Goal: Task Accomplishment & Management: Manage account settings

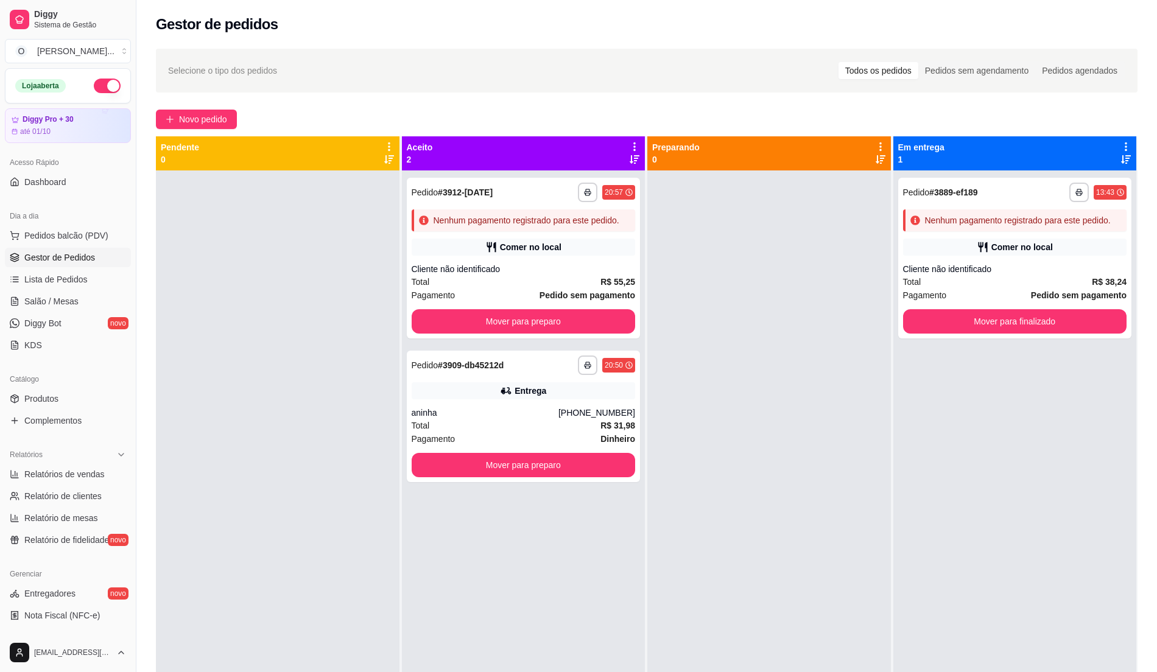
scroll to position [123, 0]
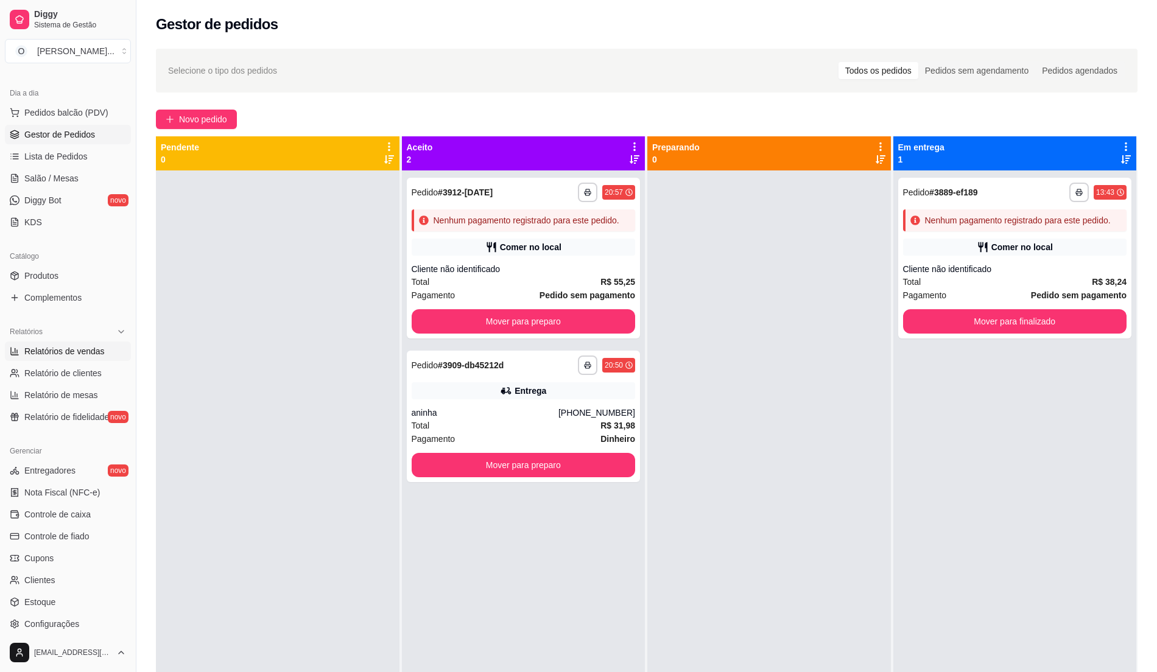
click at [89, 359] on link "Relatórios de vendas" at bounding box center [68, 351] width 126 height 19
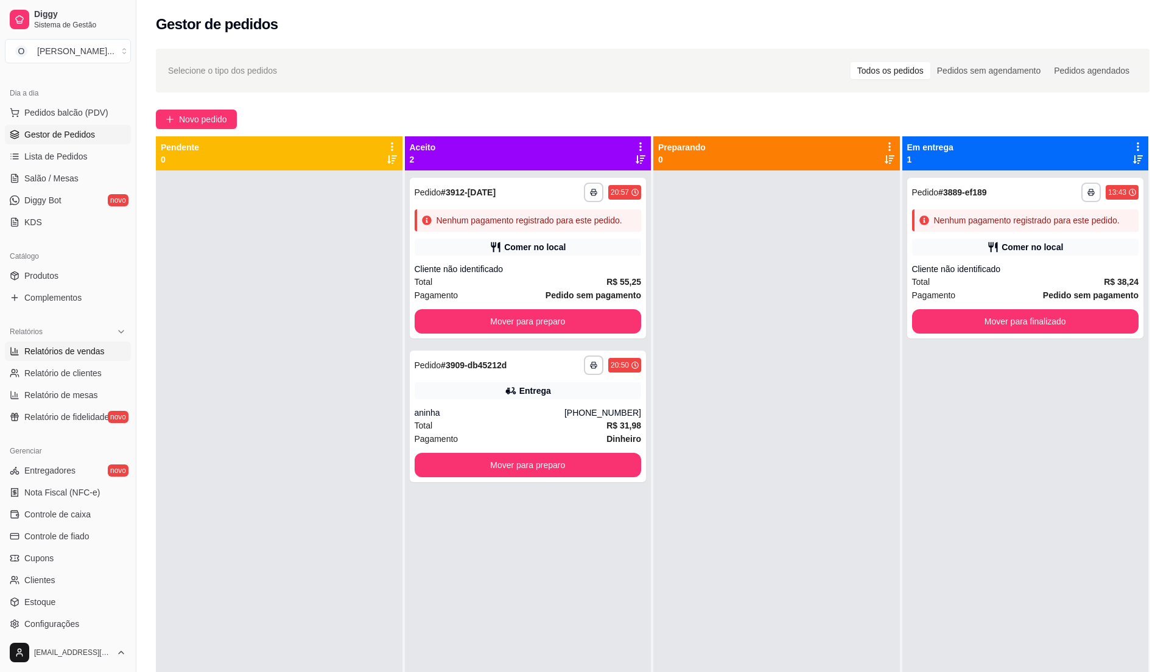
select select "ALL"
select select "0"
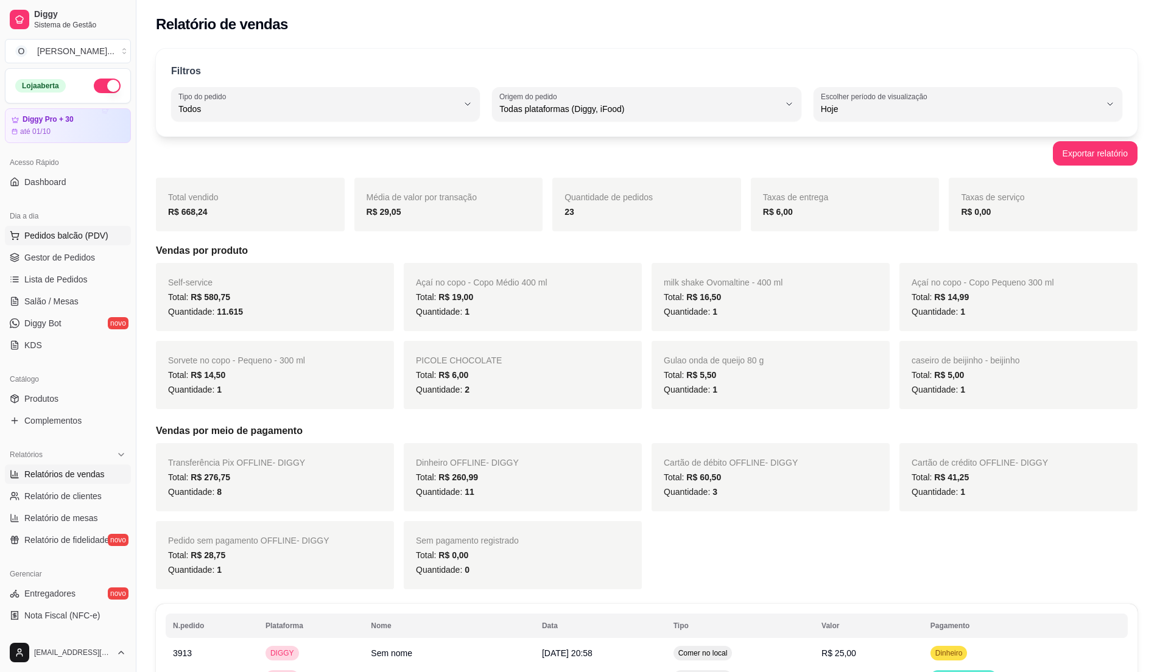
click at [82, 244] on button "Pedidos balcão (PDV)" at bounding box center [68, 235] width 126 height 19
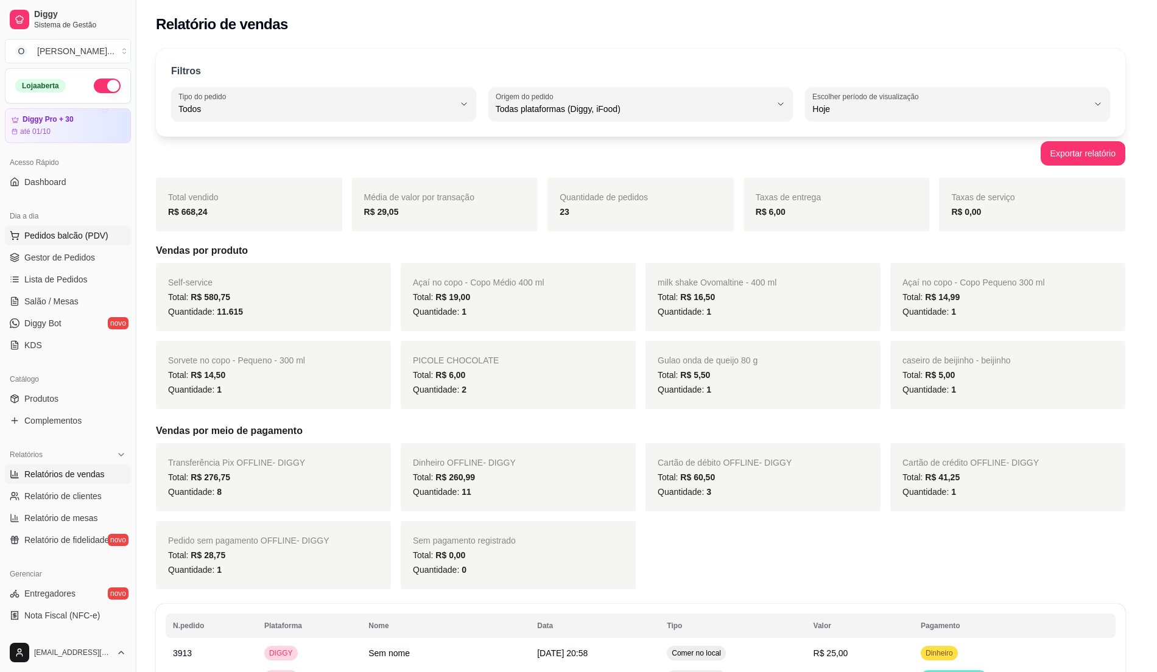
click at [79, 256] on img at bounding box center [86, 224] width 114 height 77
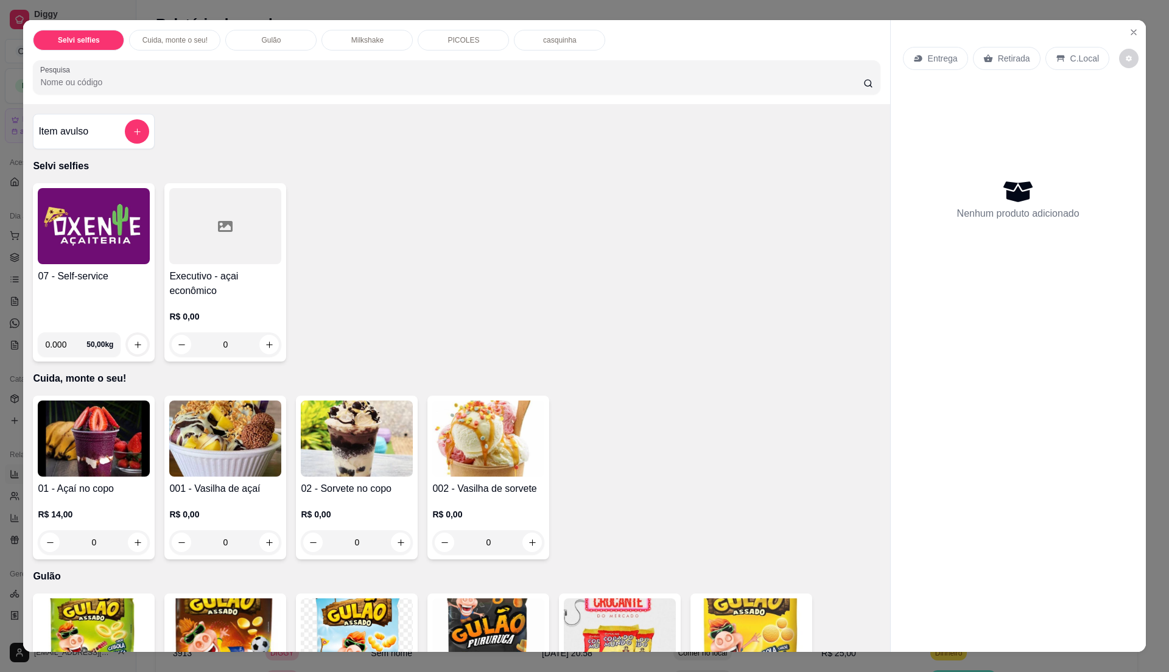
click at [66, 298] on div "07 - Self-service" at bounding box center [94, 296] width 112 height 54
click at [1129, 28] on icon "Close" at bounding box center [1134, 32] width 10 height 10
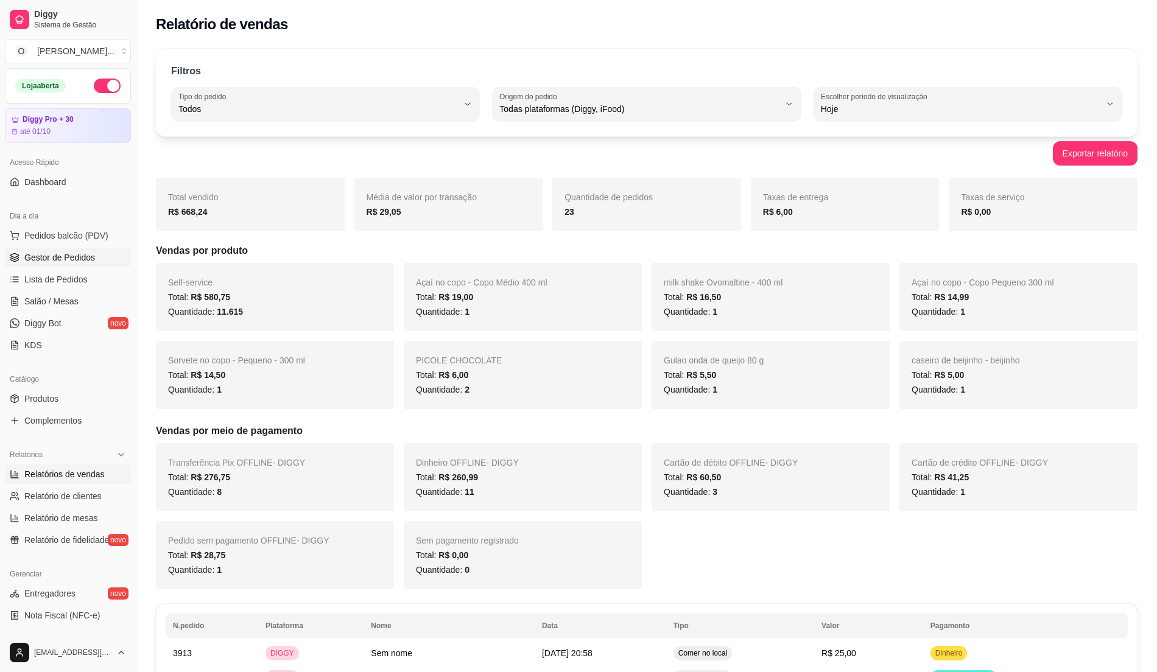
click at [81, 264] on link "Gestor de Pedidos" at bounding box center [68, 257] width 126 height 19
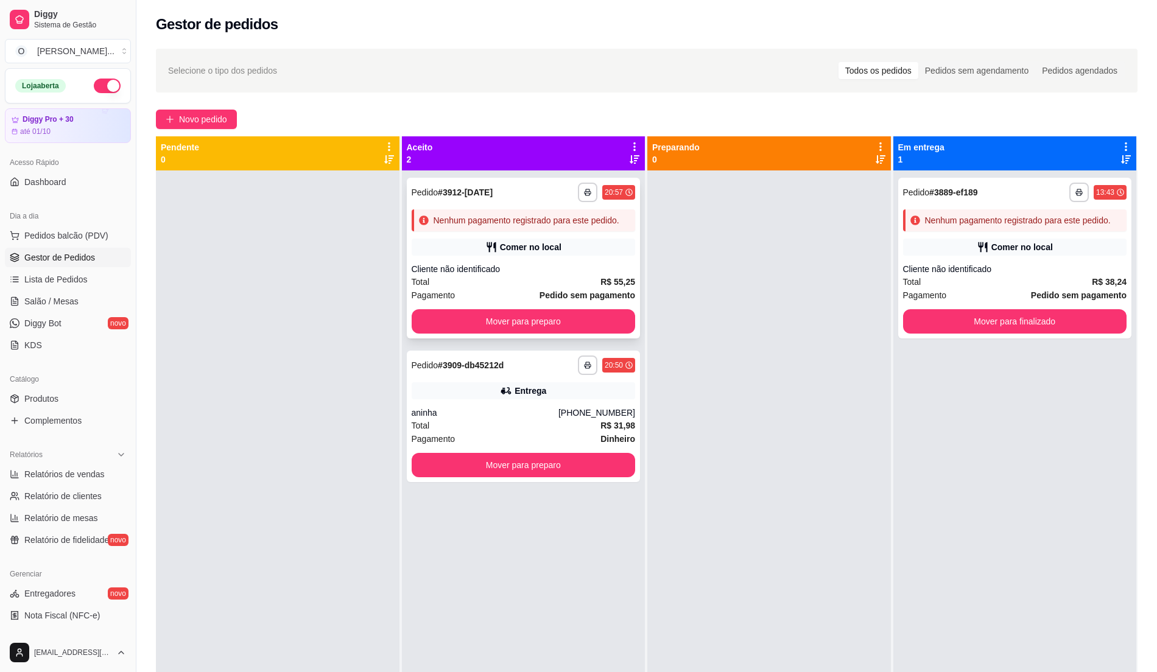
click at [568, 266] on div "Cliente não identificado" at bounding box center [524, 269] width 224 height 12
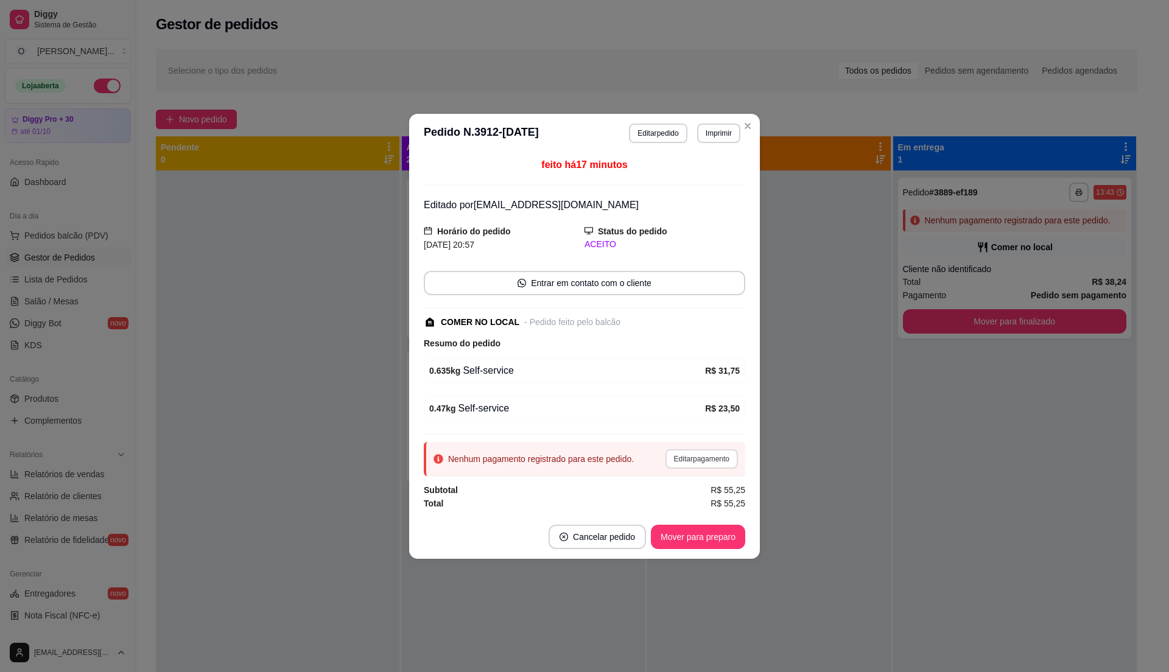
click at [714, 463] on button "Editar pagamento" at bounding box center [702, 458] width 72 height 19
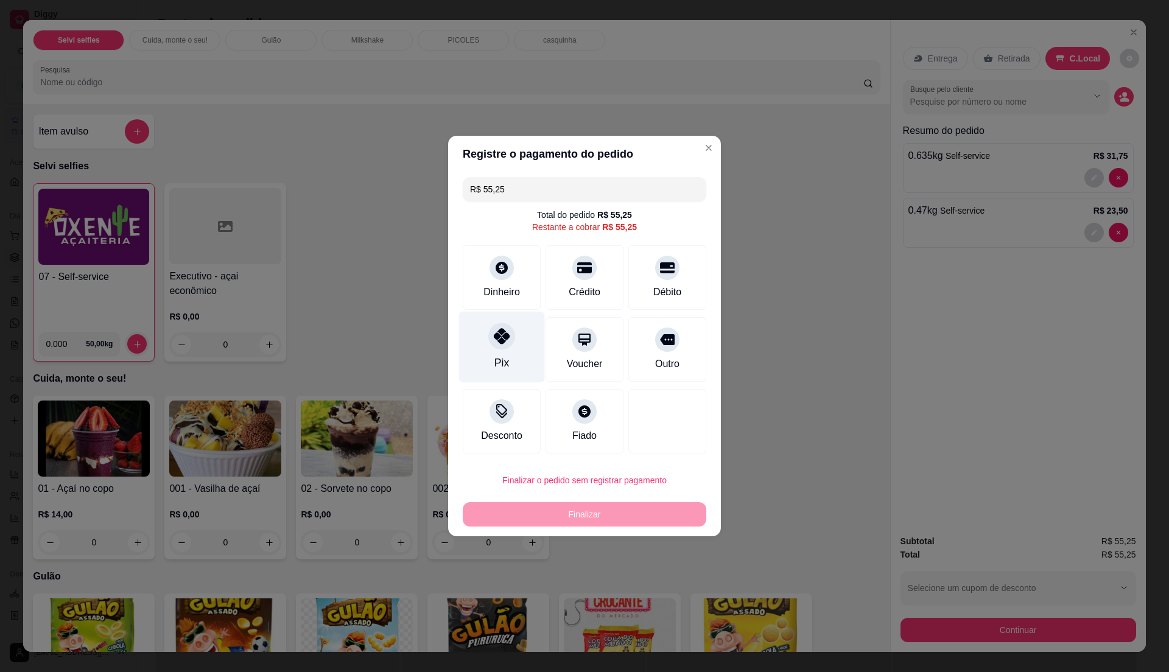
click at [508, 366] on div "Pix" at bounding box center [502, 347] width 86 height 71
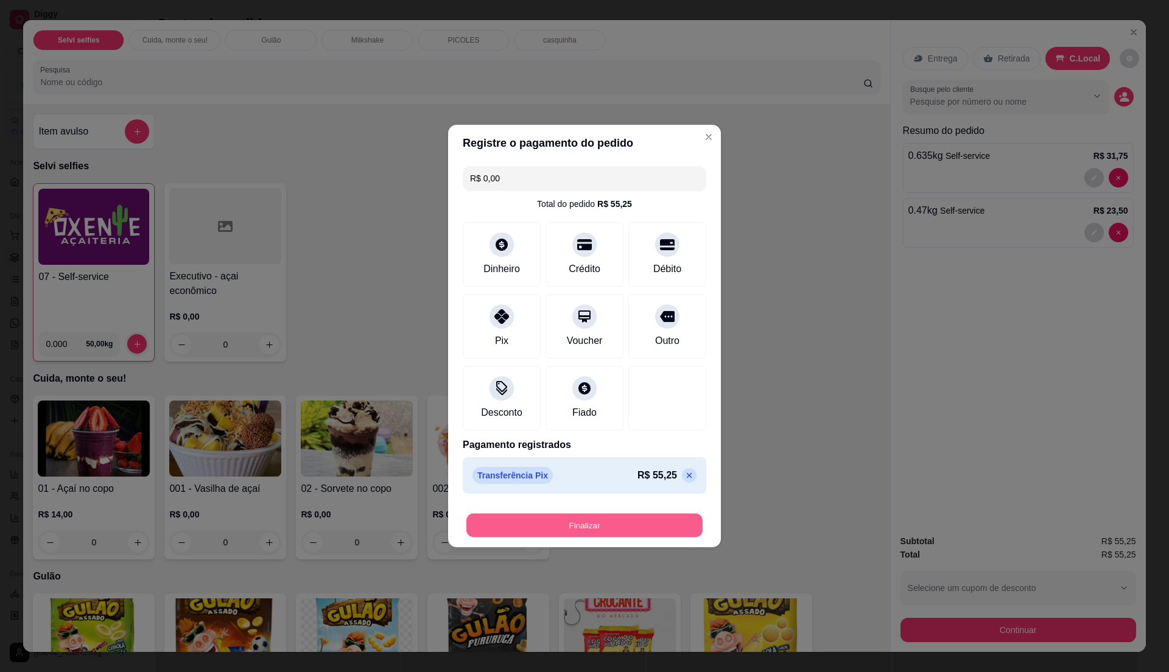
click at [638, 529] on button "Finalizar" at bounding box center [584, 526] width 236 height 24
click at [638, 529] on div "Finalizar" at bounding box center [585, 525] width 244 height 24
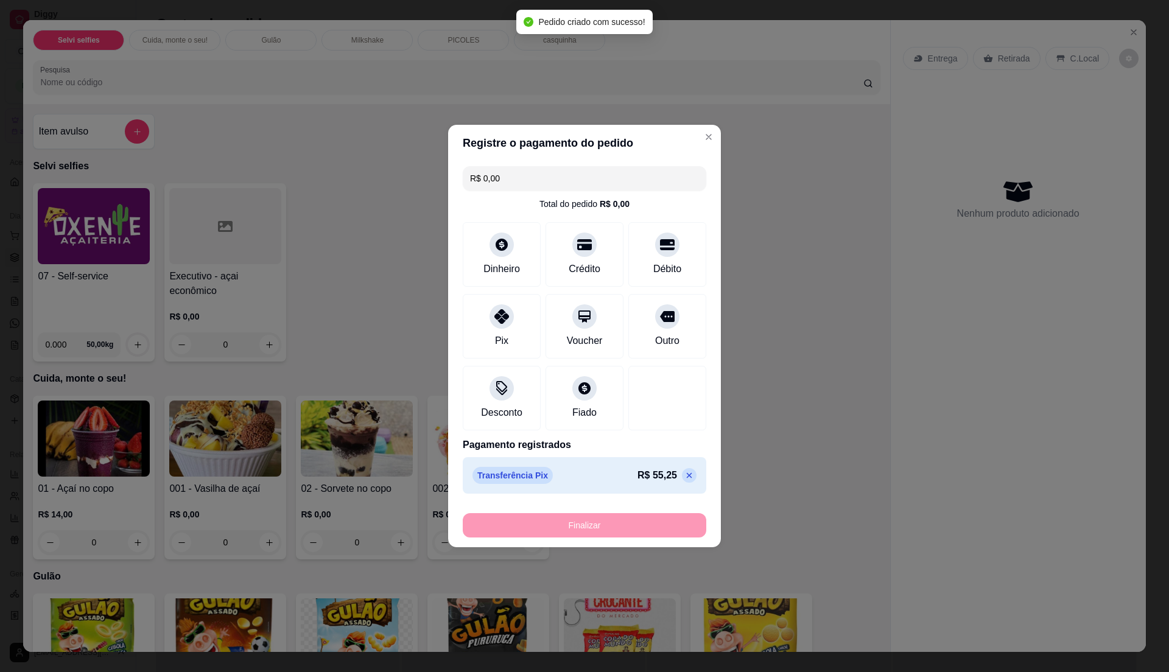
type input "-R$ 55,25"
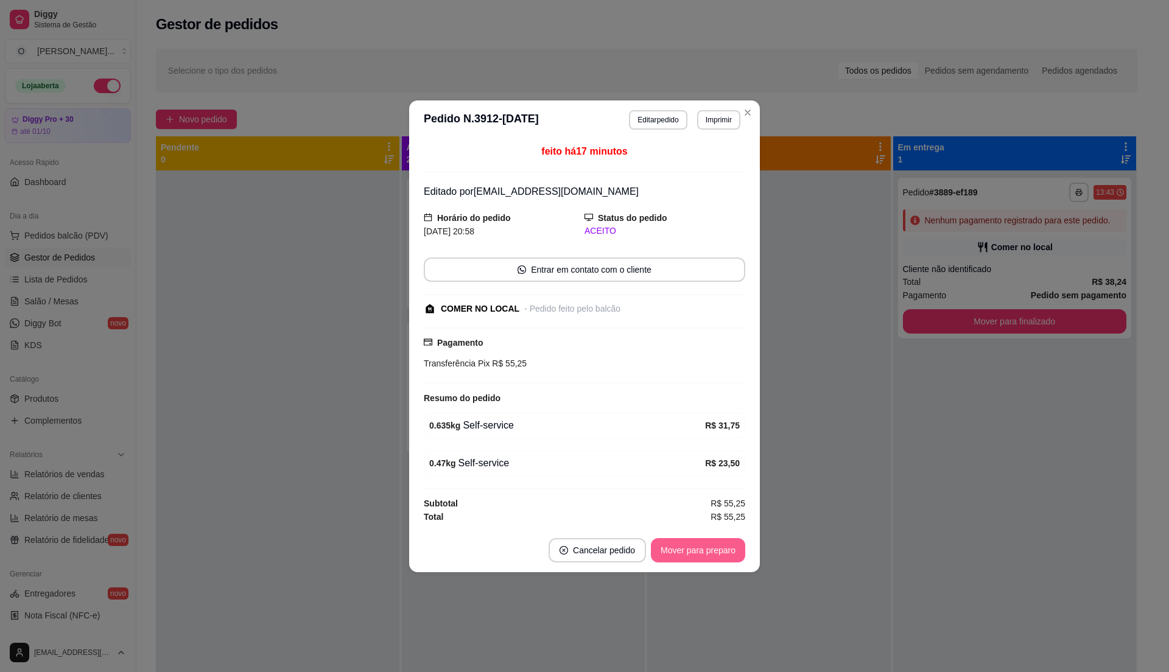
click at [704, 557] on button "Mover para preparo" at bounding box center [698, 550] width 94 height 24
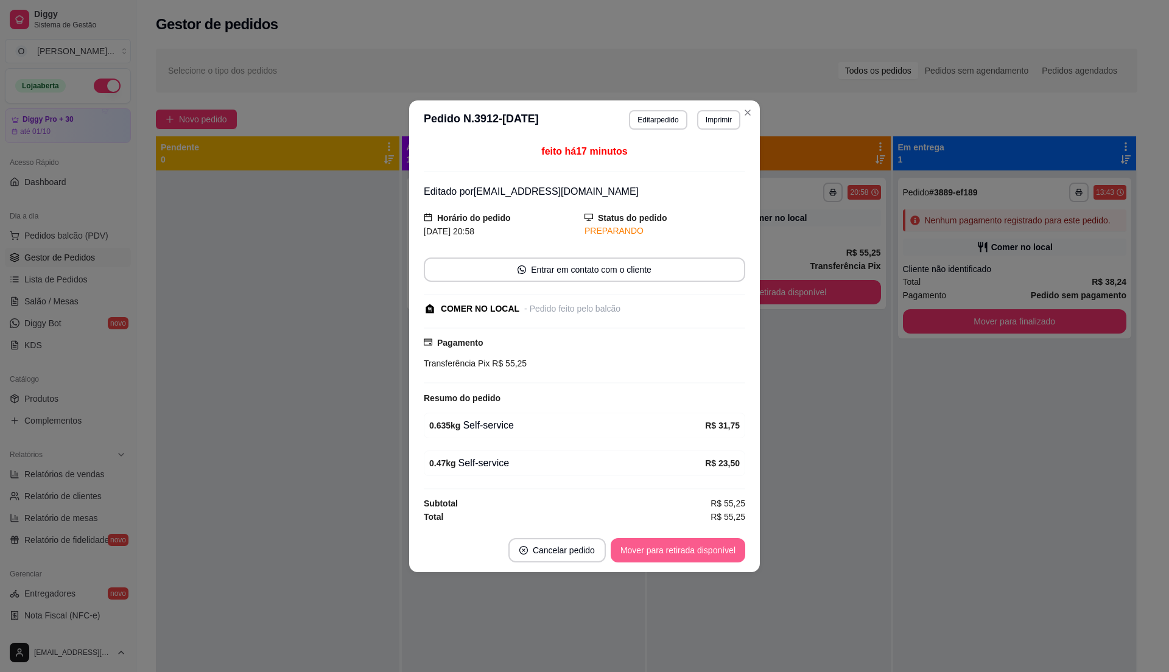
click at [704, 557] on button "Mover para retirada disponível" at bounding box center [678, 550] width 135 height 24
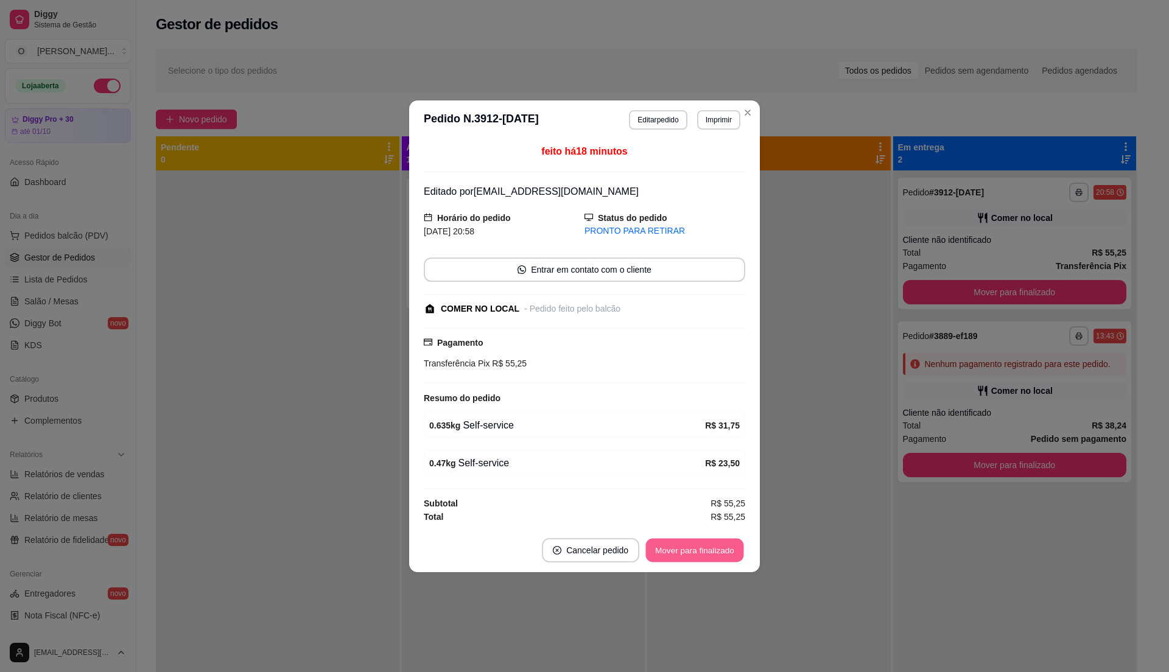
click at [704, 557] on button "Mover para finalizado" at bounding box center [695, 550] width 98 height 24
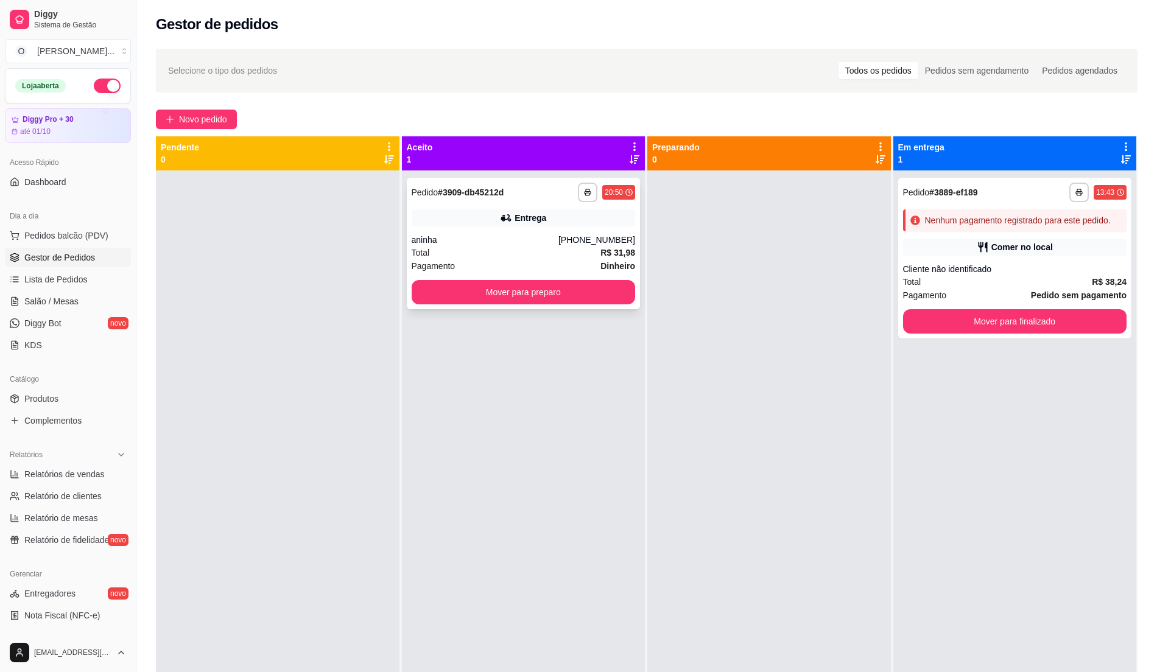
click at [561, 256] on div "Total R$ 31,98" at bounding box center [524, 252] width 224 height 13
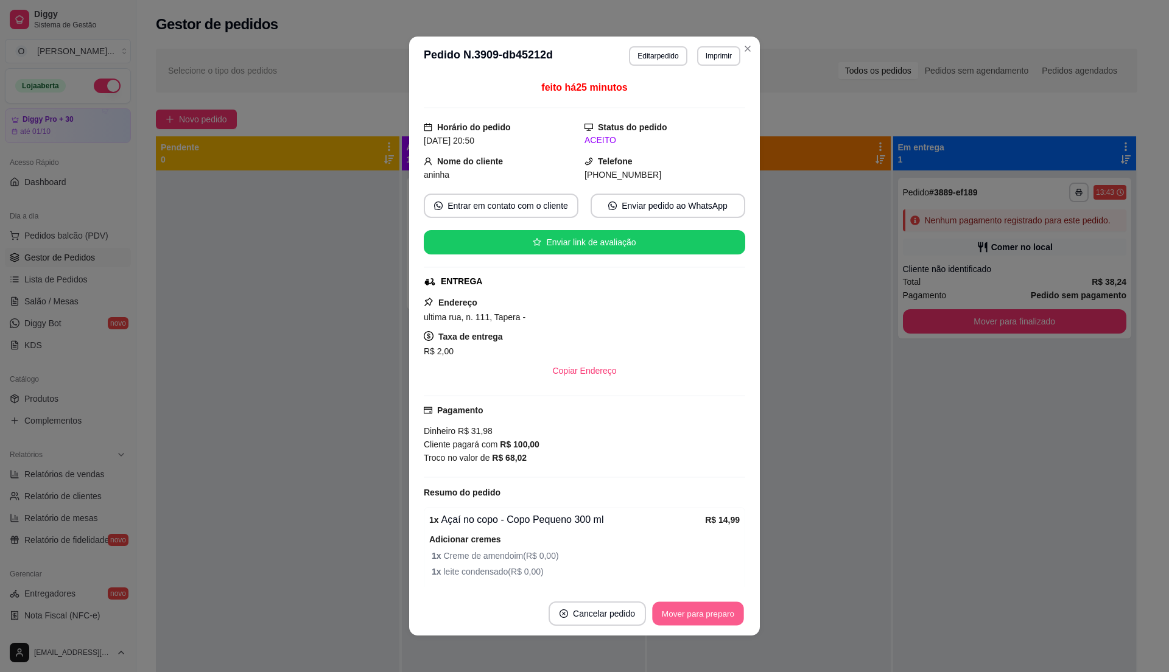
click at [714, 614] on button "Mover para preparo" at bounding box center [697, 614] width 91 height 24
click at [714, 614] on div "Mover para preparo" at bounding box center [689, 614] width 111 height 24
click at [714, 614] on button "Mover para preparo" at bounding box center [697, 614] width 91 height 24
click at [714, 614] on div "Mover para preparo" at bounding box center [689, 614] width 111 height 24
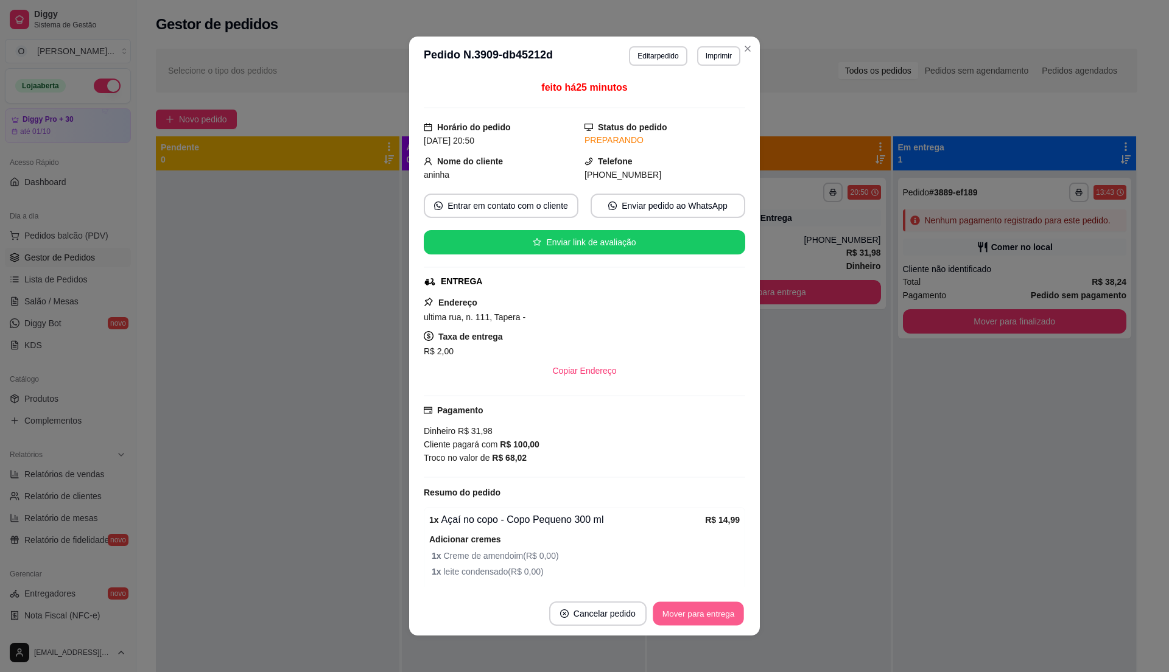
click at [714, 614] on button "Mover para entrega" at bounding box center [698, 614] width 91 height 24
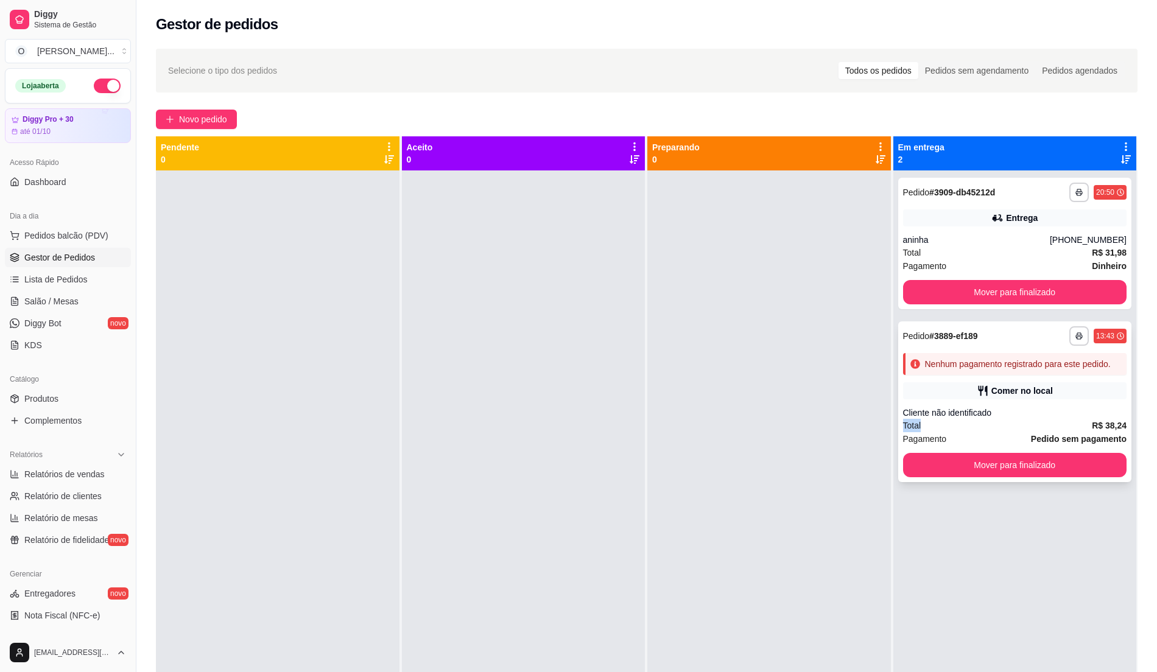
click at [982, 418] on div "**********" at bounding box center [1015, 402] width 234 height 161
click at [983, 248] on div "Total R$ 31,98" at bounding box center [1015, 252] width 224 height 13
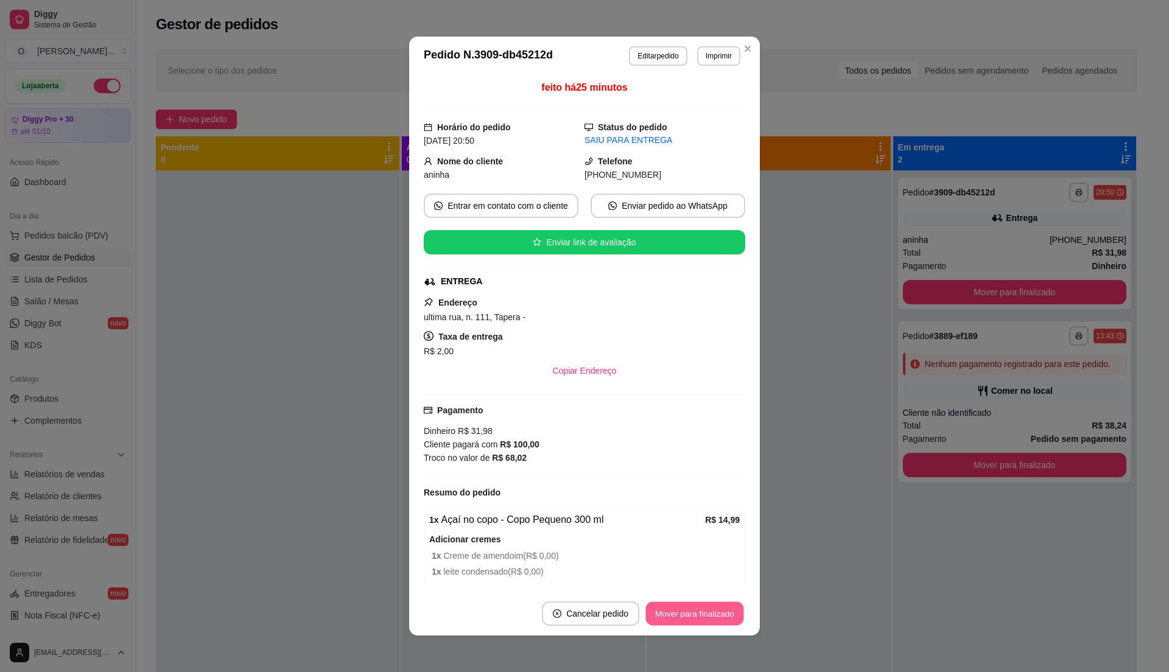
click at [706, 612] on button "Mover para finalizado" at bounding box center [695, 614] width 98 height 24
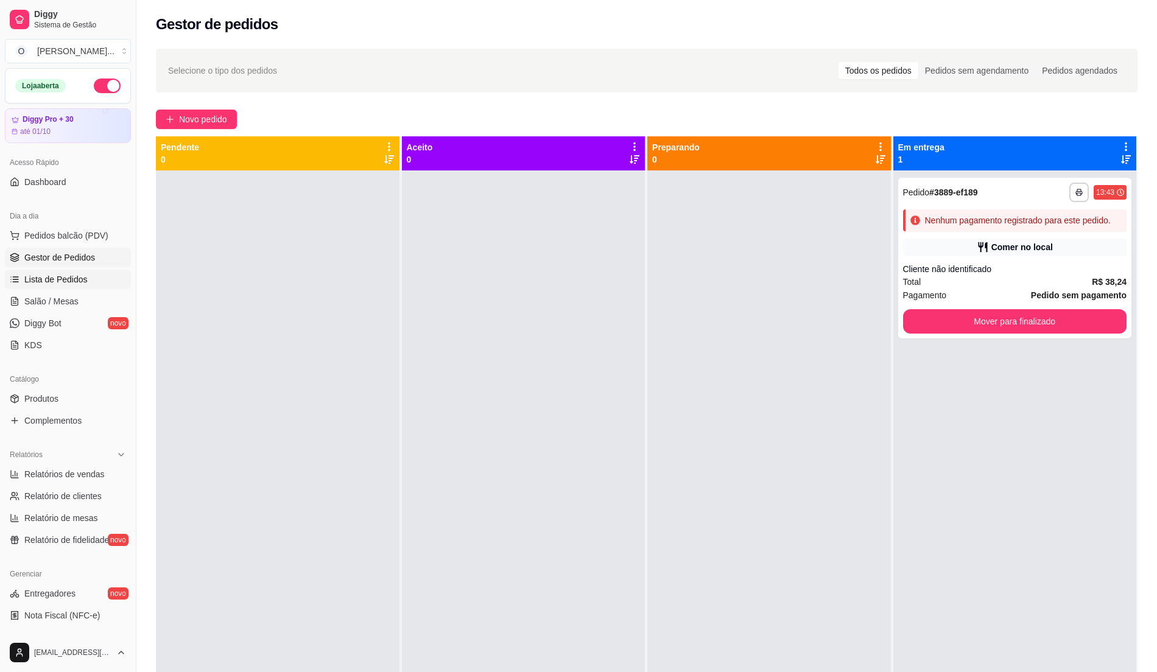
click at [58, 274] on span "Lista de Pedidos" at bounding box center [55, 279] width 63 height 12
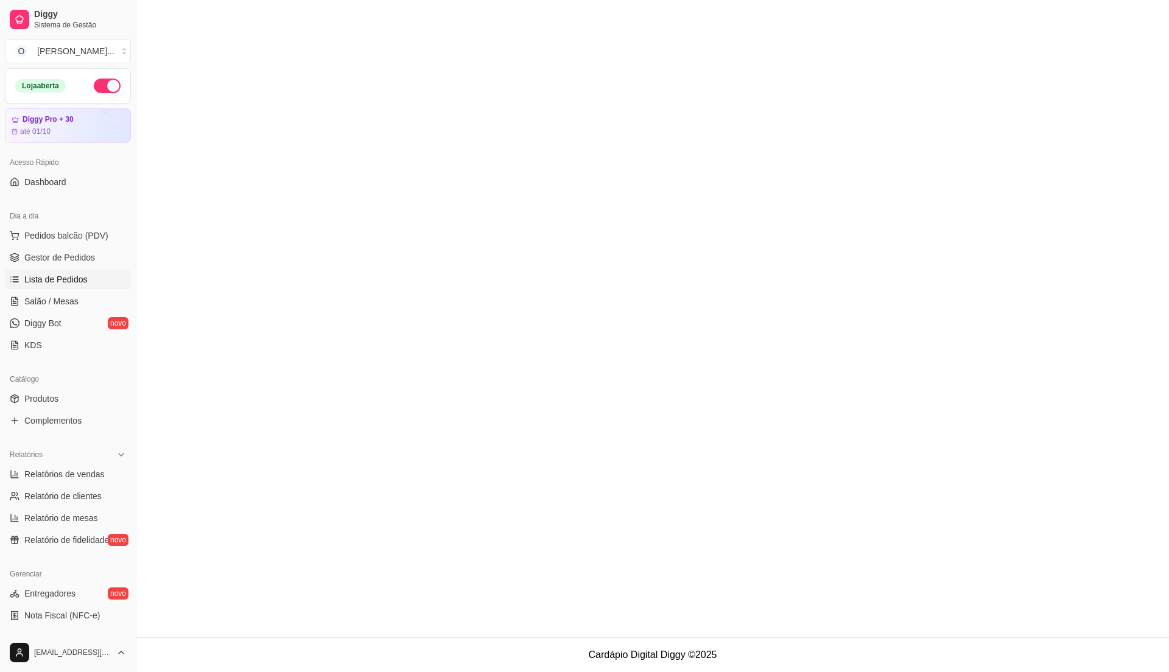
click at [66, 271] on link "Lista de Pedidos" at bounding box center [68, 279] width 126 height 19
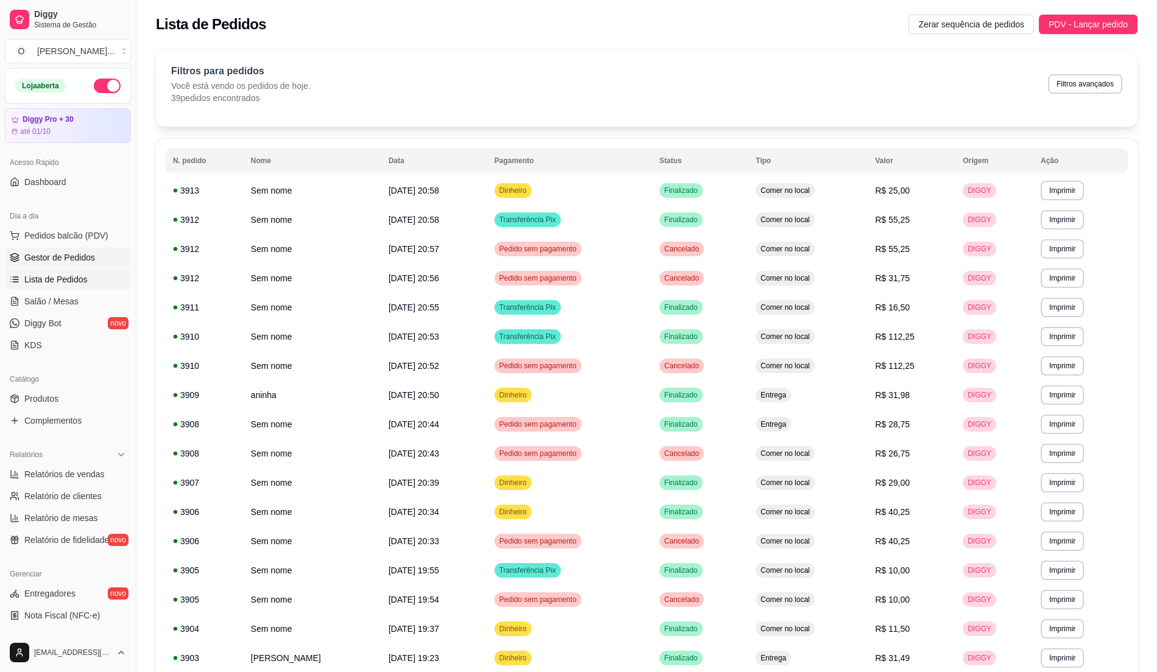
click at [78, 255] on span "Gestor de Pedidos" at bounding box center [59, 257] width 71 height 12
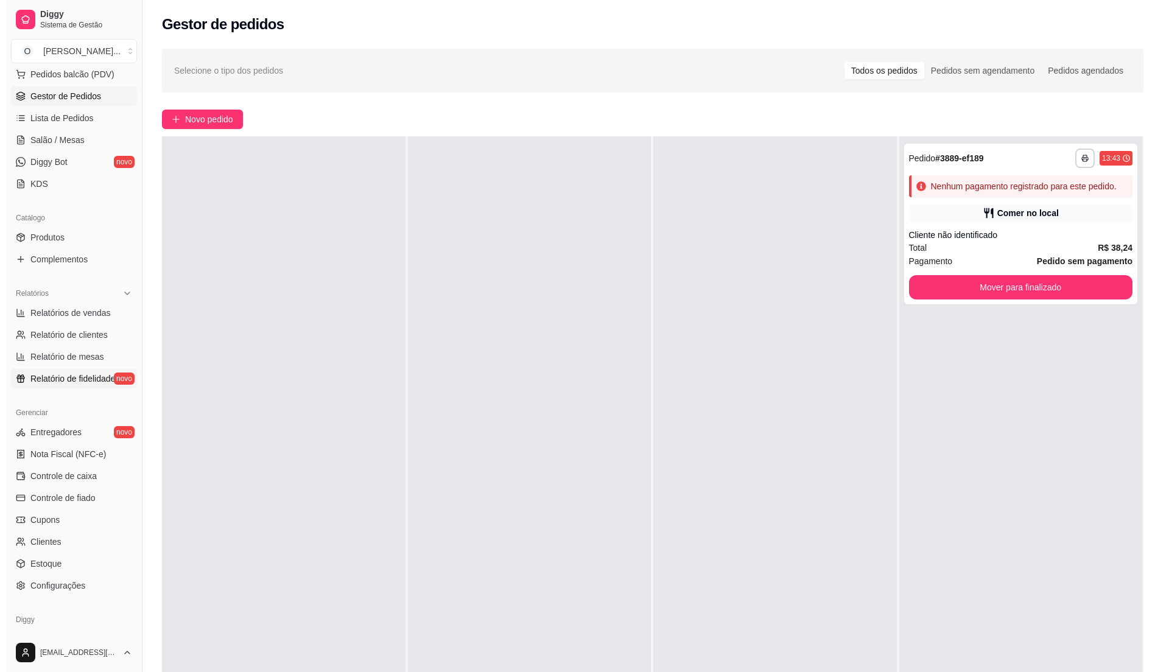
scroll to position [162, 0]
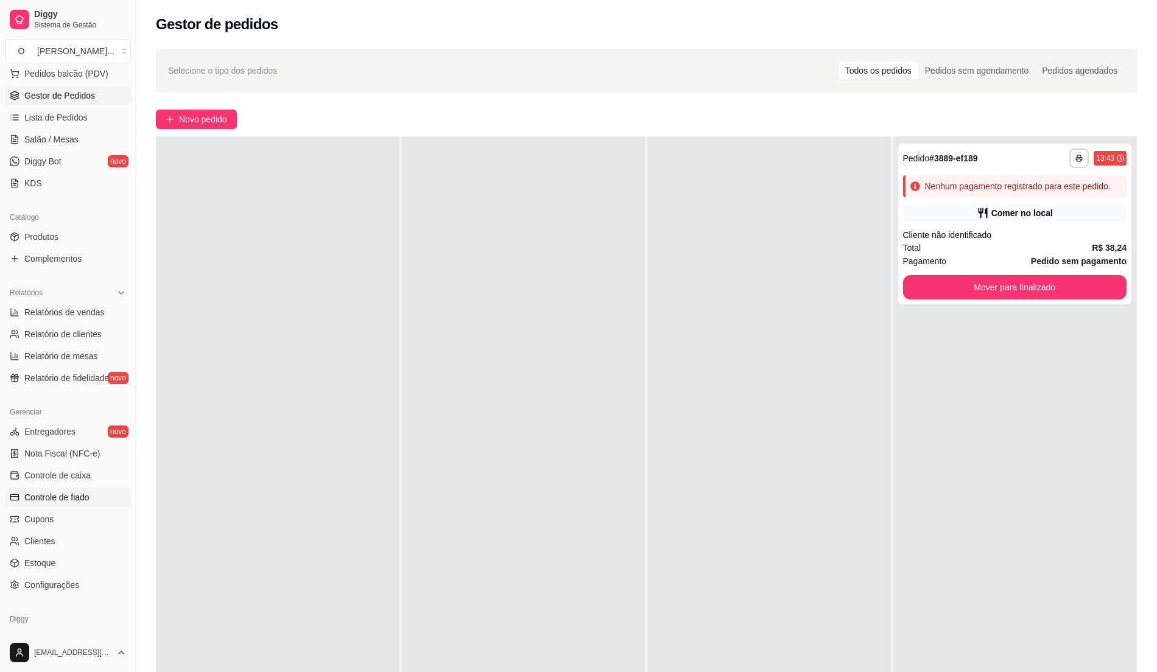
click at [55, 498] on span "Controle de fiado" at bounding box center [56, 497] width 65 height 12
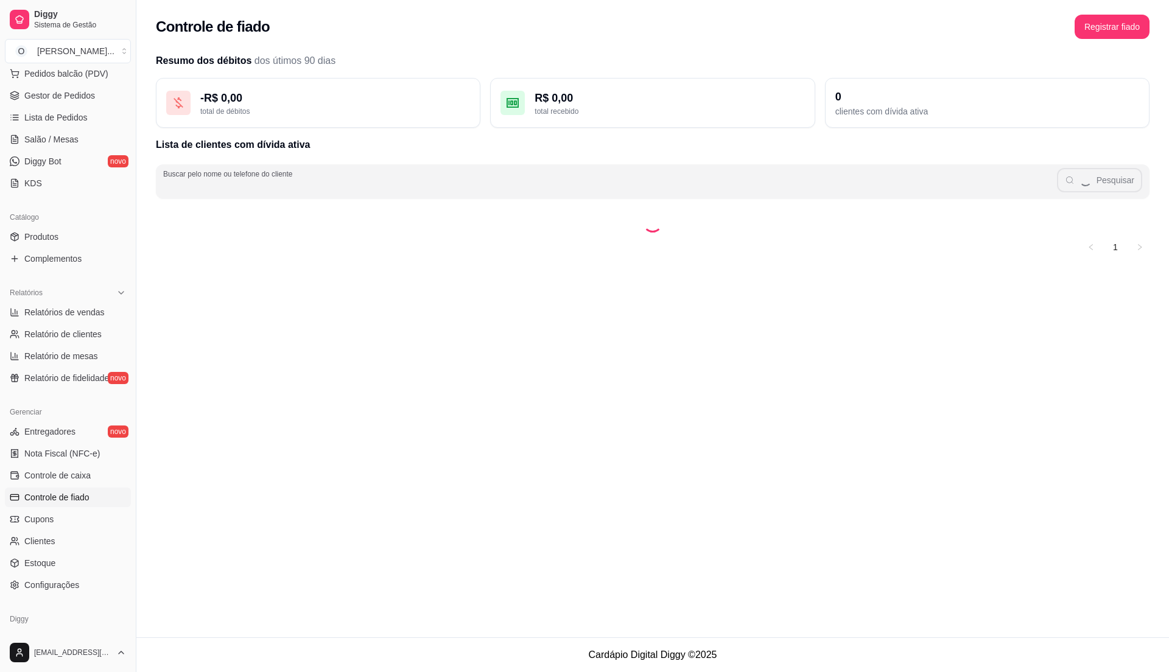
click at [320, 184] on input "Buscar pelo nome ou telefone do cliente" at bounding box center [610, 186] width 894 height 12
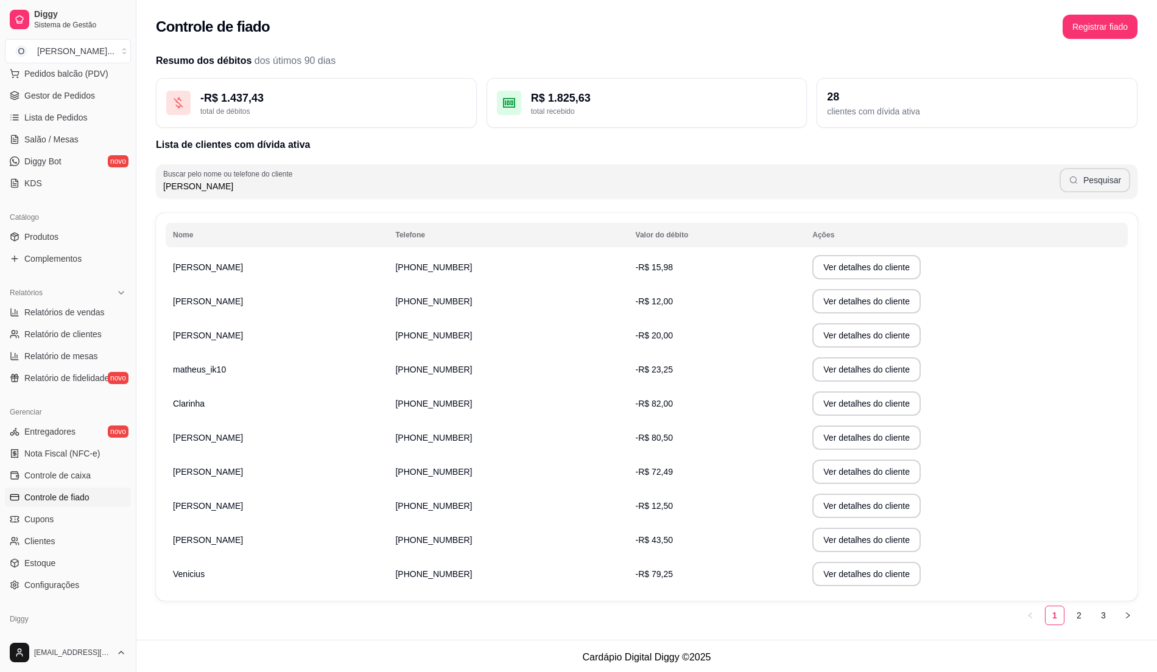
type input "[PERSON_NAME]"
click at [1103, 178] on button "Pesquisar" at bounding box center [1095, 180] width 71 height 24
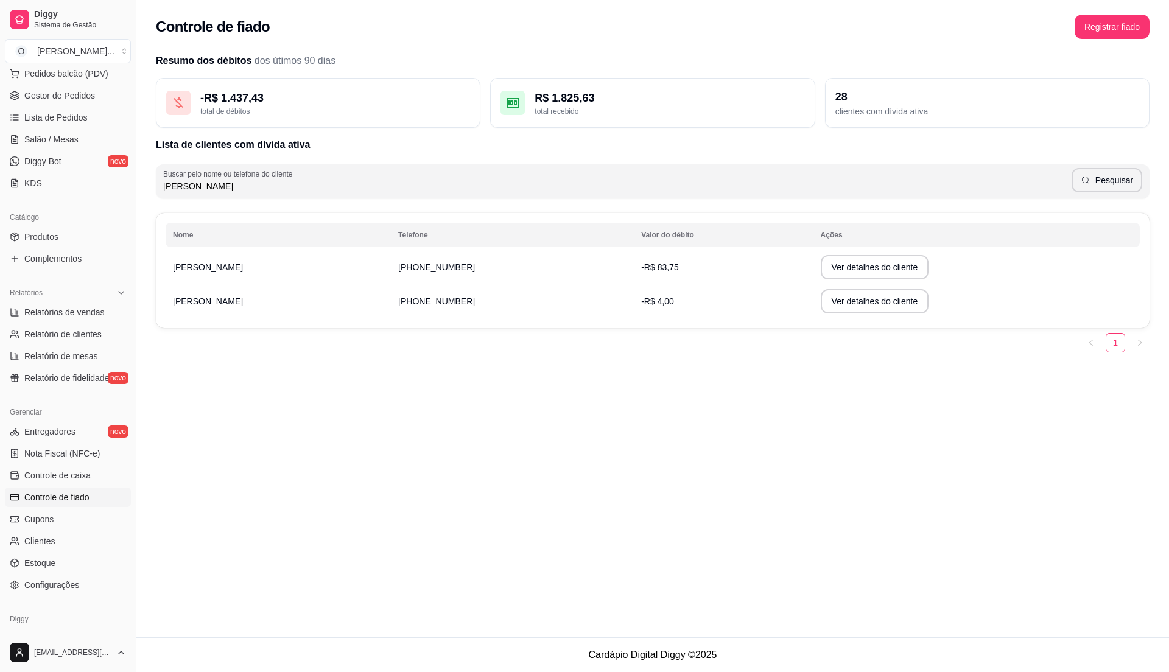
click at [650, 271] on td "-R$ 83,75" at bounding box center [723, 267] width 179 height 34
click at [821, 273] on button "Ver detalhes do cliente" at bounding box center [875, 267] width 108 height 24
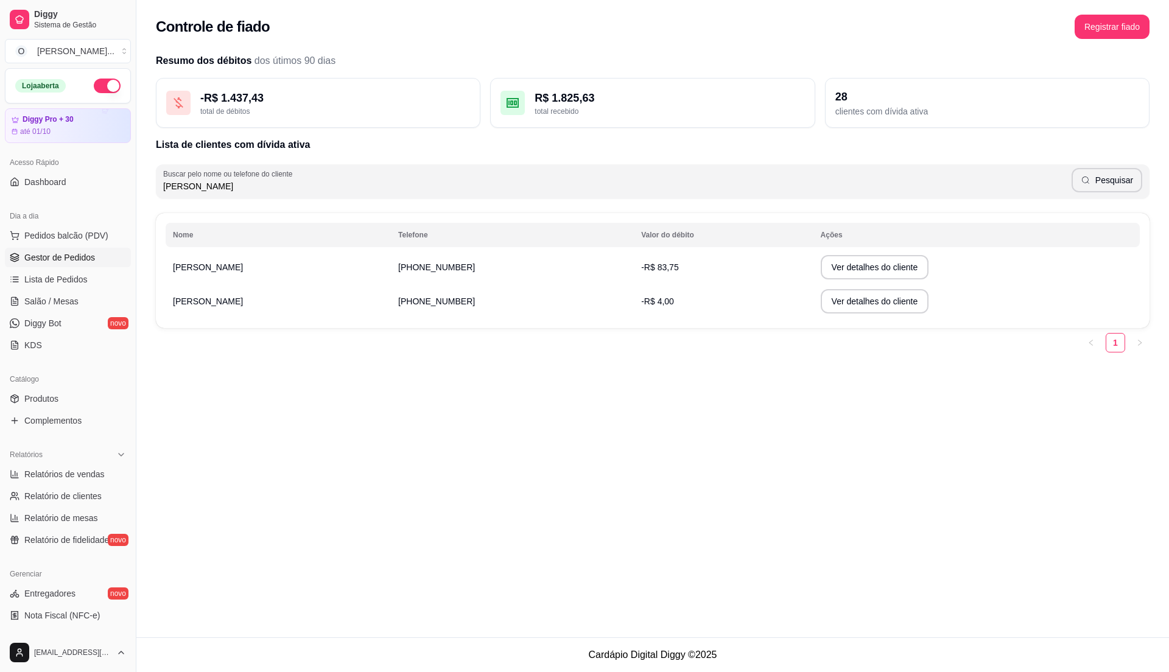
click at [59, 261] on span "Gestor de Pedidos" at bounding box center [59, 257] width 71 height 12
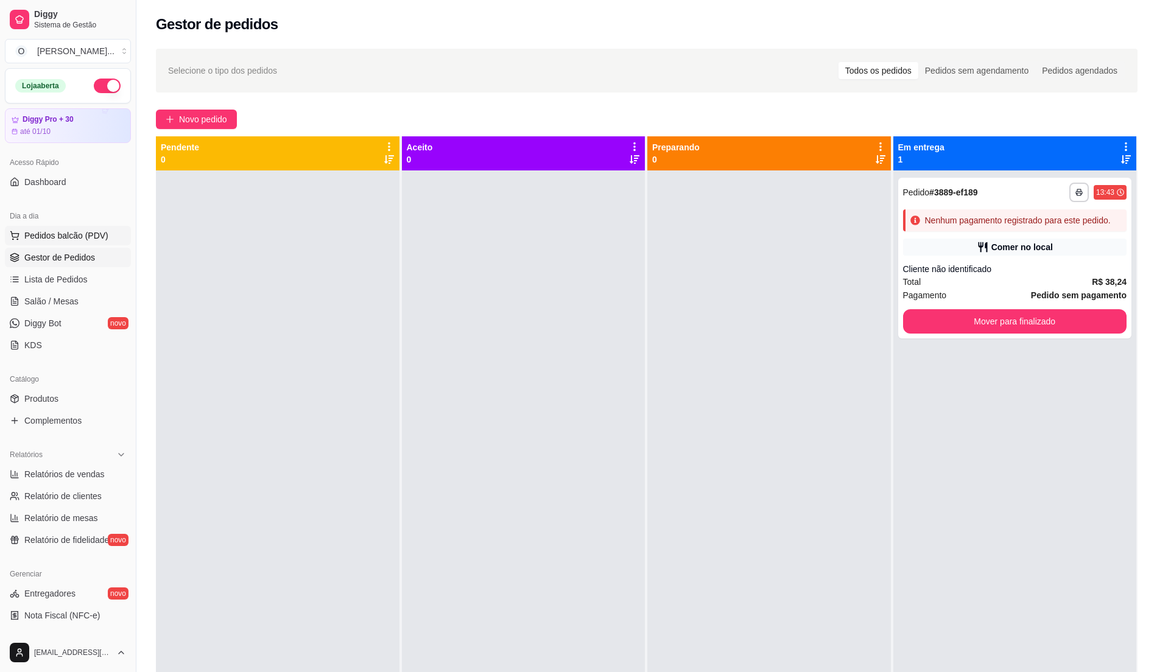
click at [76, 229] on button "Pedidos balcão (PDV)" at bounding box center [68, 235] width 126 height 19
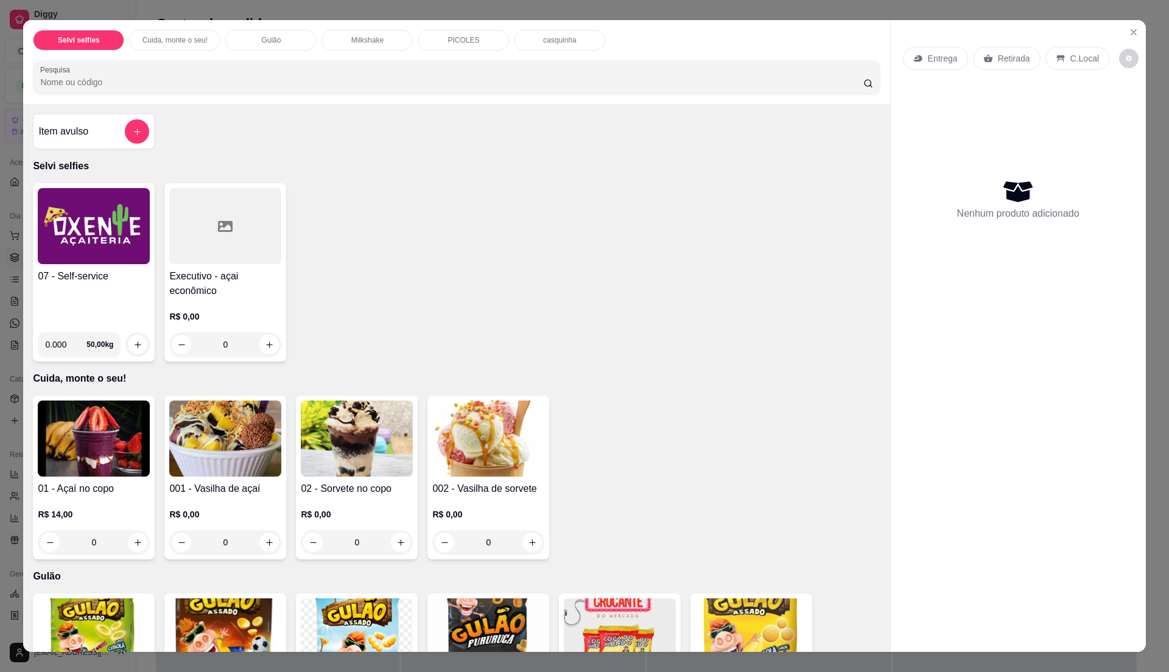
click at [510, 270] on div "07 - Self-service 0.000 50,00 kg Executivo - açai econômico R$ 0,00 0" at bounding box center [456, 272] width 847 height 178
click at [1126, 37] on button "Close" at bounding box center [1133, 32] width 19 height 19
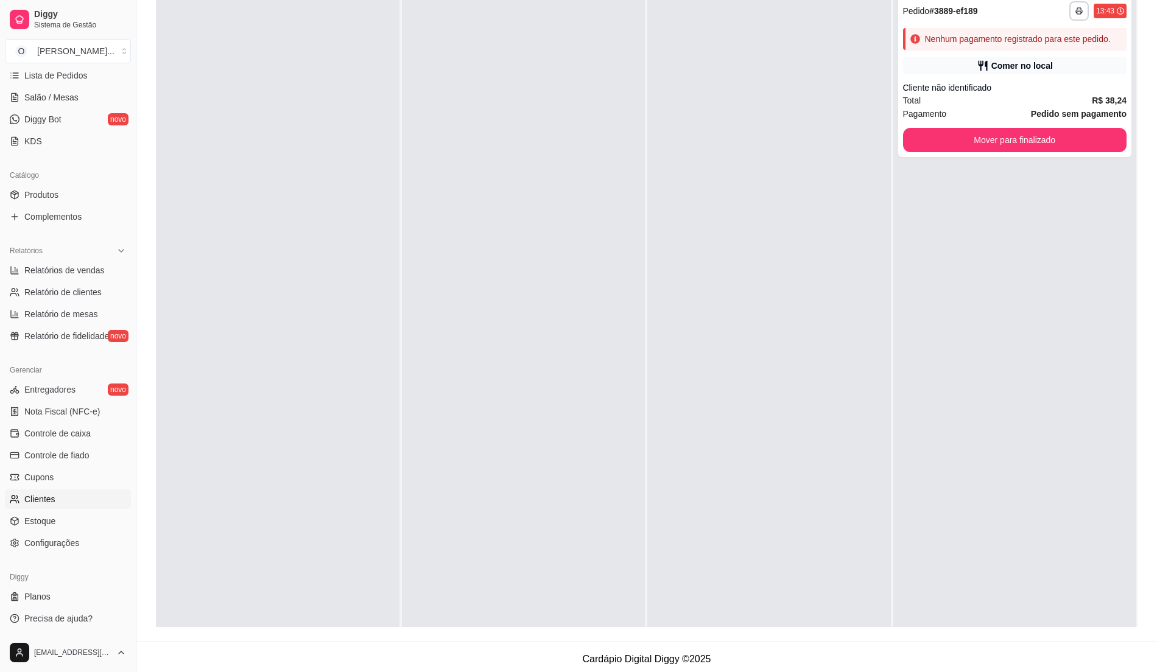
scroll to position [186, 0]
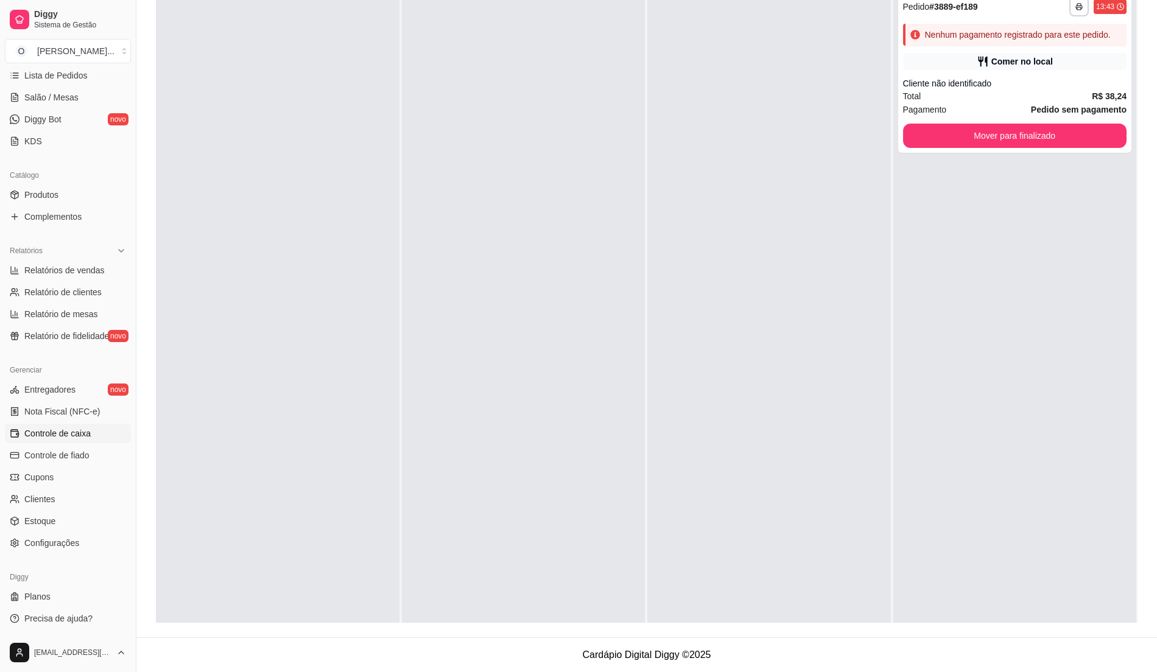
click at [80, 439] on span "Controle de caixa" at bounding box center [57, 433] width 66 height 12
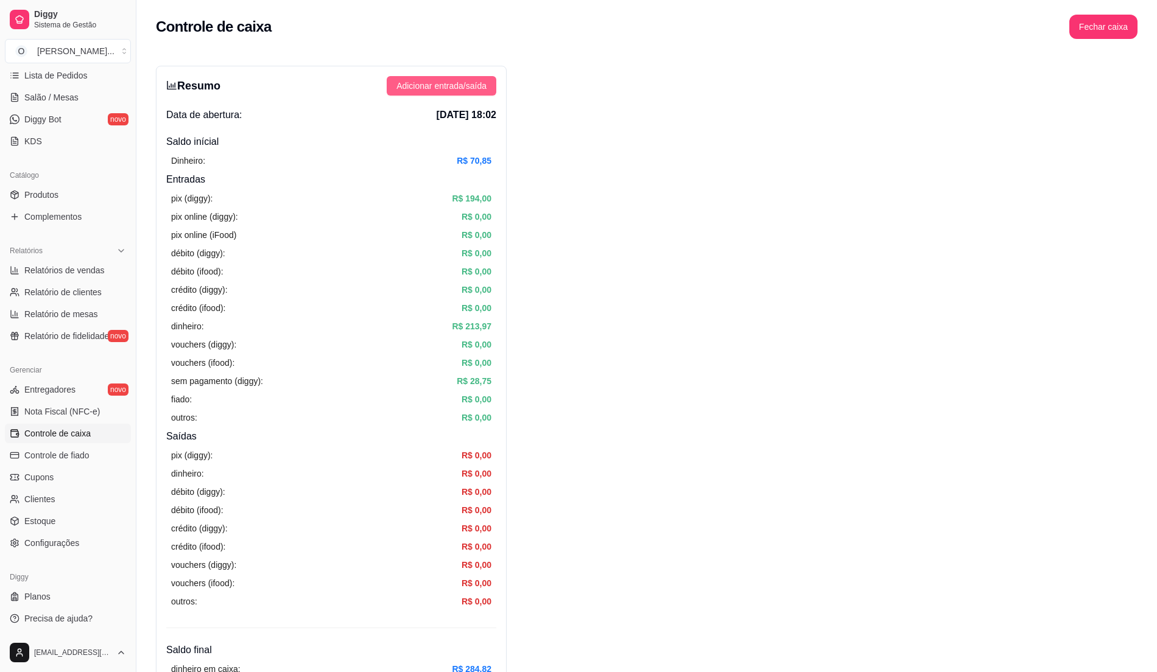
click at [443, 79] on span "Adicionar entrada/saída" at bounding box center [441, 85] width 90 height 13
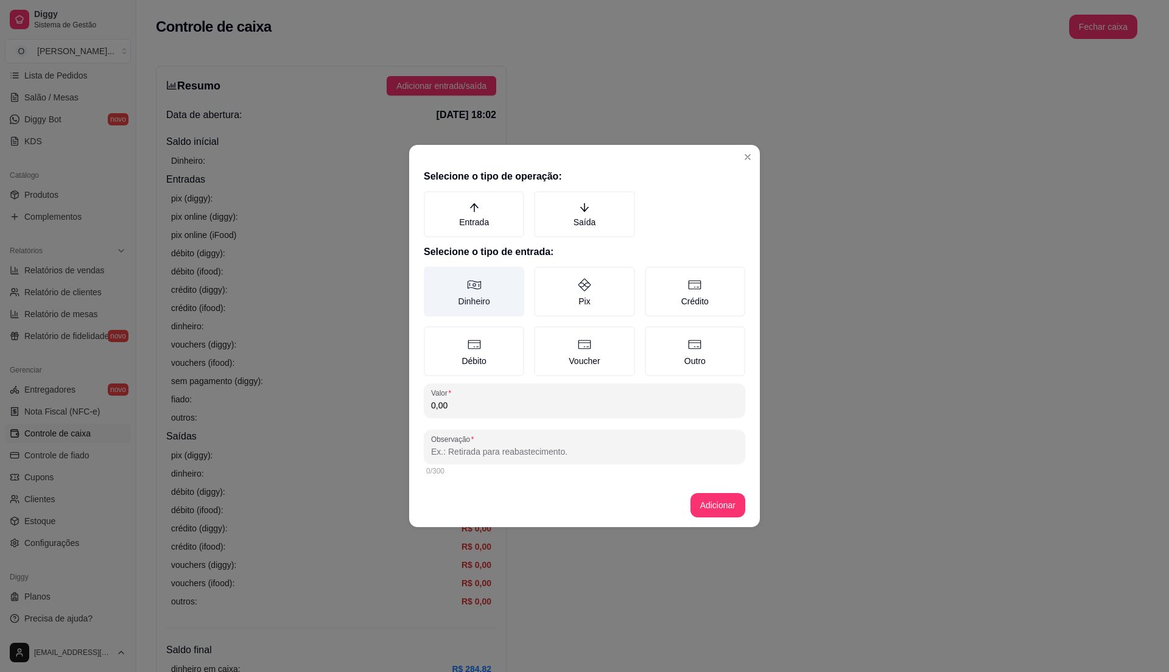
click at [476, 310] on label "Dinheiro" at bounding box center [474, 292] width 100 height 50
click at [433, 276] on button "Dinheiro" at bounding box center [428, 271] width 10 height 10
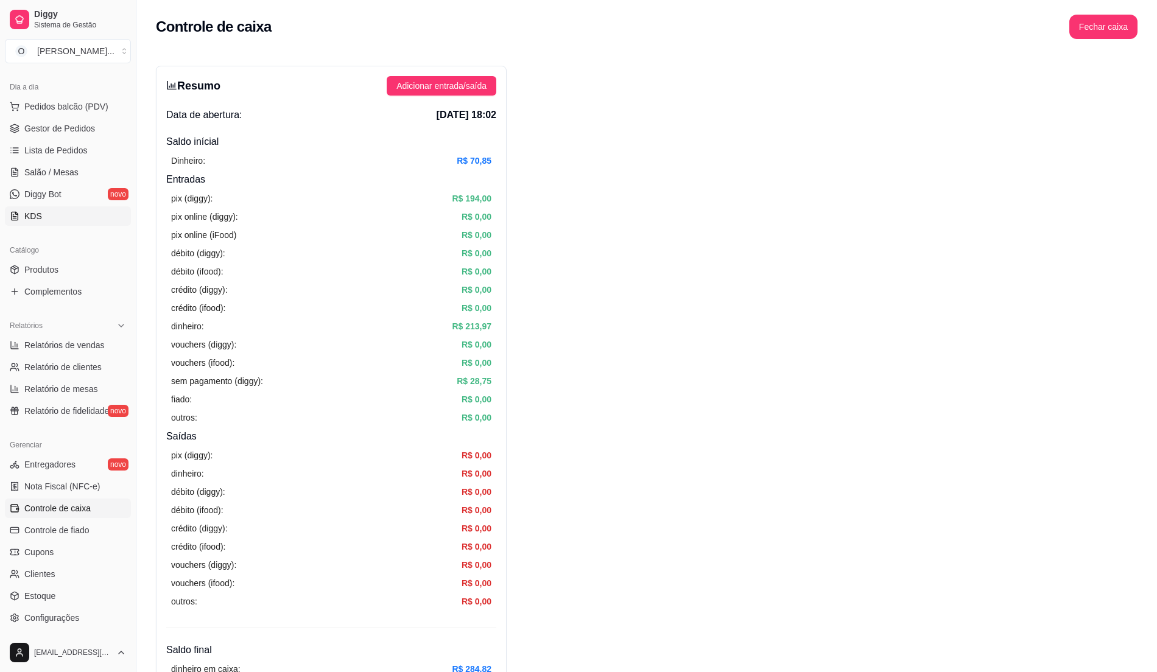
scroll to position [42, 0]
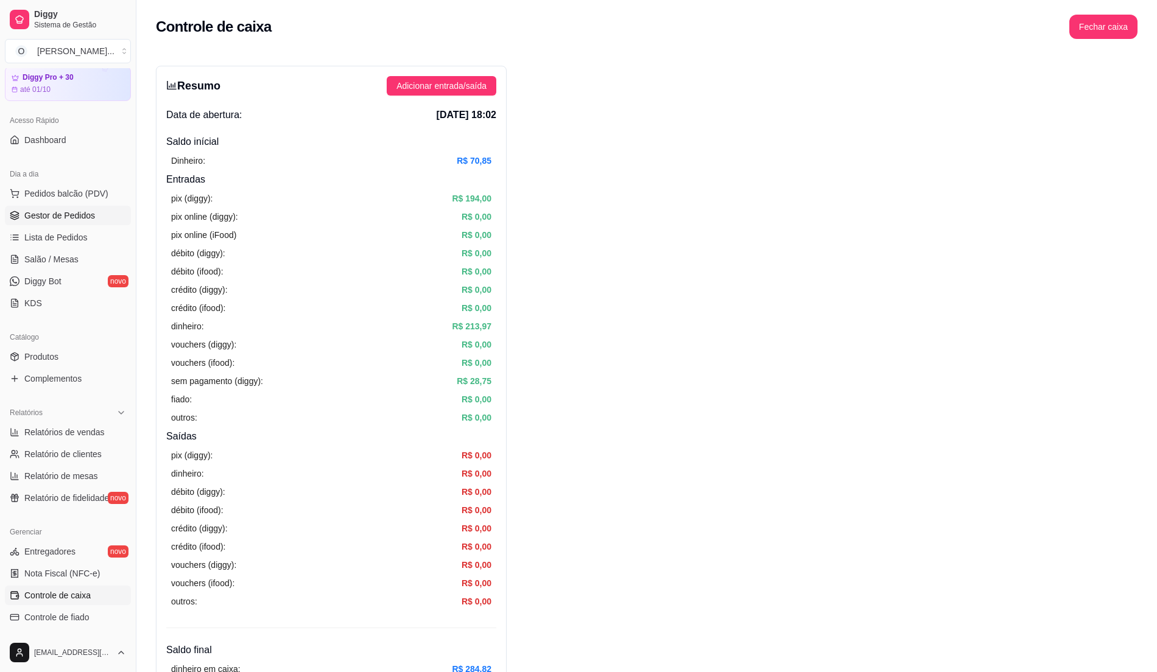
click at [71, 217] on span "Gestor de Pedidos" at bounding box center [59, 215] width 71 height 12
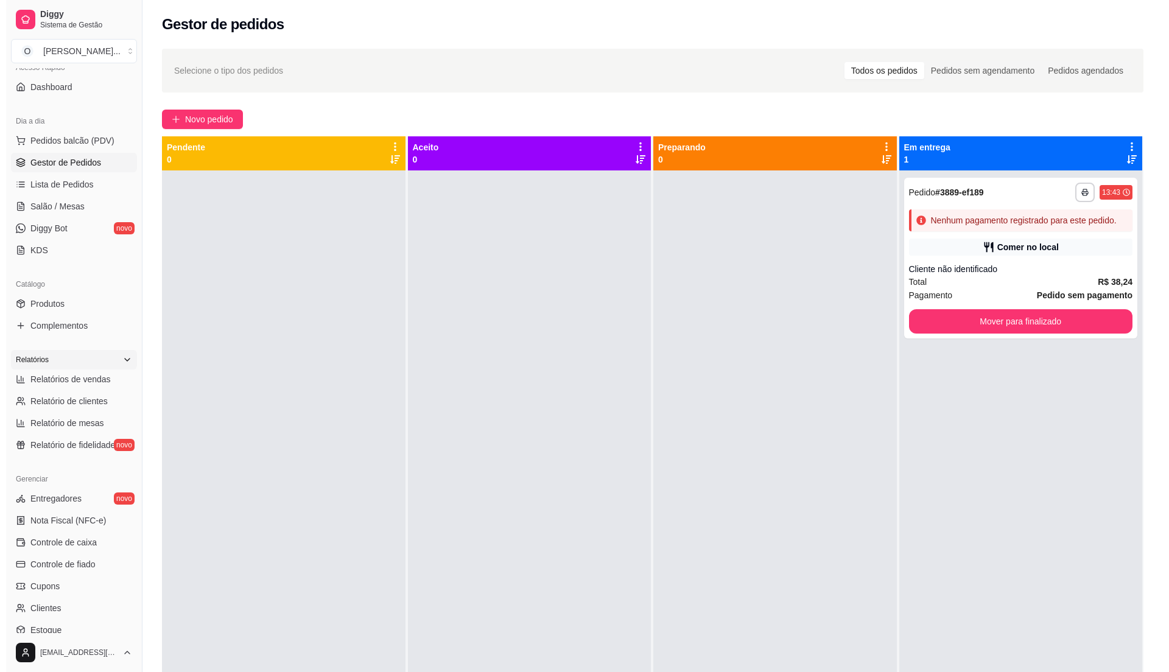
scroll to position [123, 0]
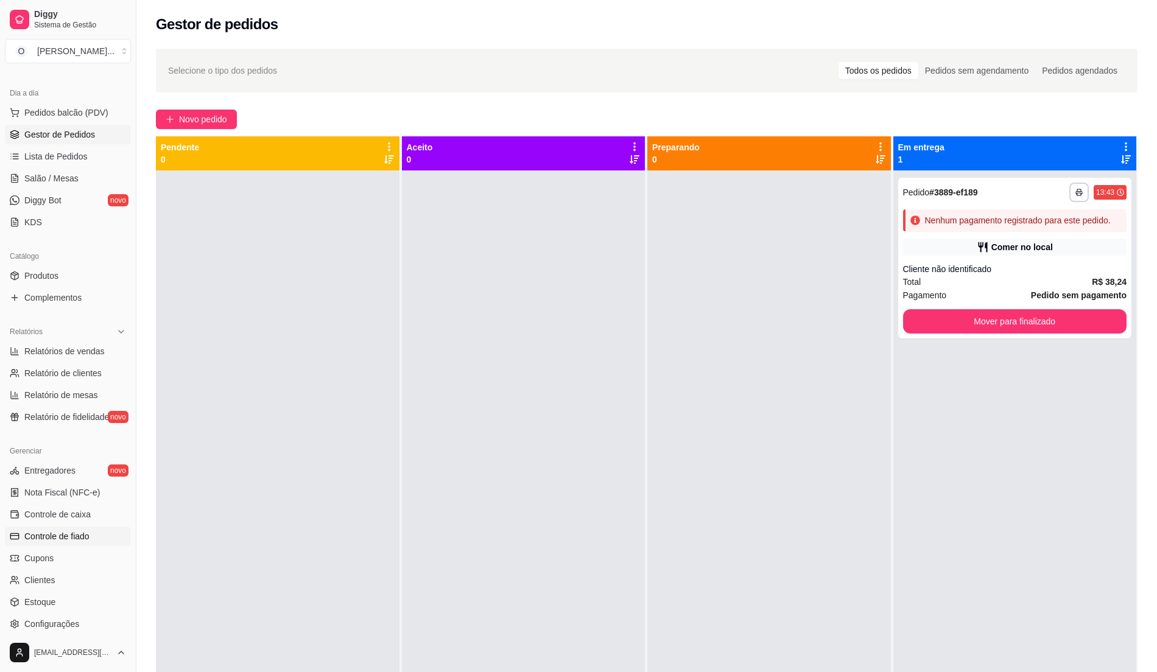
click at [81, 534] on span "Controle de fiado" at bounding box center [56, 536] width 65 height 12
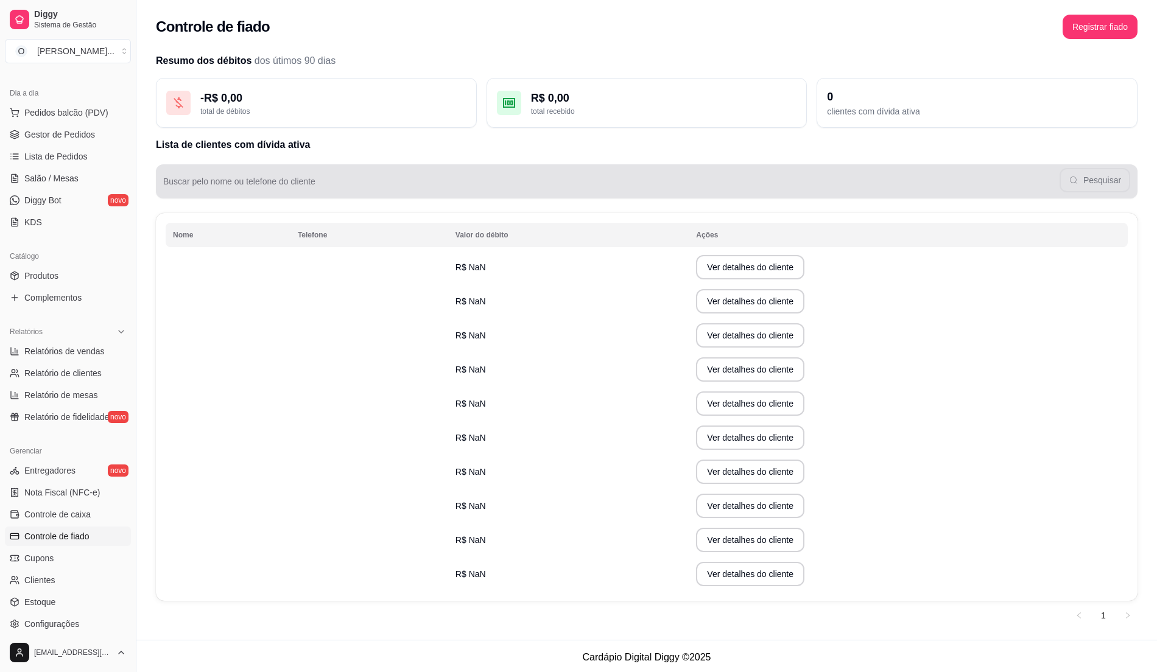
click at [463, 195] on div "Buscar pelo nome ou telefone do cliente Pesquisar" at bounding box center [647, 181] width 982 height 34
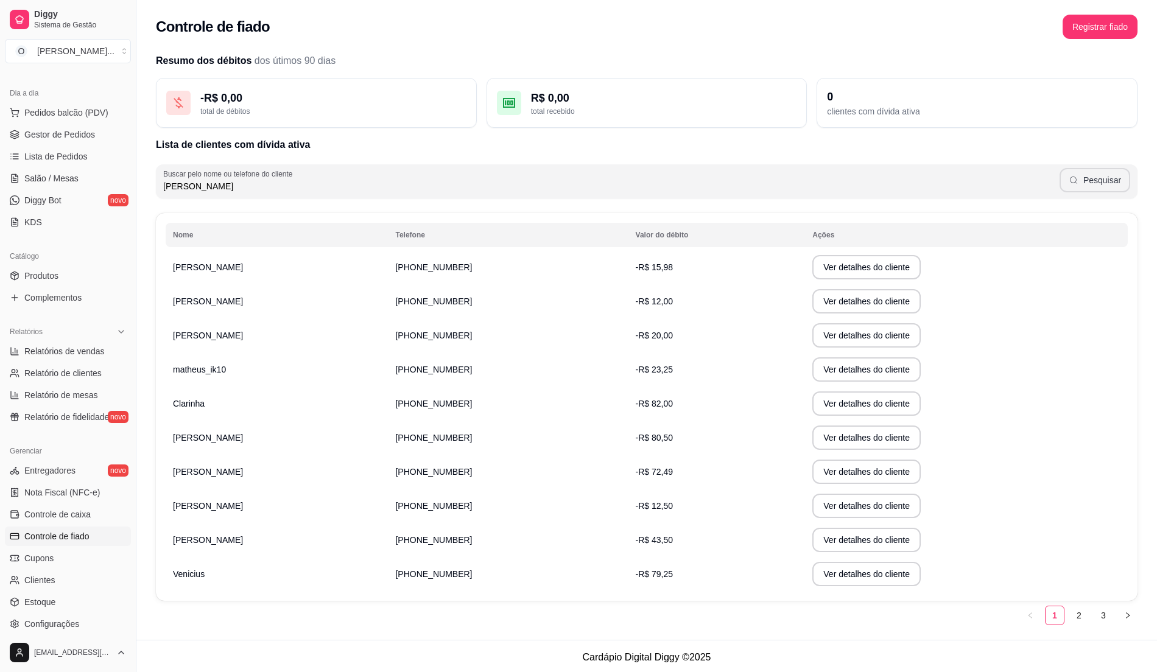
type input "[PERSON_NAME]"
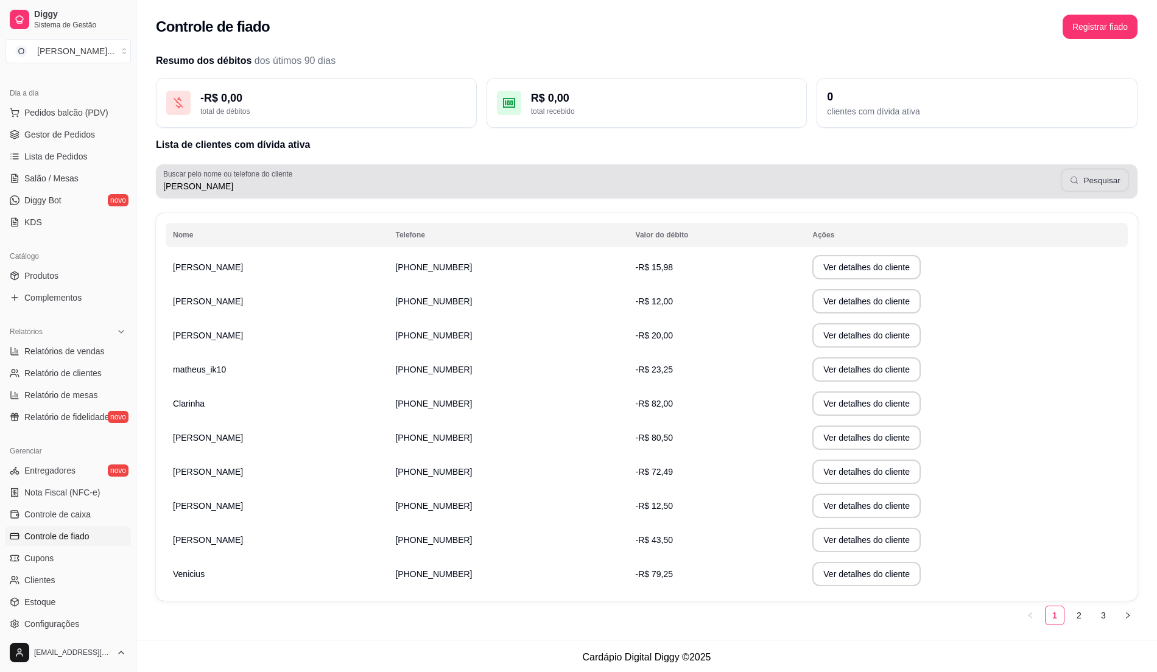
click at [1113, 186] on button "Pesquisar" at bounding box center [1095, 181] width 68 height 24
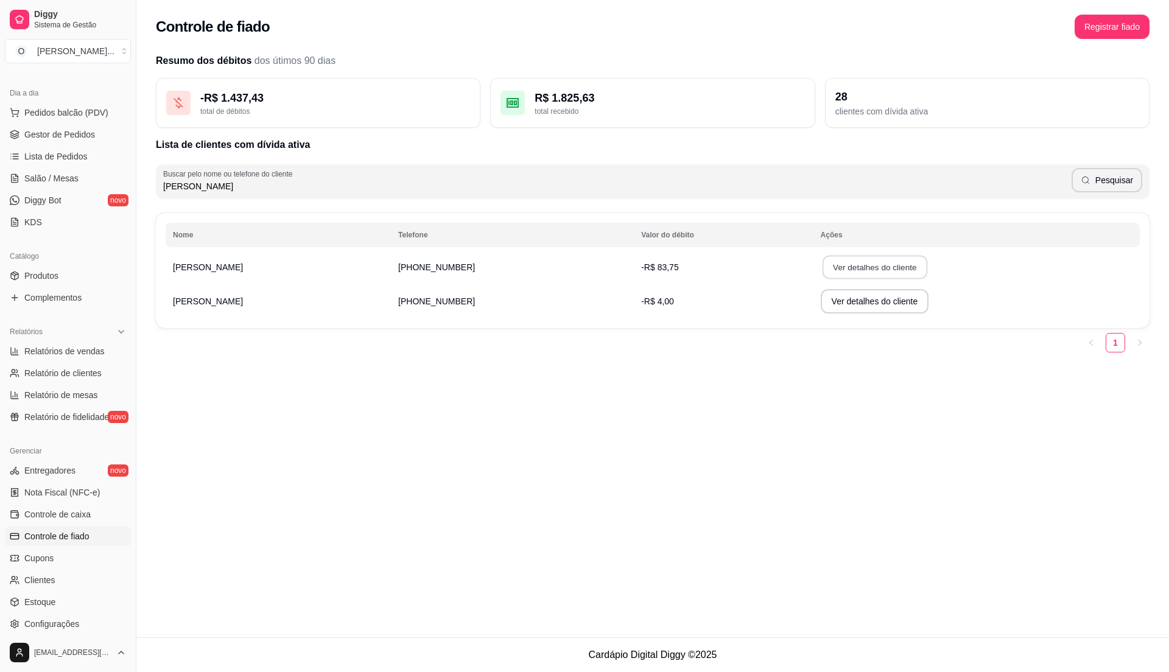
click at [868, 275] on button "Ver detalhes do cliente" at bounding box center [874, 268] width 105 height 24
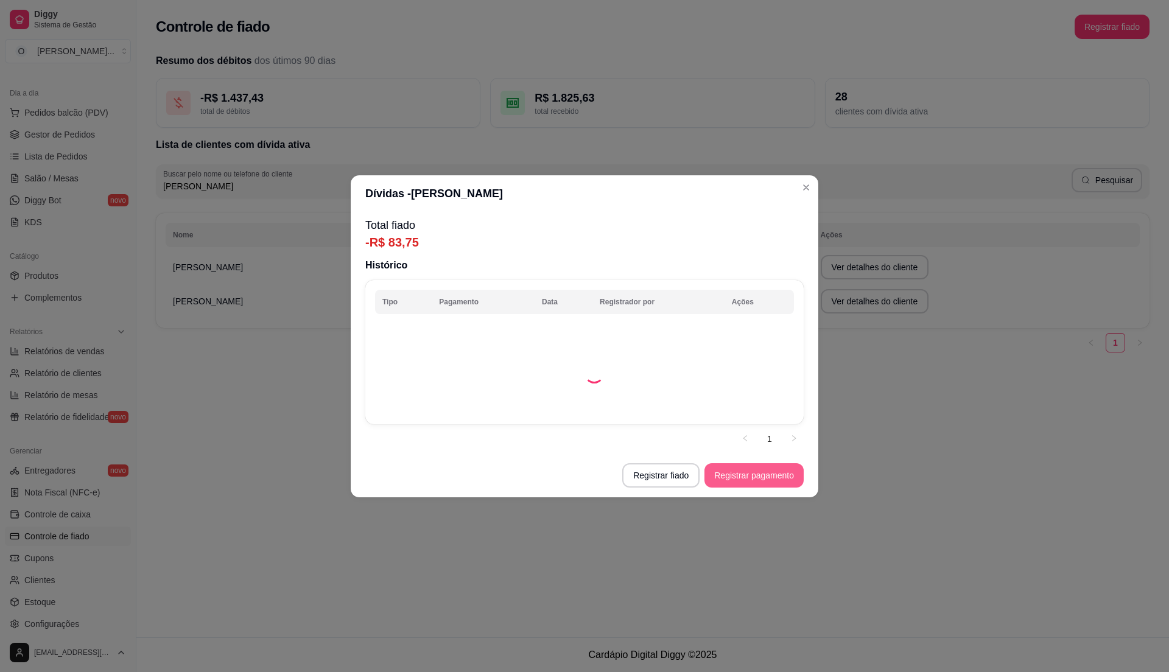
click at [723, 468] on button "Registrar pagamento" at bounding box center [754, 475] width 99 height 24
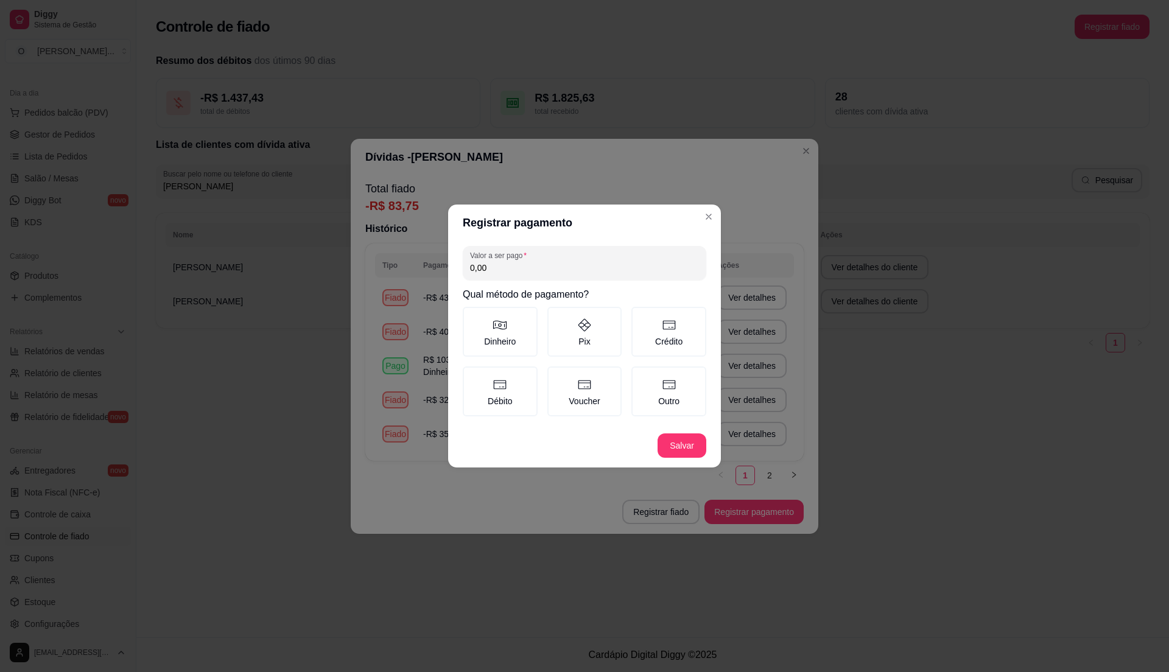
click at [518, 271] on input "0,00" at bounding box center [584, 268] width 229 height 12
click at [495, 267] on input "0,00" at bounding box center [584, 268] width 229 height 12
type input "9,00"
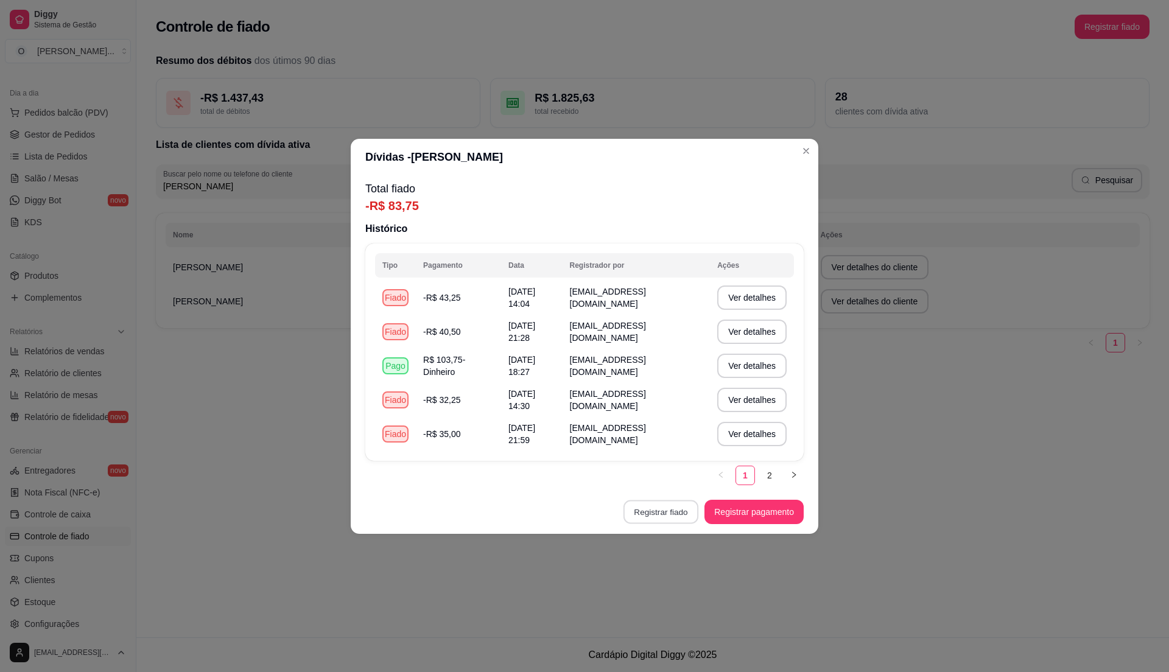
click at [651, 512] on button "Registrar fiado" at bounding box center [661, 512] width 75 height 24
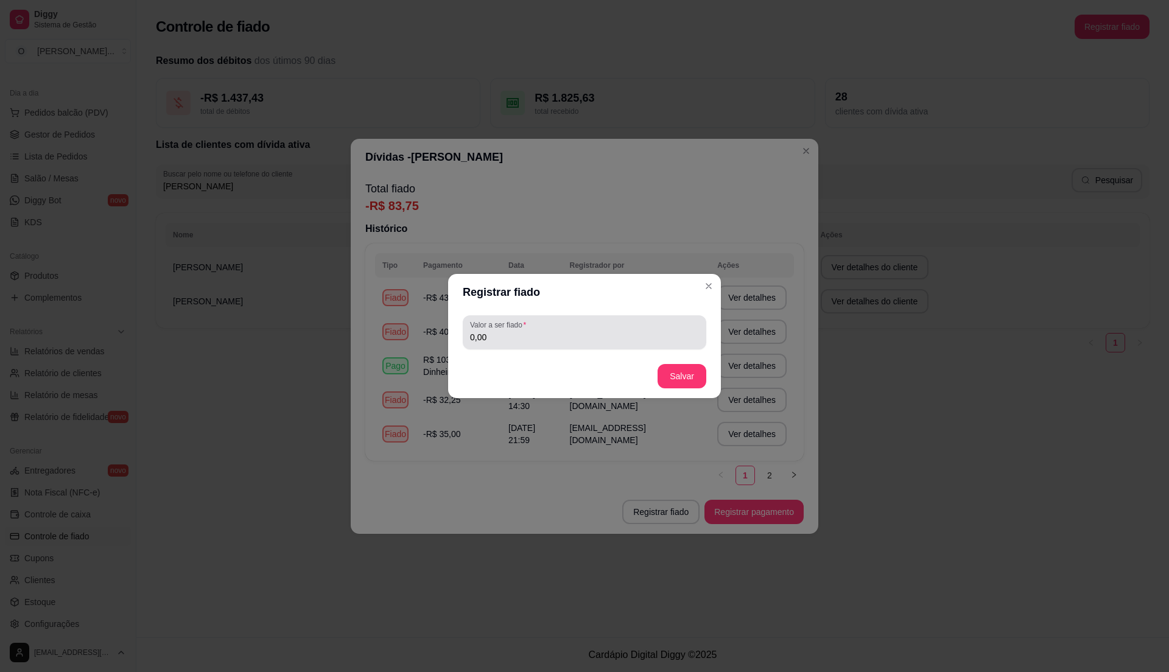
click at [544, 328] on div "0,00" at bounding box center [584, 332] width 229 height 24
type input "9,00"
click at [671, 381] on button "Salvar" at bounding box center [681, 377] width 47 height 24
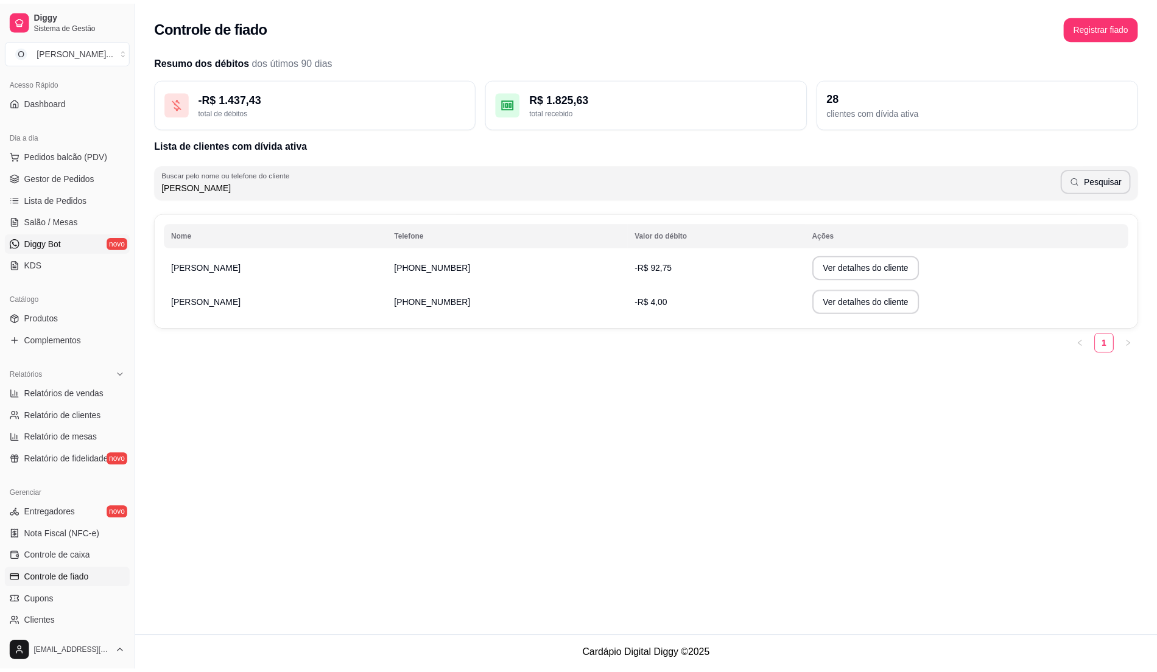
scroll to position [42, 0]
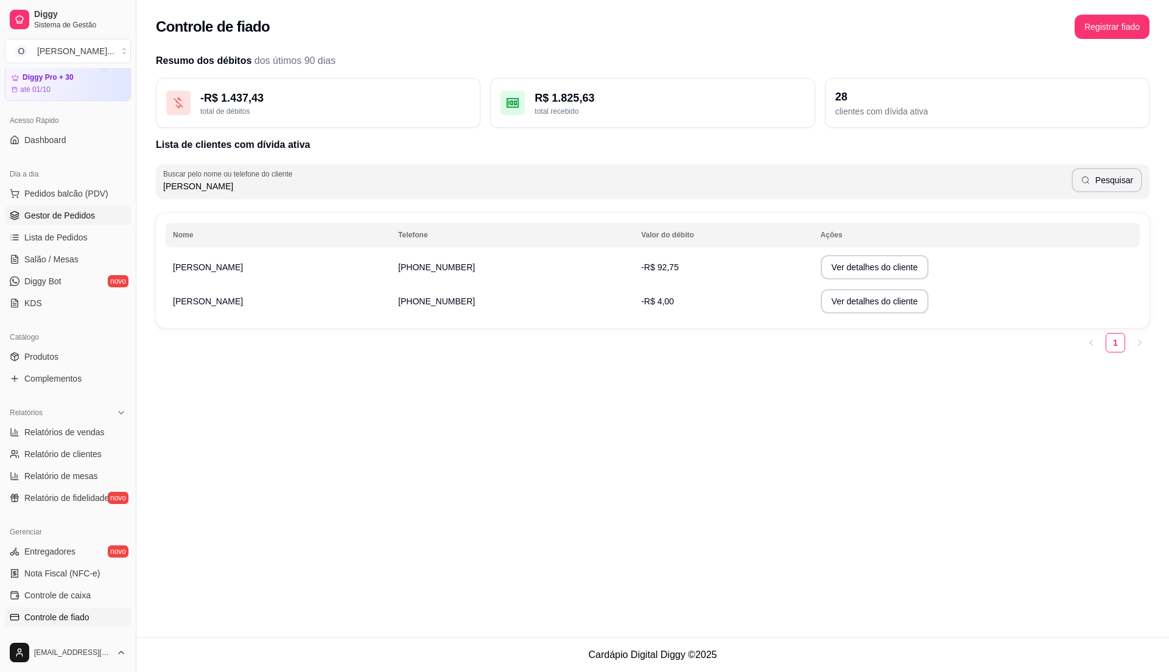
click at [62, 212] on span "Gestor de Pedidos" at bounding box center [59, 215] width 71 height 12
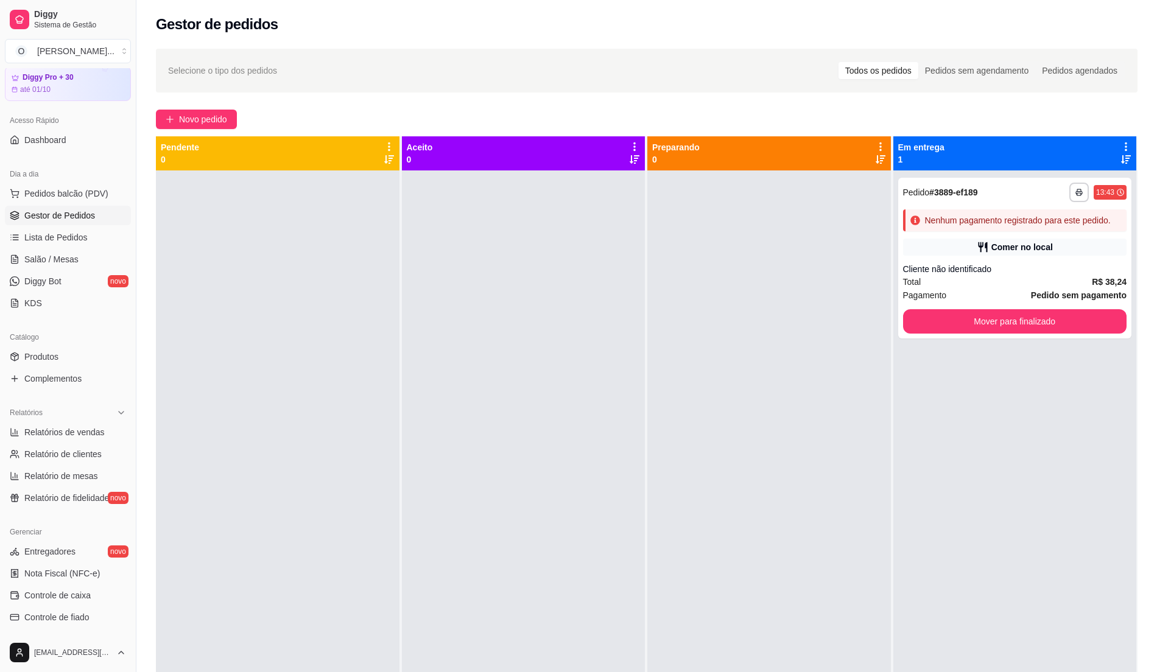
scroll to position [34, 0]
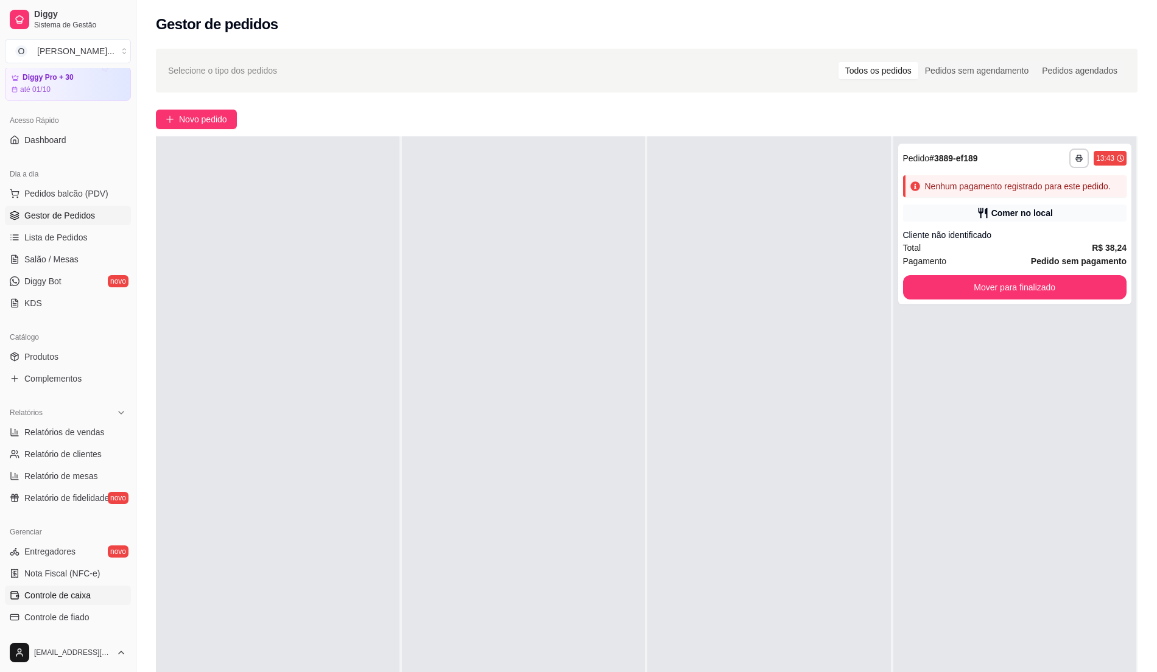
click at [77, 596] on span "Controle de caixa" at bounding box center [57, 595] width 66 height 12
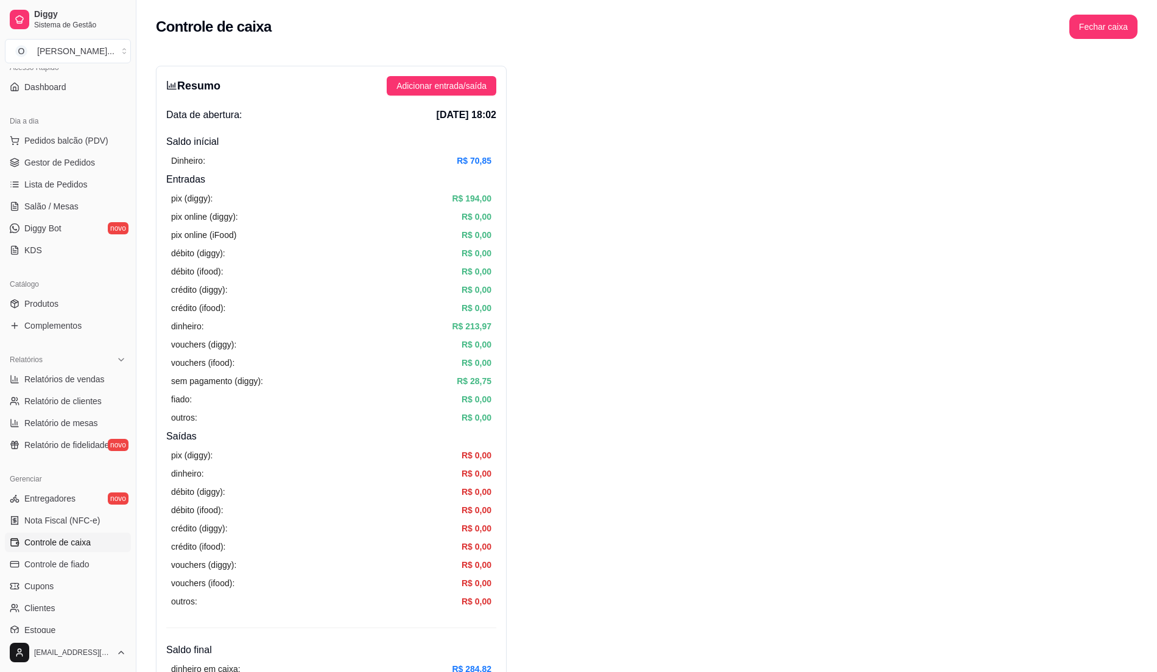
scroll to position [123, 0]
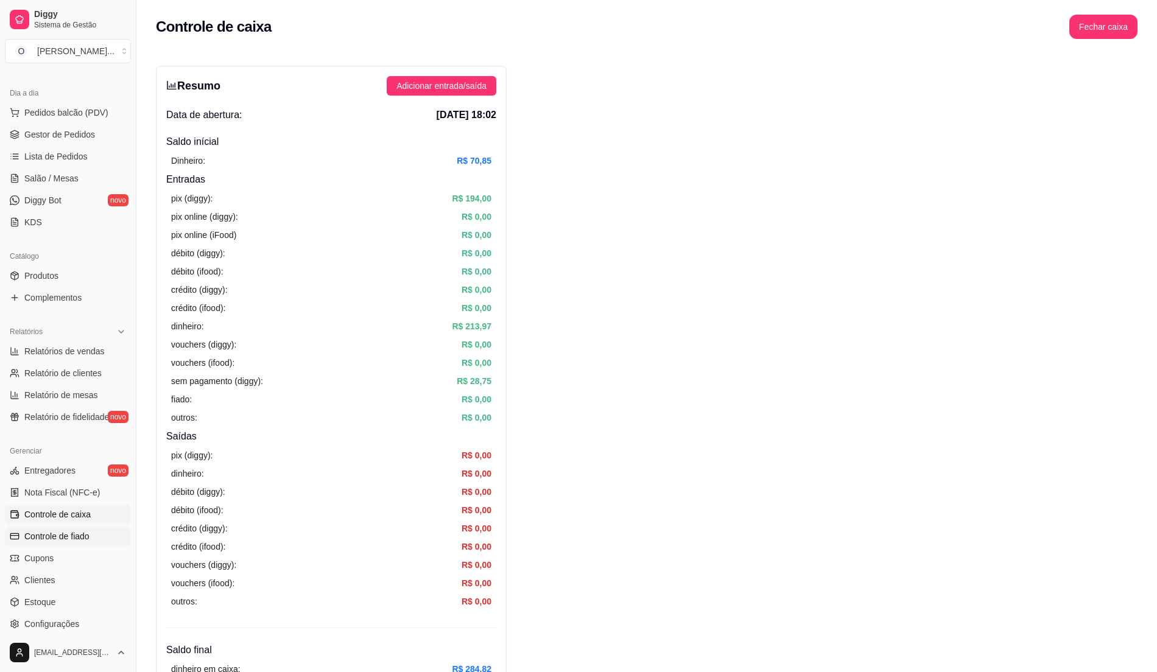
click at [74, 544] on link "Controle de fiado" at bounding box center [68, 536] width 126 height 19
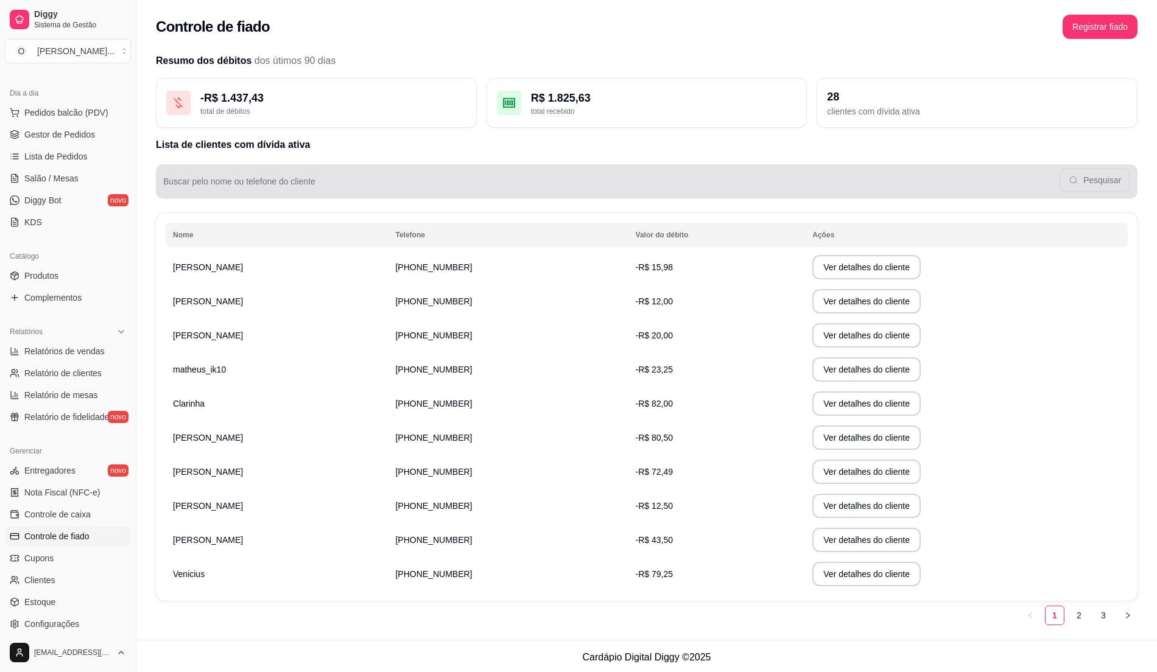
click at [402, 174] on div "Pesquisar" at bounding box center [646, 181] width 967 height 24
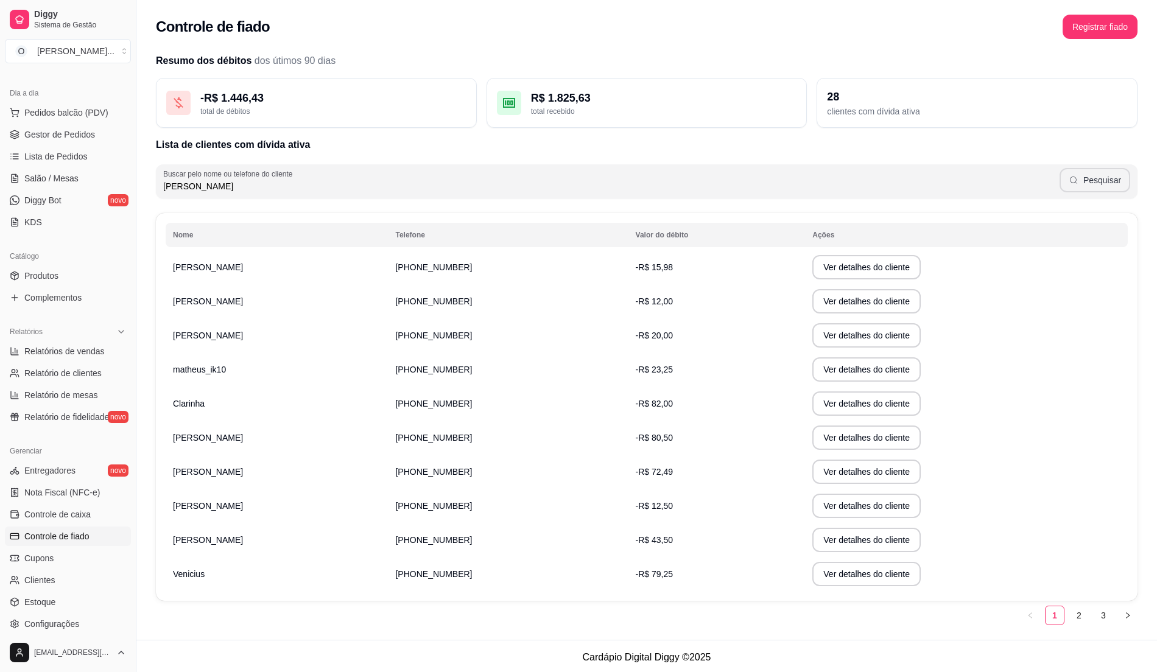
type input "[PERSON_NAME]"
click at [1085, 174] on button "Pesquisar" at bounding box center [1095, 180] width 71 height 24
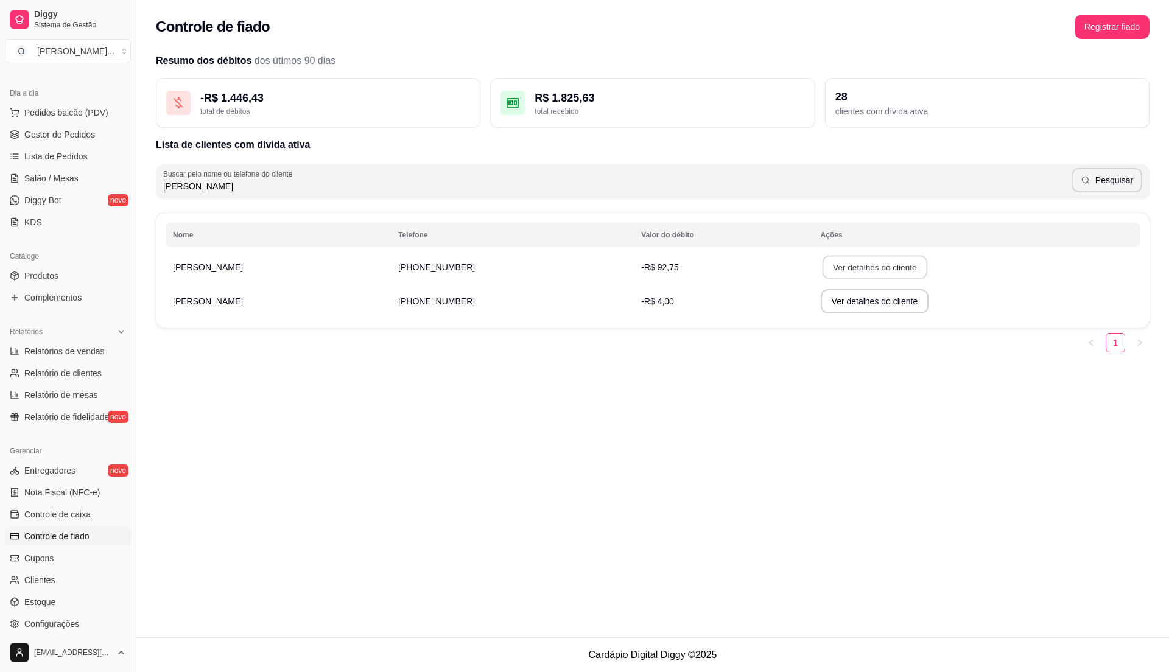
click at [822, 269] on button "Ver detalhes do cliente" at bounding box center [874, 268] width 105 height 24
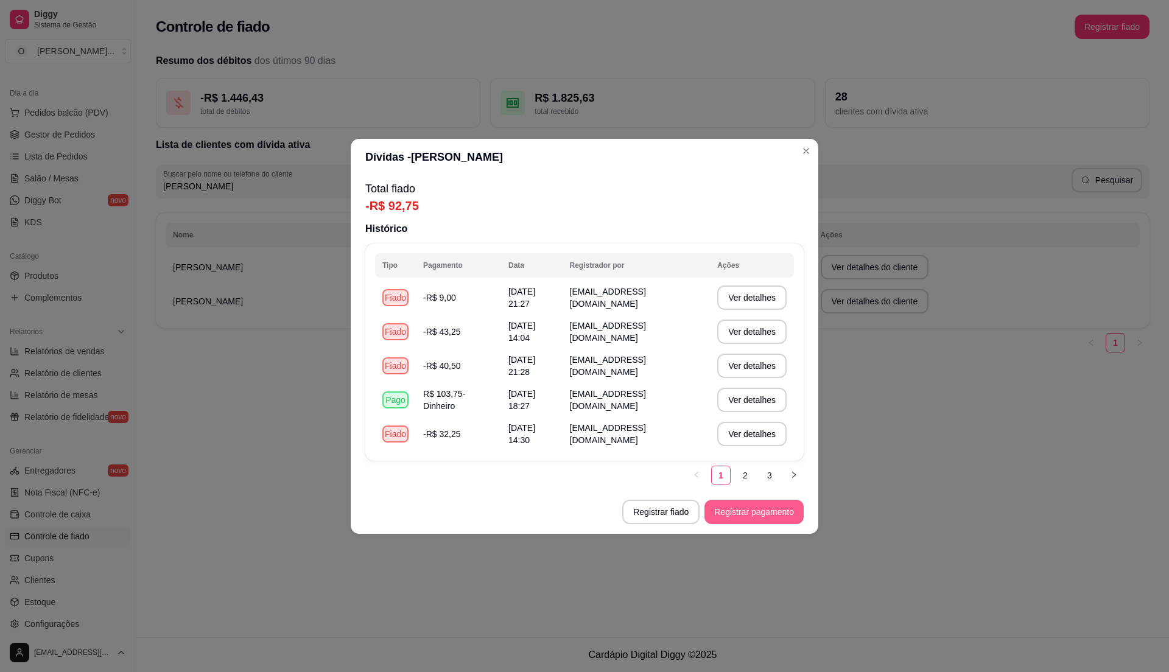
click at [740, 510] on button "Registrar pagamento" at bounding box center [754, 512] width 99 height 24
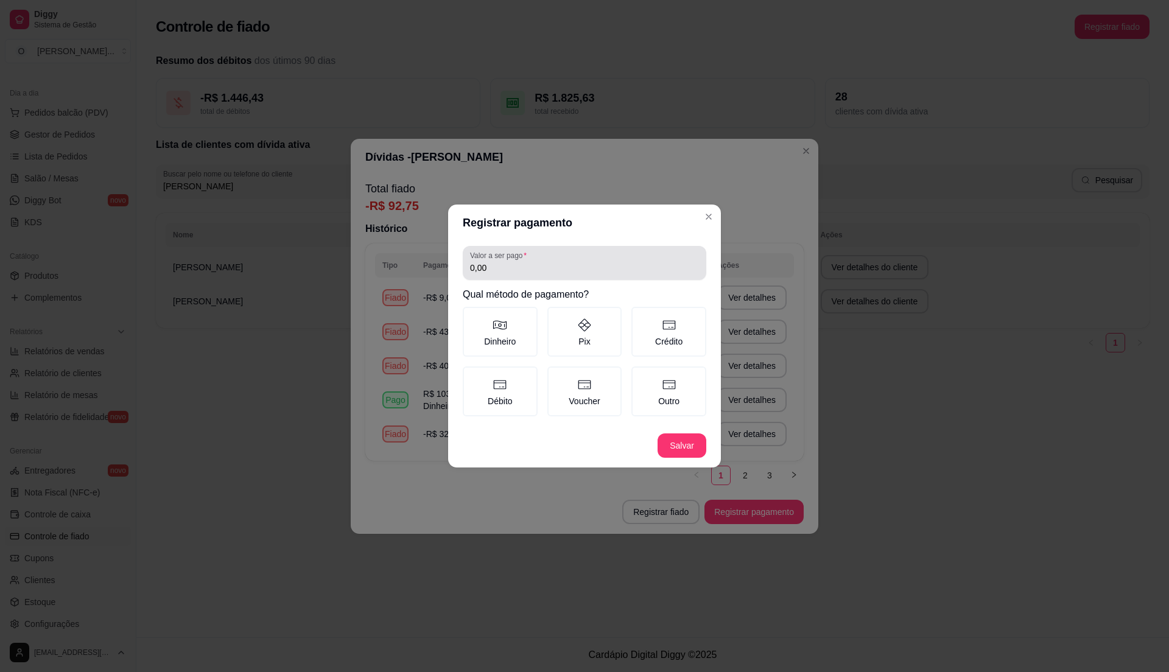
click at [522, 266] on input "0,00" at bounding box center [584, 268] width 229 height 12
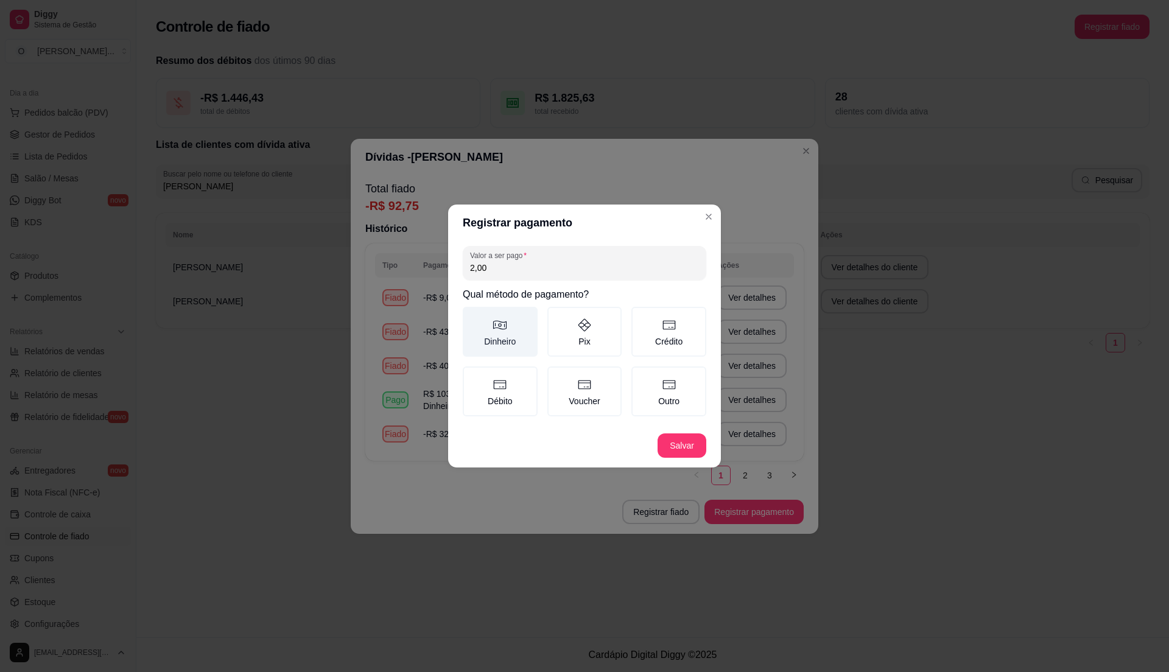
type input "2,00"
click at [501, 344] on label "Dinheiro" at bounding box center [500, 332] width 75 height 50
click at [472, 316] on button "Dinheiro" at bounding box center [467, 311] width 10 height 10
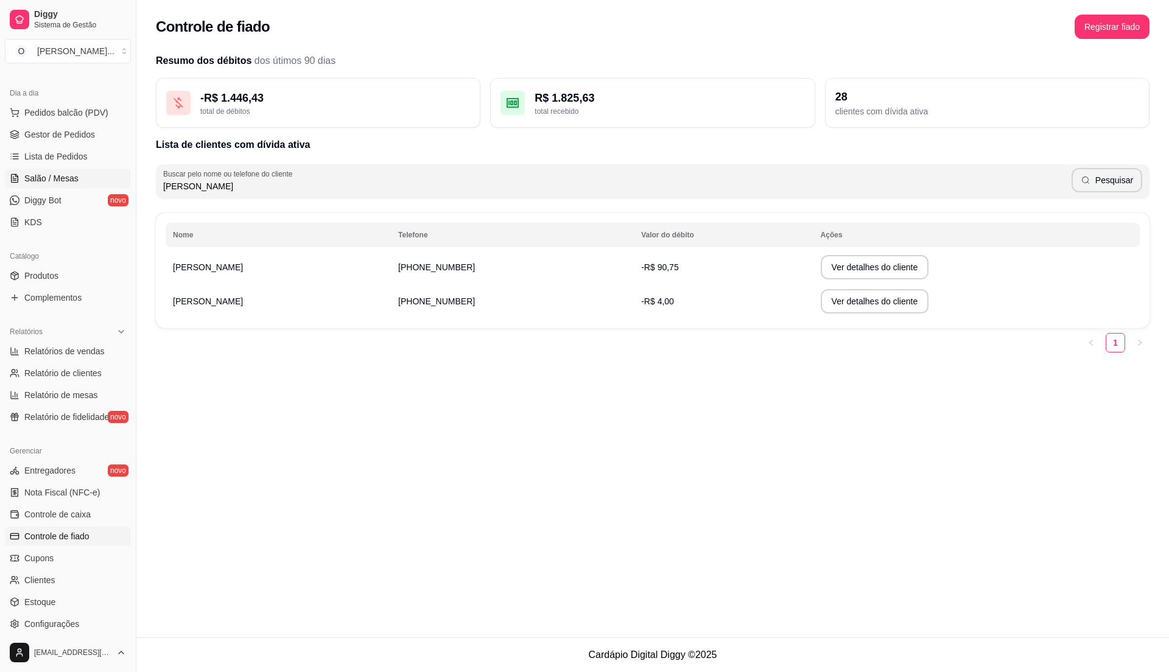
click at [86, 169] on link "Salão / Mesas" at bounding box center [68, 178] width 126 height 19
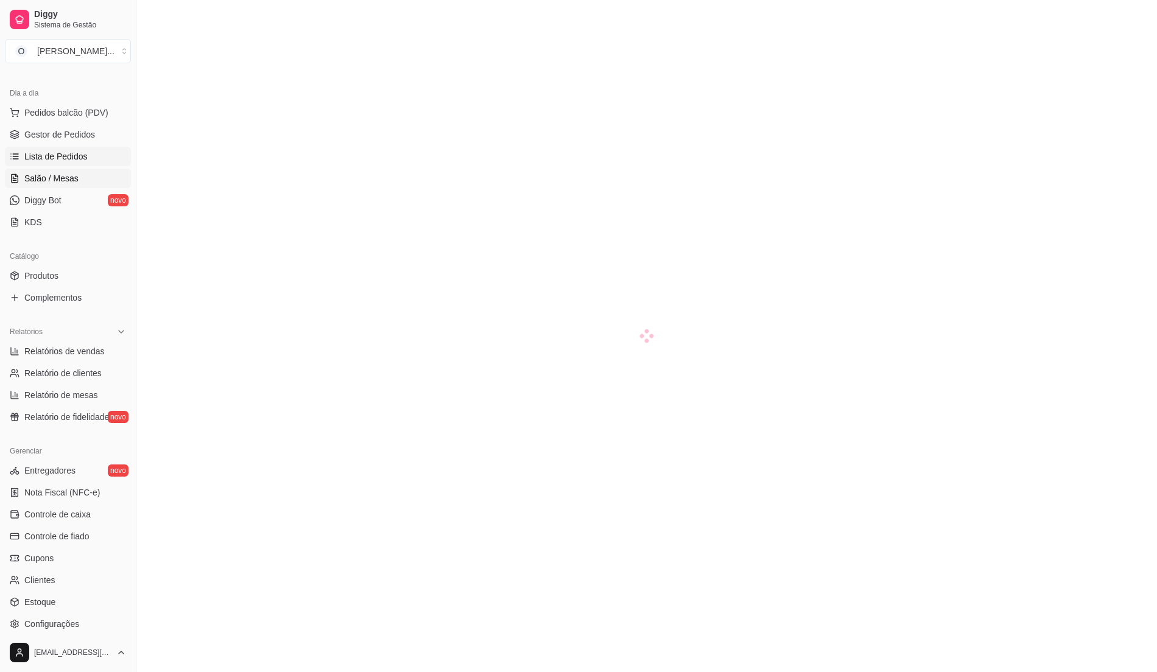
click at [86, 160] on link "Lista de Pedidos" at bounding box center [68, 156] width 126 height 19
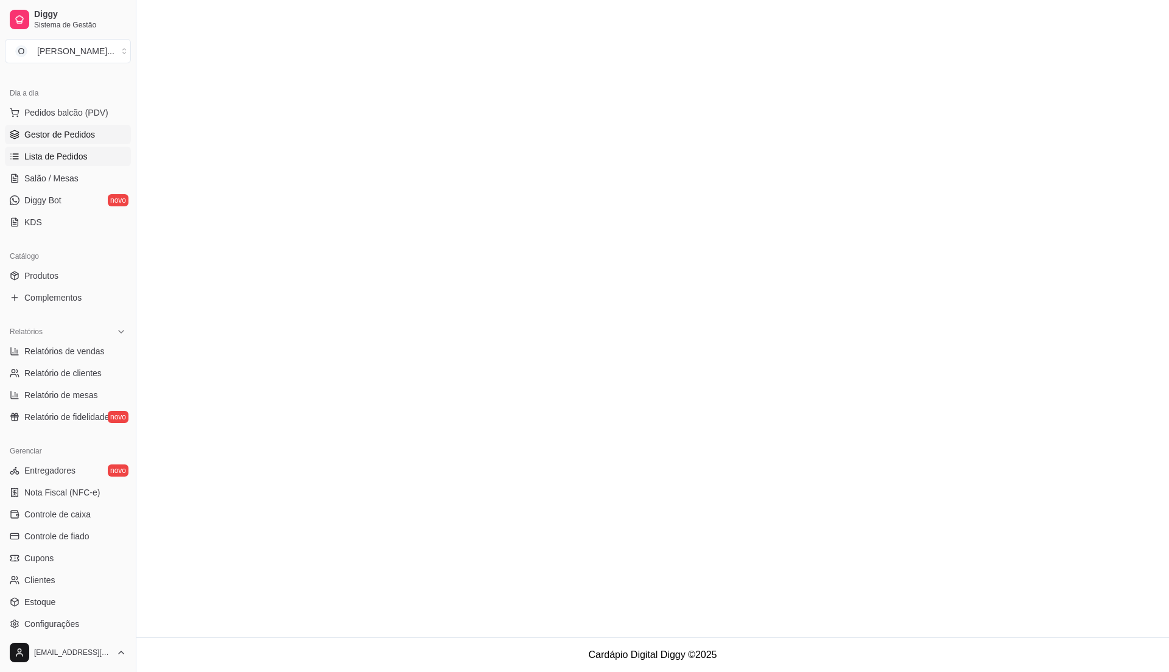
click at [96, 127] on link "Gestor de Pedidos" at bounding box center [68, 134] width 126 height 19
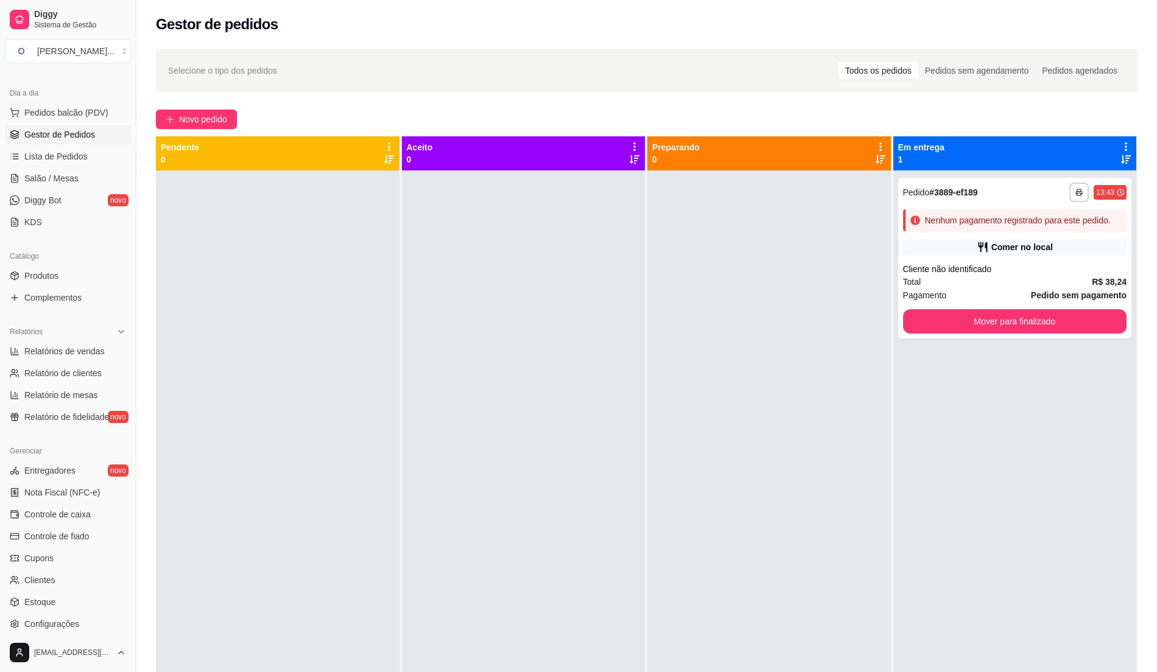
click at [417, 503] on div at bounding box center [524, 506] width 244 height 672
click at [81, 138] on span "Gestor de Pedidos" at bounding box center [59, 134] width 71 height 12
click at [68, 168] on ul "Pedidos balcão (PDV) Gestor de Pedidos Lista de Pedidos Salão / Mesas Diggy Bot…" at bounding box center [68, 167] width 126 height 129
click at [67, 162] on span "Lista de Pedidos" at bounding box center [55, 156] width 63 height 12
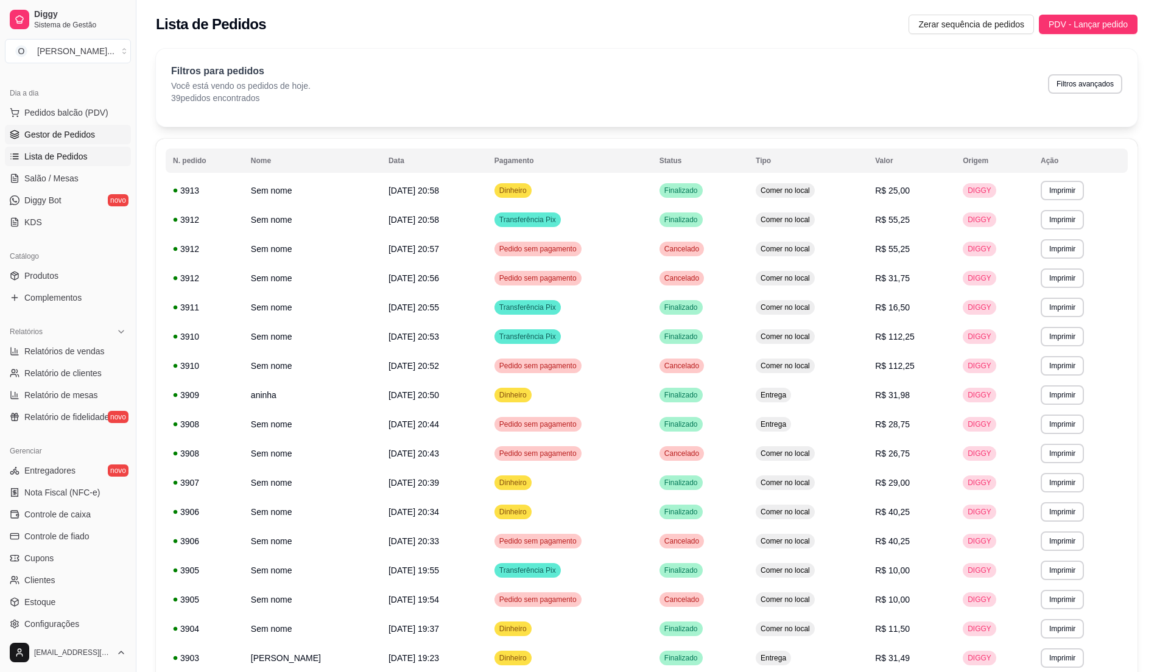
click at [76, 139] on span "Gestor de Pedidos" at bounding box center [59, 134] width 71 height 12
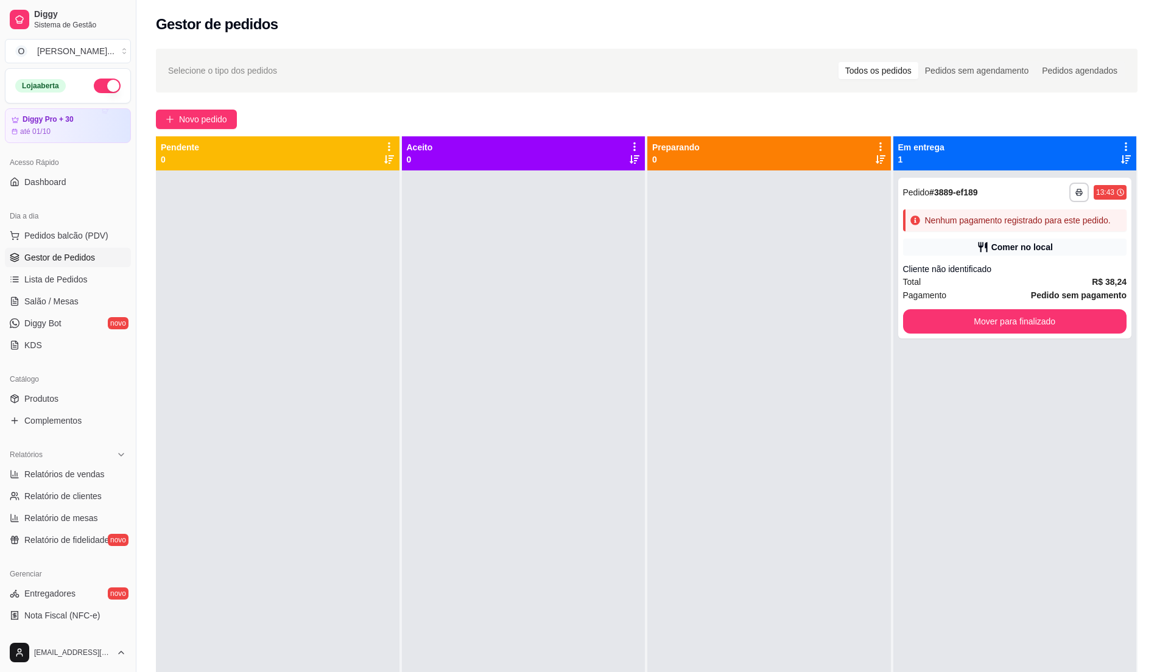
click at [52, 267] on link "Gestor de Pedidos" at bounding box center [68, 257] width 126 height 19
click at [55, 286] on link "Lista de Pedidos" at bounding box center [68, 279] width 126 height 19
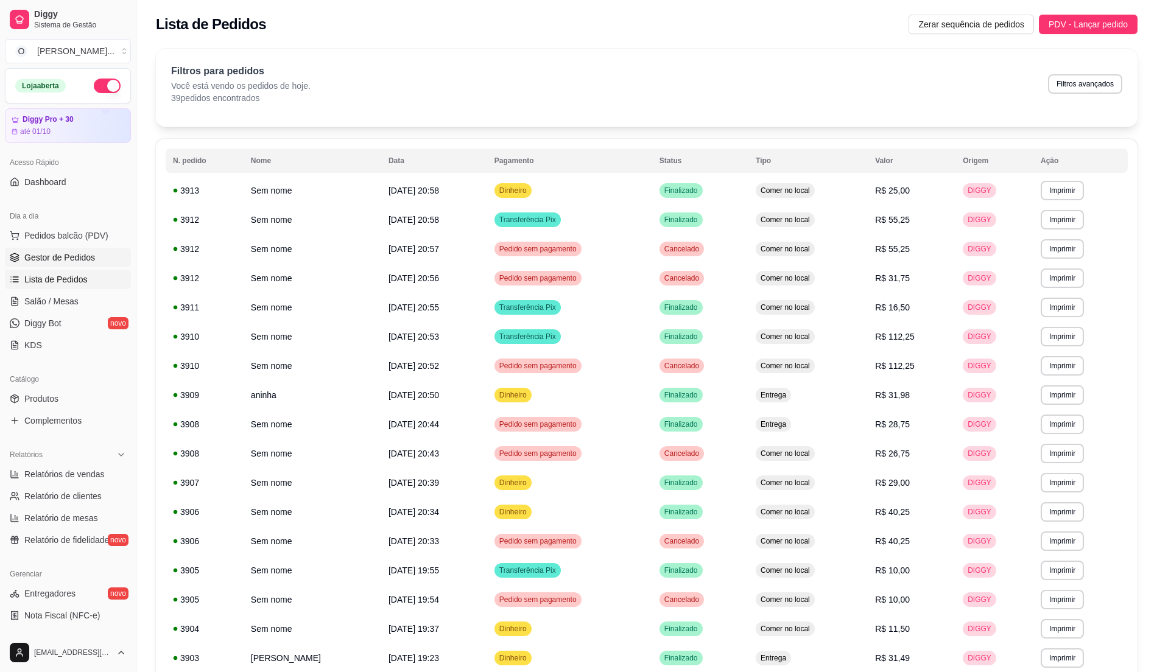
click at [54, 264] on span "Gestor de Pedidos" at bounding box center [59, 257] width 71 height 12
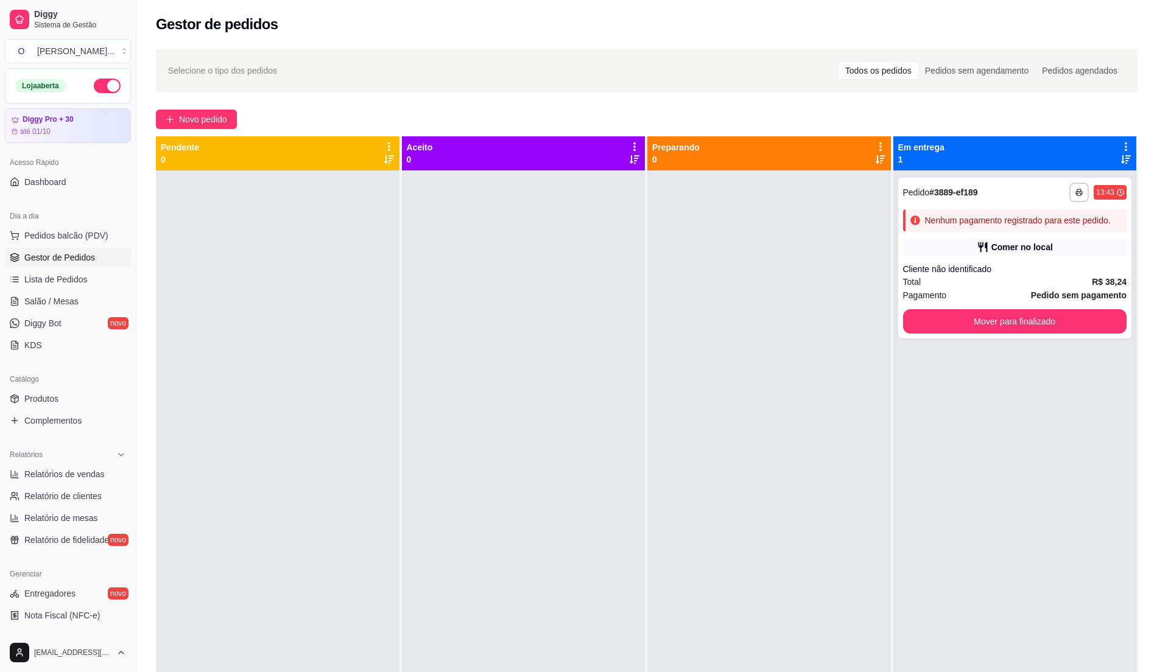
click at [57, 261] on span "Gestor de Pedidos" at bounding box center [59, 257] width 71 height 12
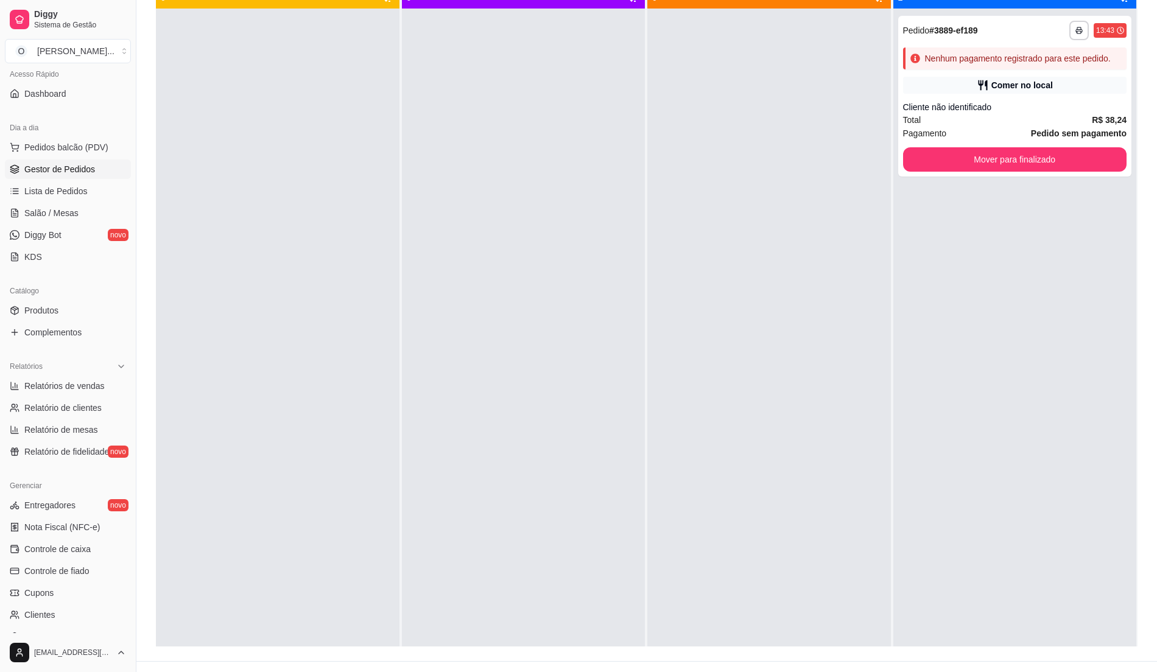
scroll to position [205, 0]
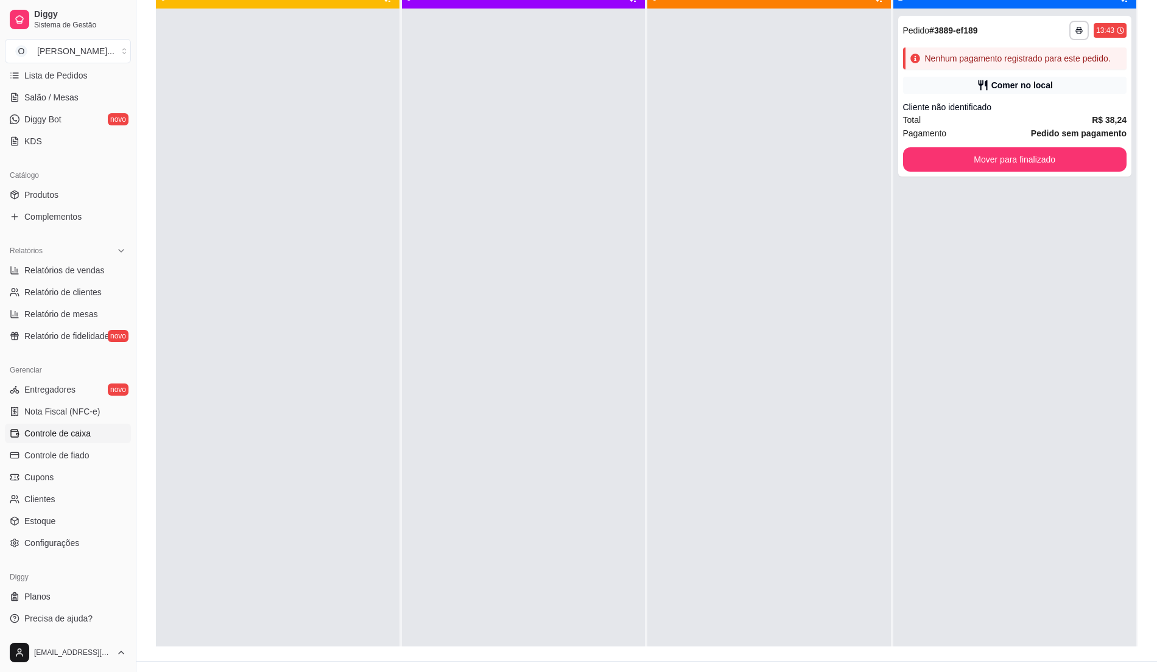
click at [66, 441] on link "Controle de caixa" at bounding box center [68, 433] width 126 height 19
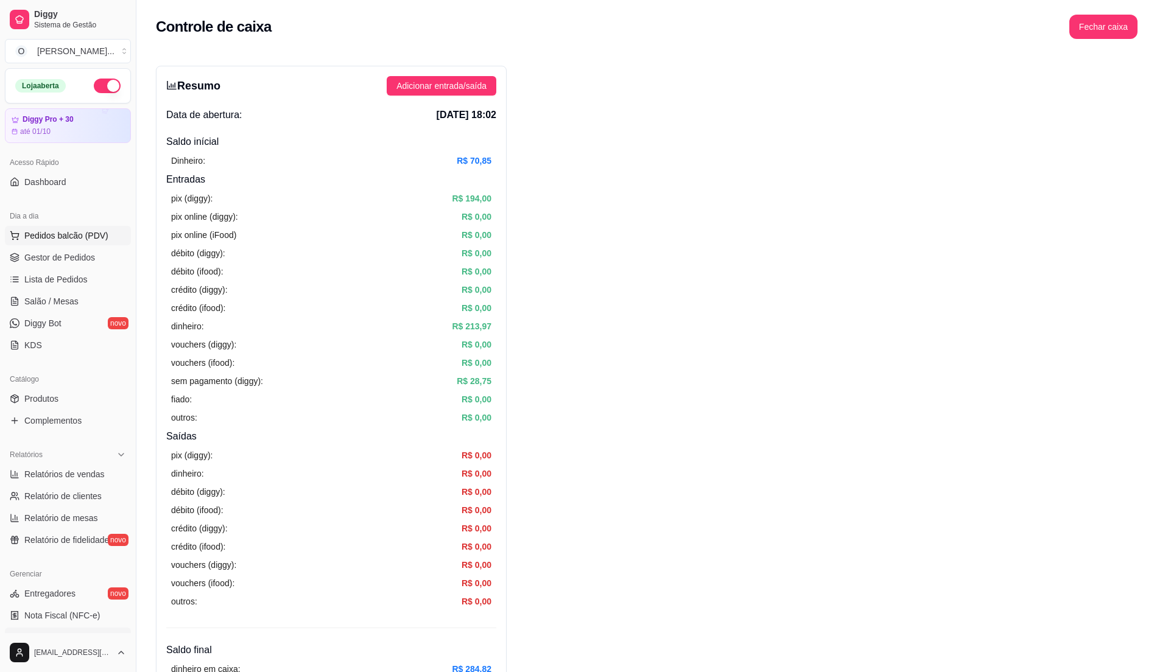
click at [51, 237] on span "Pedidos balcão (PDV)" at bounding box center [66, 236] width 84 height 12
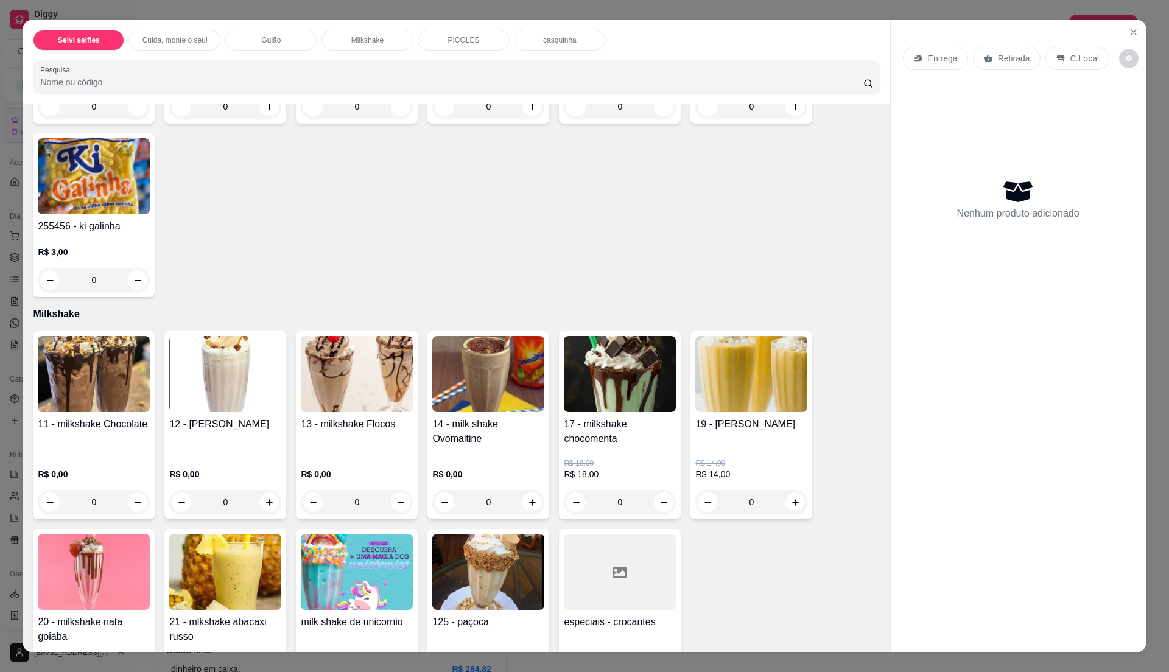
scroll to position [649, 0]
click at [789, 502] on div "0" at bounding box center [751, 502] width 112 height 24
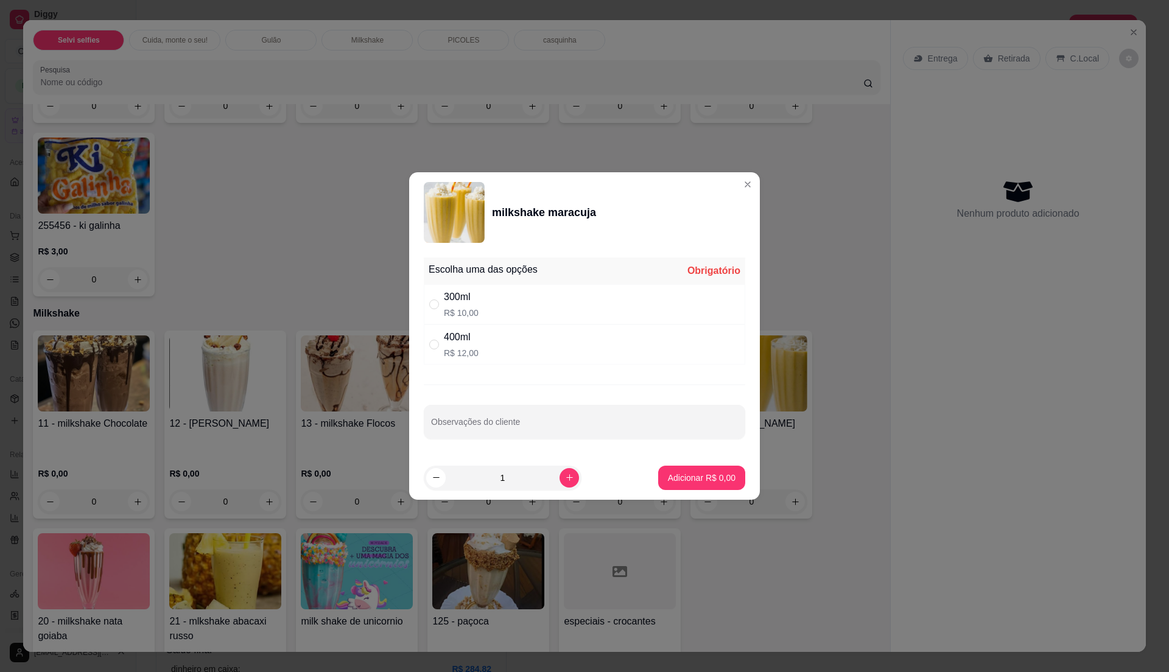
click at [487, 352] on div "400ml R$ 12,00" at bounding box center [585, 345] width 322 height 40
radio input "true"
click at [680, 482] on p "Adicionar R$ 12,00" at bounding box center [699, 478] width 72 height 12
type input "1"
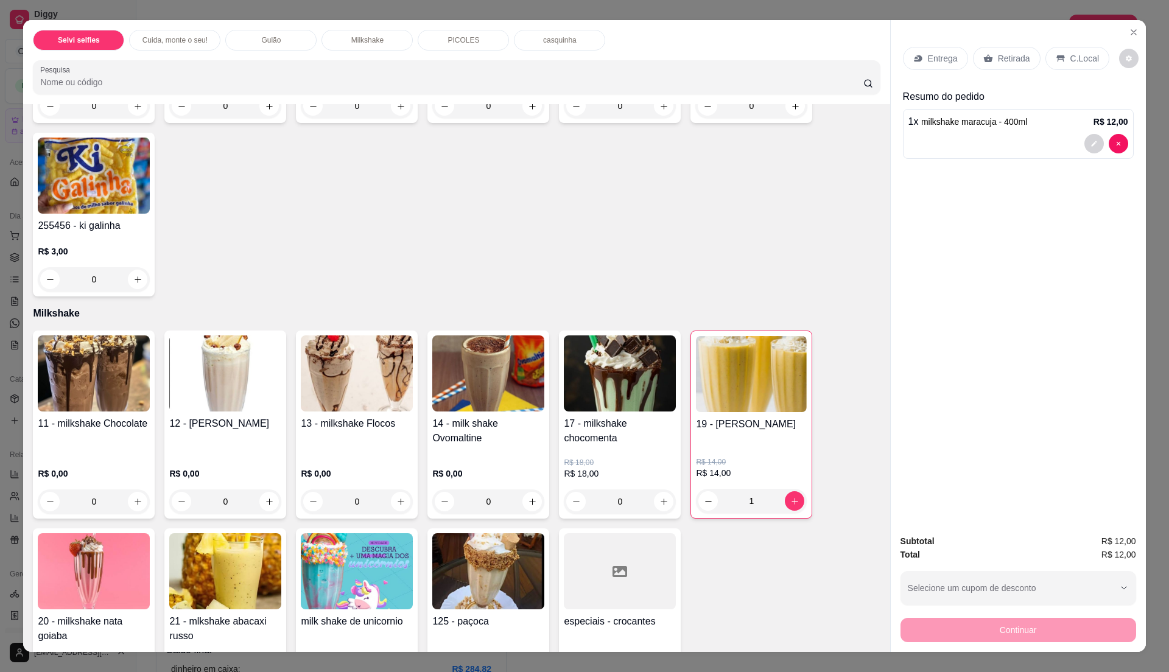
click at [1070, 57] on p "C.Local" at bounding box center [1084, 58] width 29 height 12
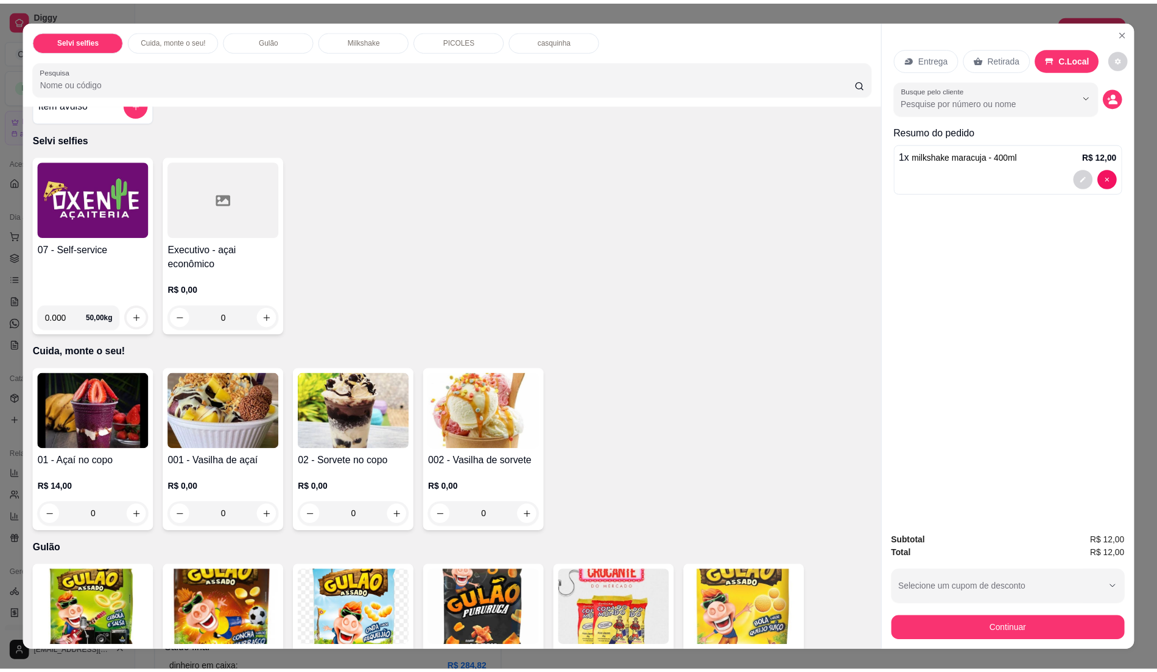
scroll to position [0, 0]
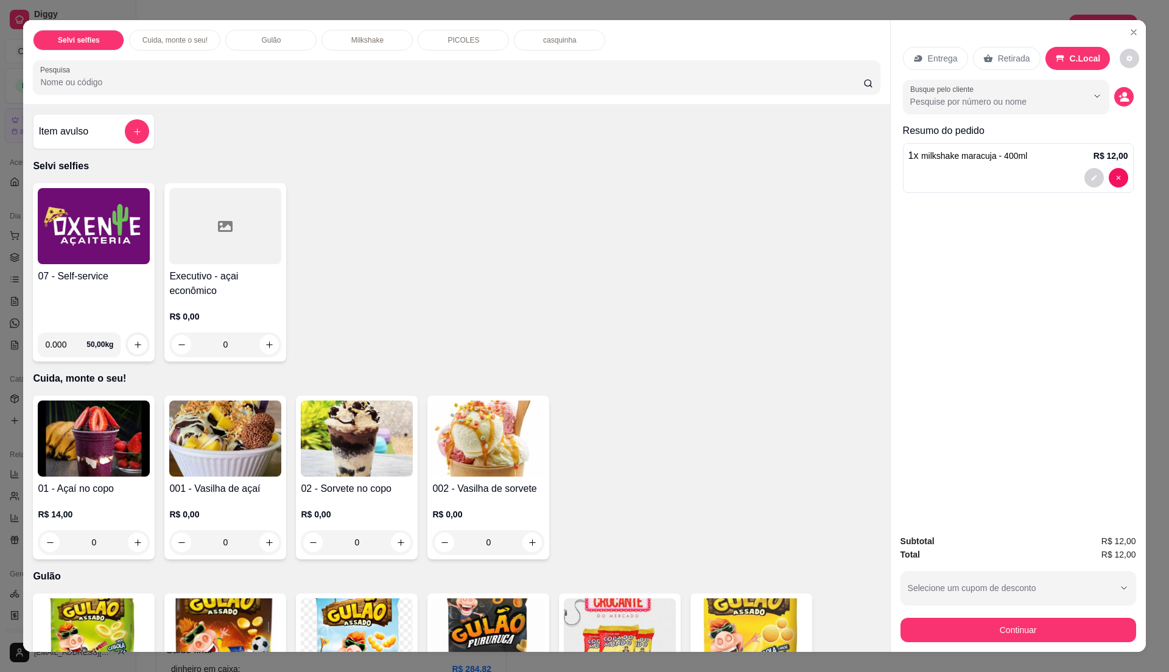
click at [103, 265] on div "07 - Self-service 0.000 50,00 kg" at bounding box center [94, 272] width 122 height 178
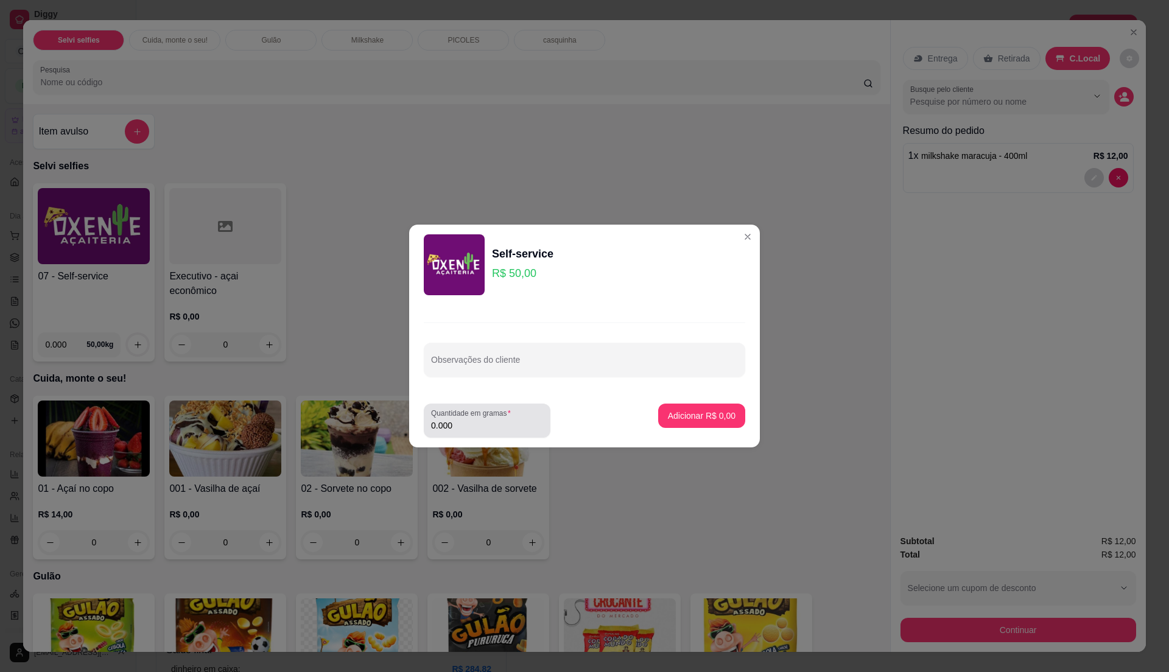
click at [500, 426] on input "0.000" at bounding box center [487, 426] width 112 height 12
type input "0.33"
click at [710, 407] on button "Adicionar R$ 16,50" at bounding box center [699, 416] width 92 height 24
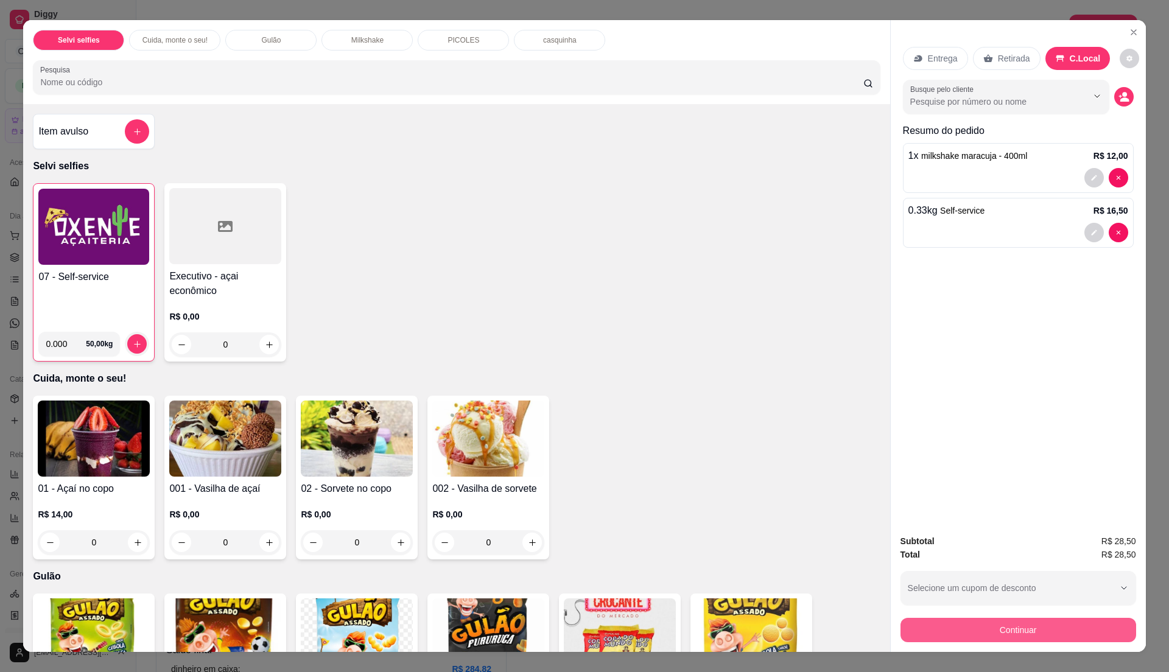
click at [1098, 622] on button "Continuar" at bounding box center [1019, 630] width 236 height 24
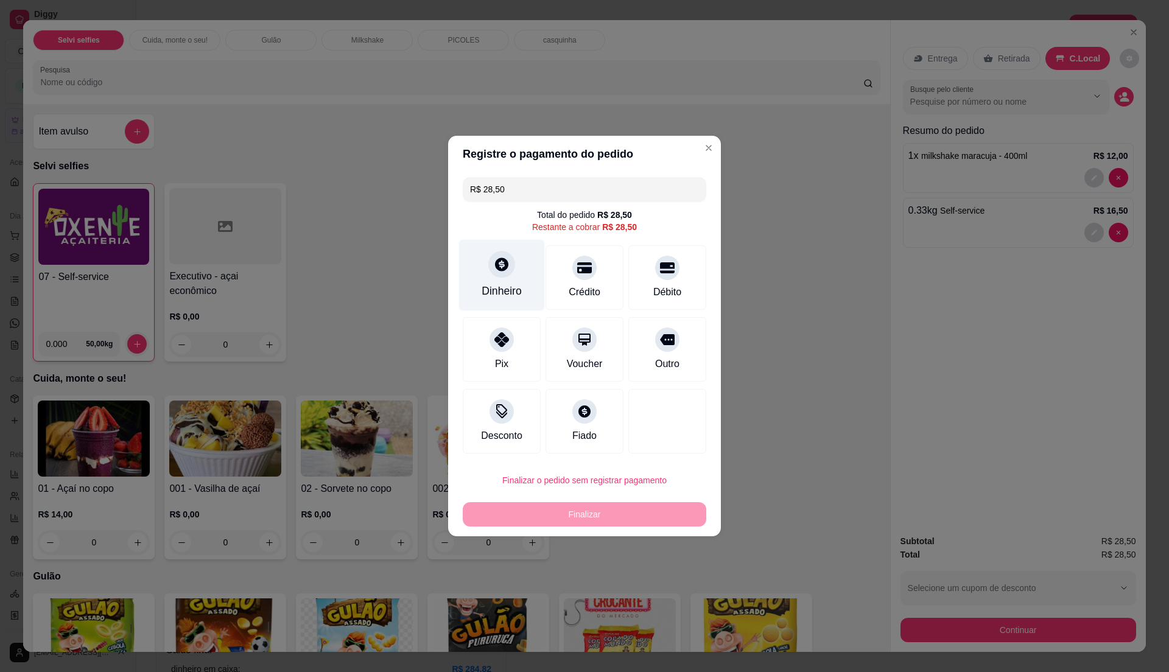
click at [516, 283] on div "Dinheiro" at bounding box center [502, 291] width 40 height 16
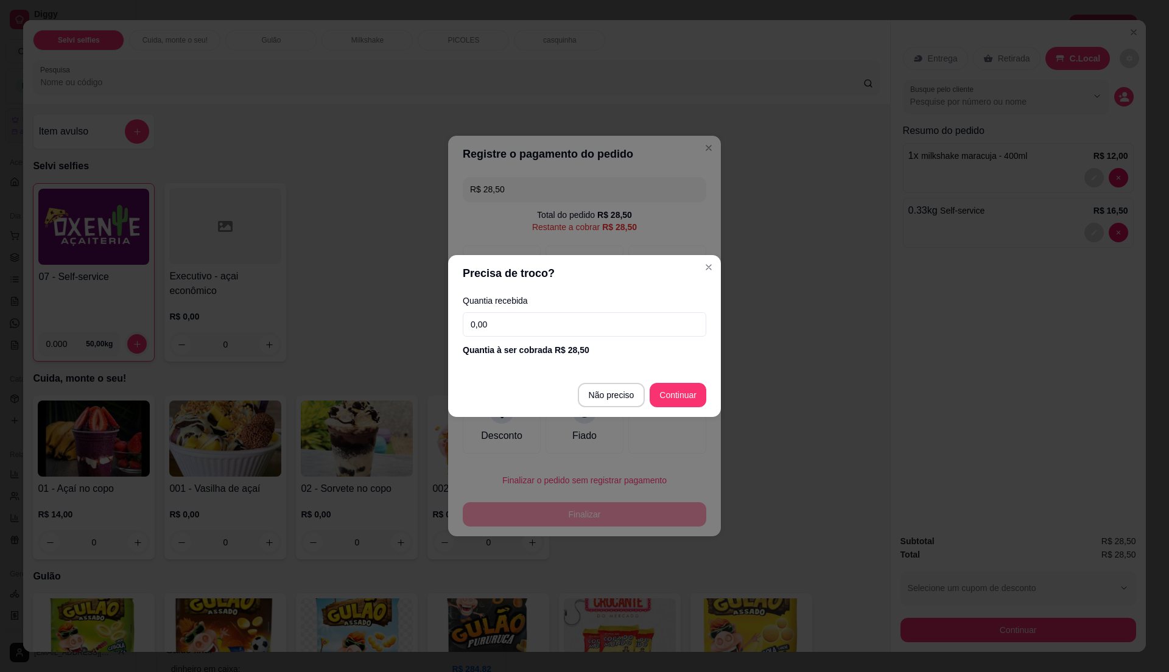
click at [510, 320] on input "0,00" at bounding box center [585, 324] width 244 height 24
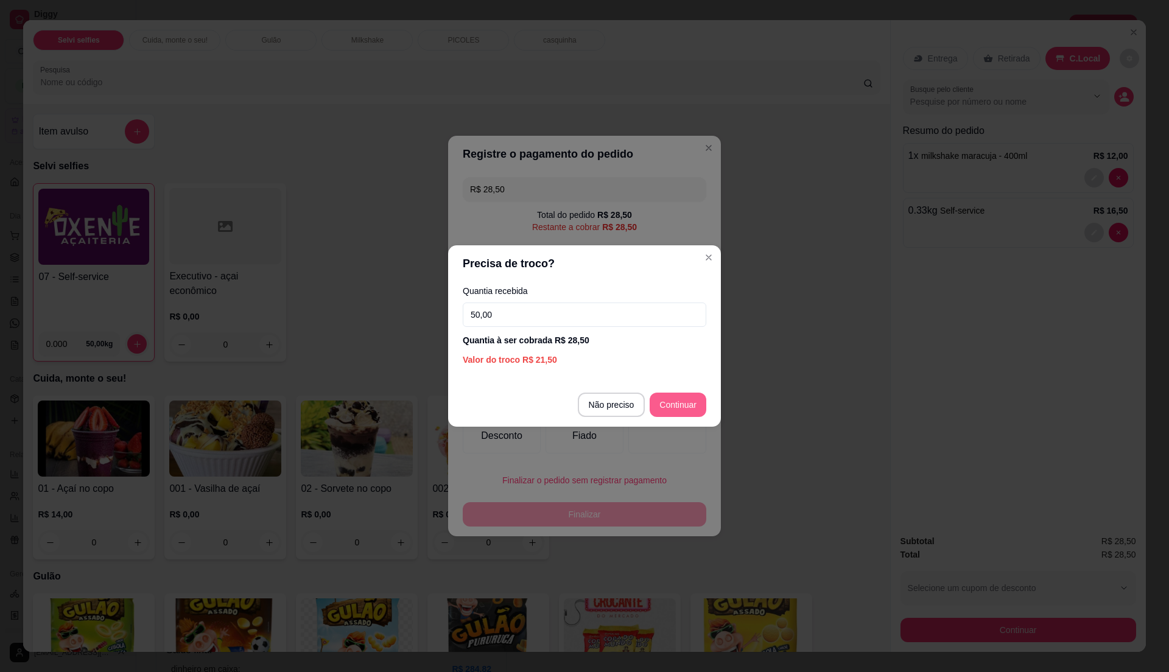
type input "50,00"
type input "R$ 0,00"
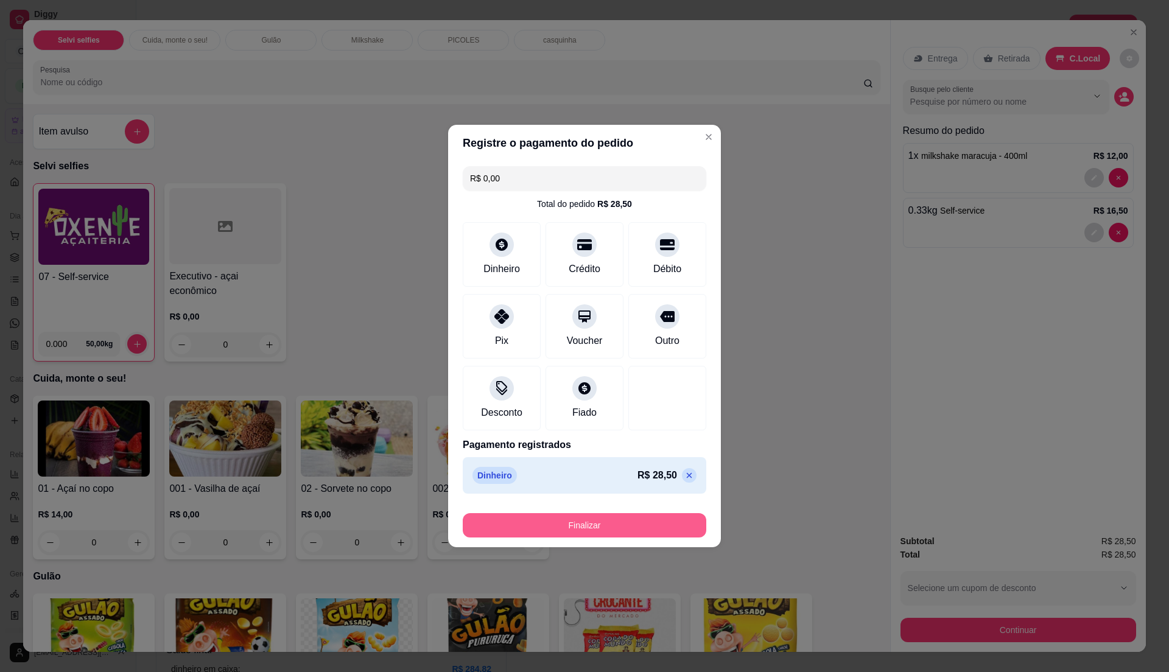
click at [602, 531] on button "Finalizar" at bounding box center [585, 525] width 244 height 24
type input "0"
type input "-R$ 28,50"
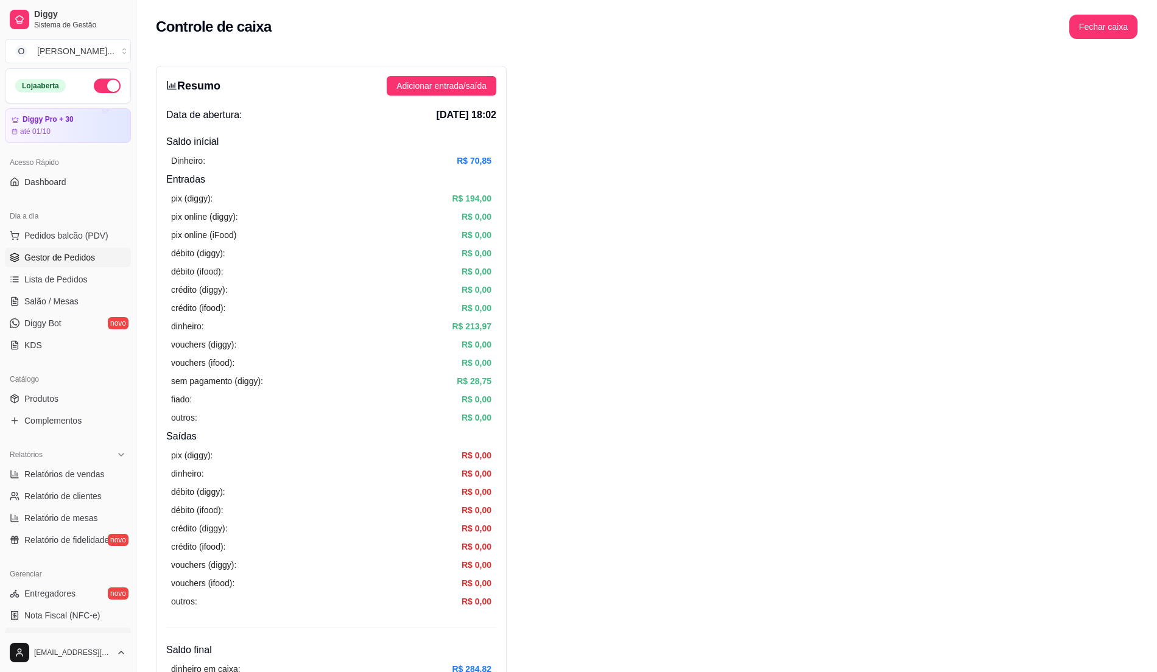
click at [63, 255] on span "Gestor de Pedidos" at bounding box center [59, 257] width 71 height 12
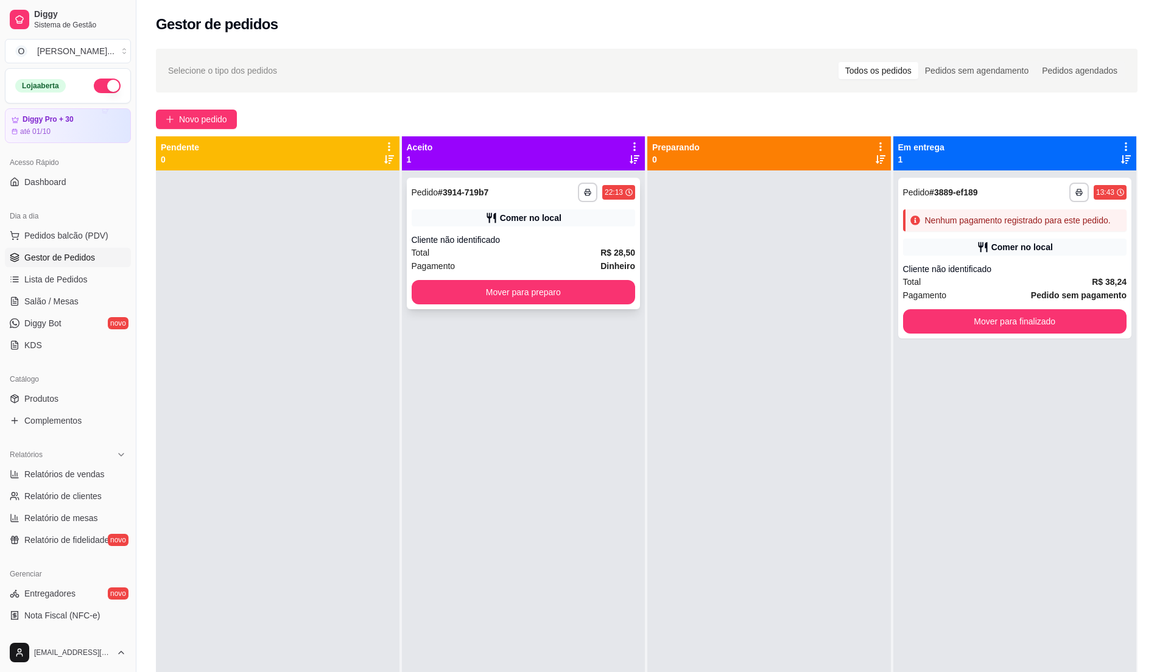
click at [559, 233] on div "**********" at bounding box center [524, 244] width 234 height 132
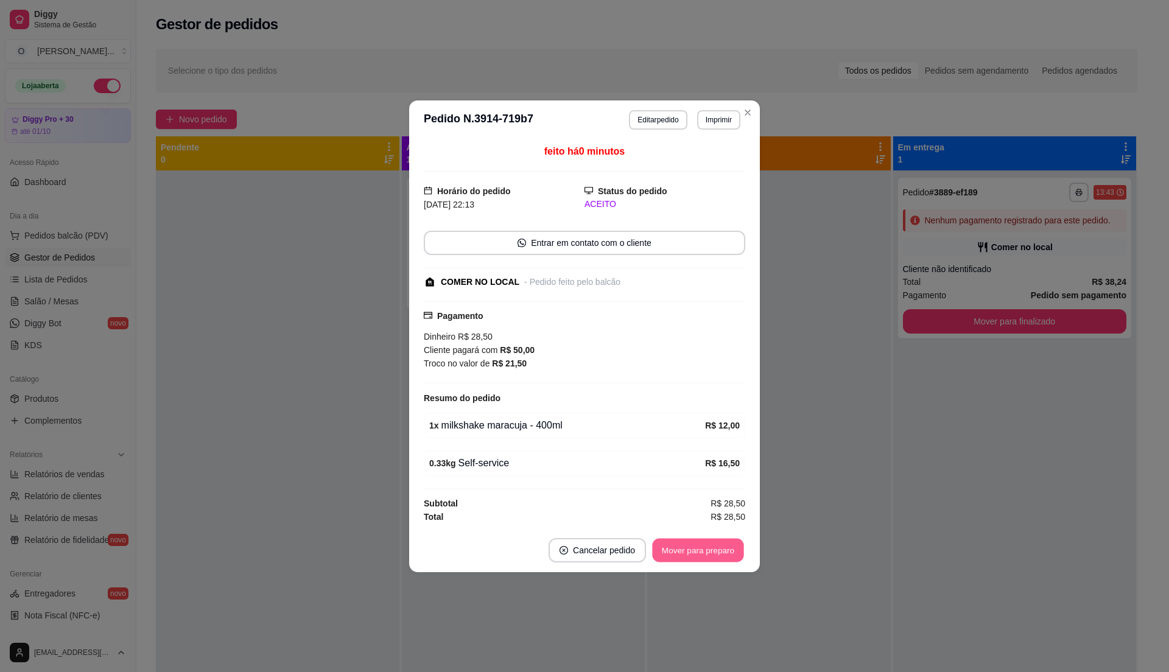
click at [731, 550] on button "Mover para preparo" at bounding box center [697, 550] width 91 height 24
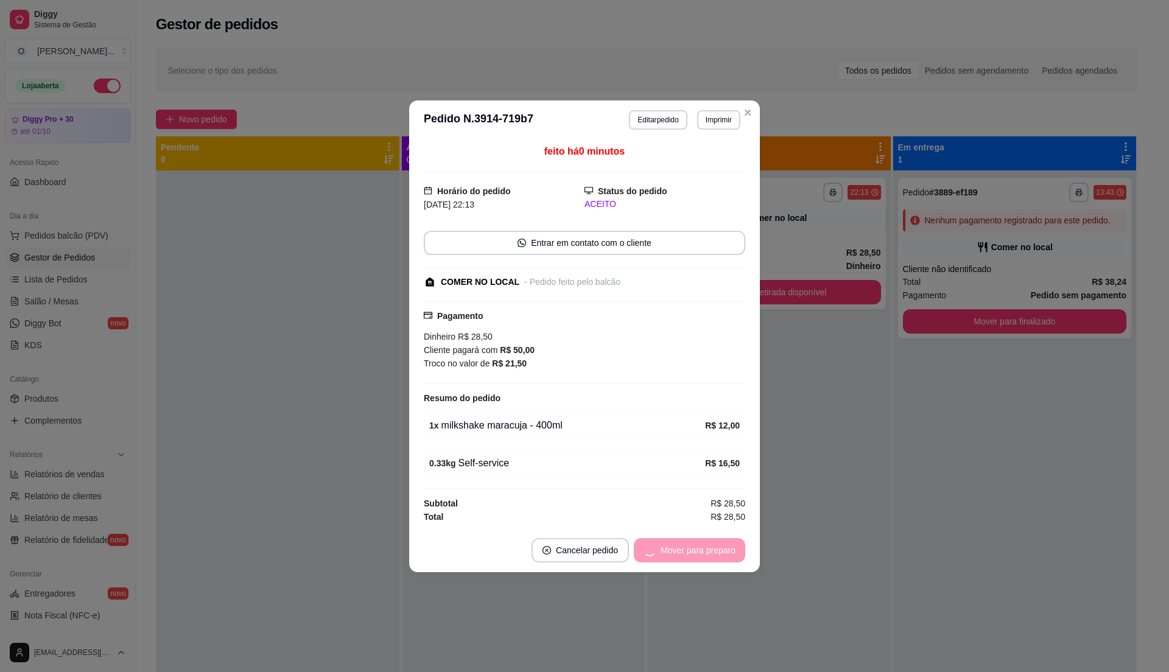
click at [729, 549] on div "Mover para preparo" at bounding box center [689, 550] width 111 height 24
click at [729, 549] on button "Mover para retirada disponível" at bounding box center [678, 550] width 135 height 24
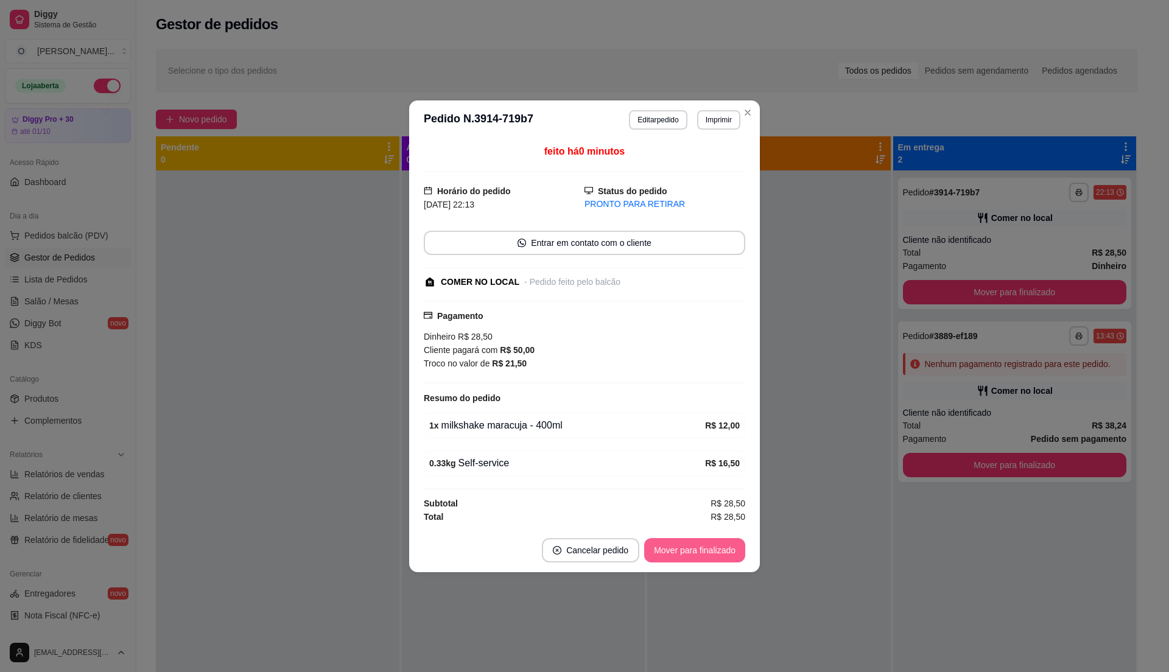
click at [729, 549] on button "Mover para finalizado" at bounding box center [694, 550] width 101 height 24
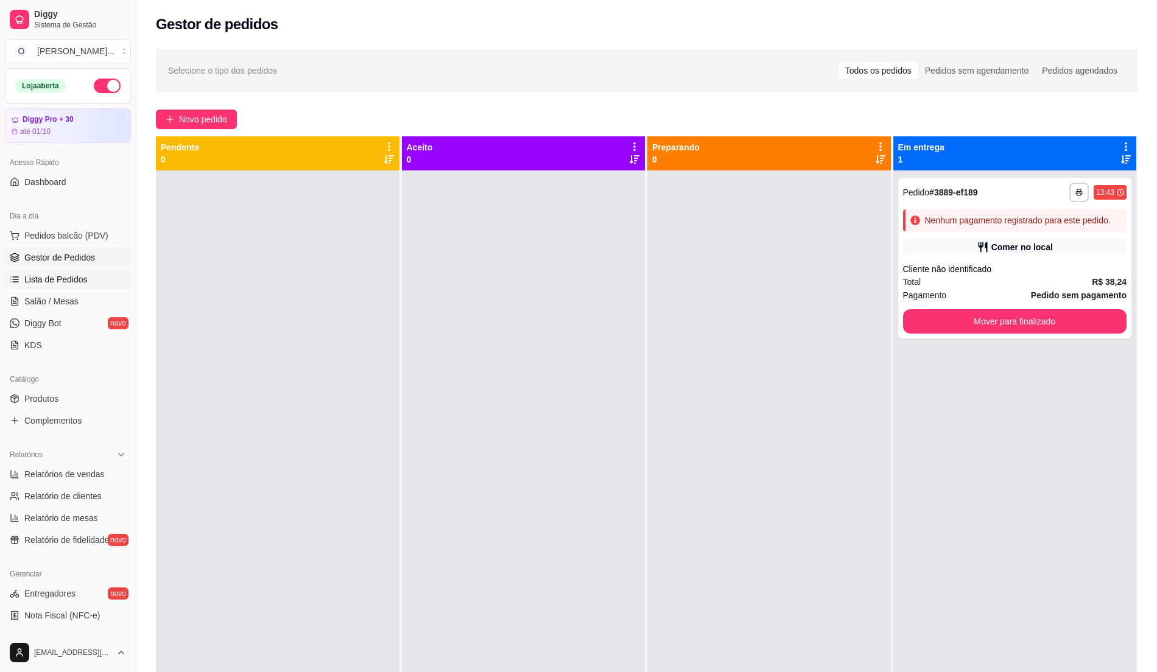
click at [80, 273] on link "Lista de Pedidos" at bounding box center [68, 279] width 126 height 19
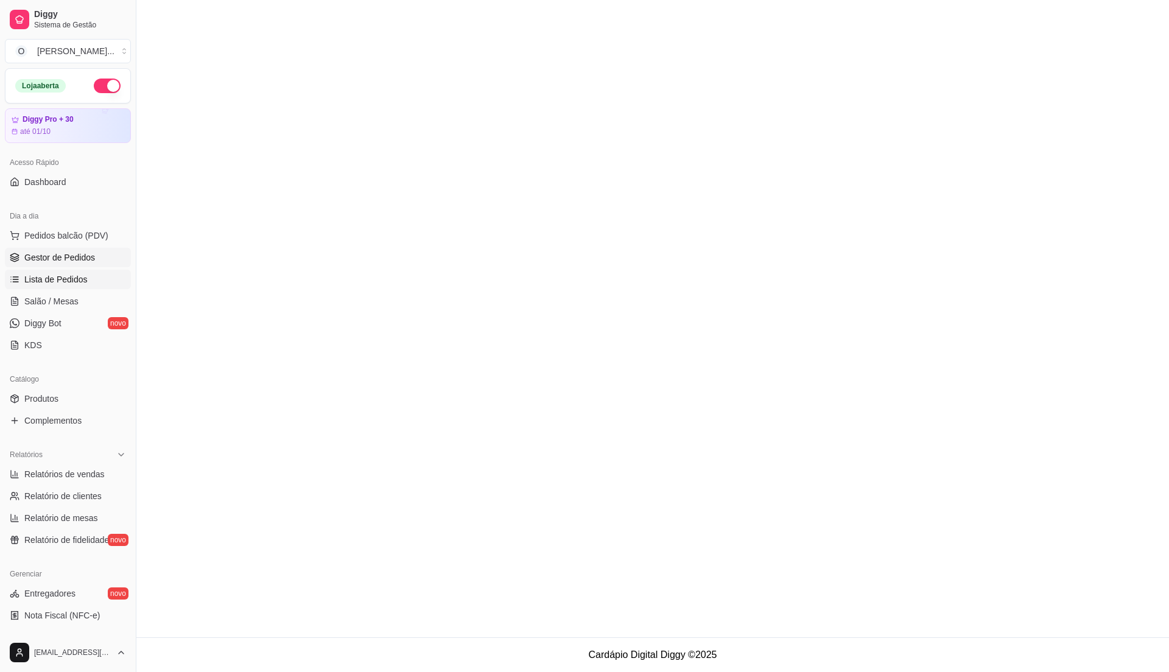
click at [83, 261] on span "Gestor de Pedidos" at bounding box center [59, 257] width 71 height 12
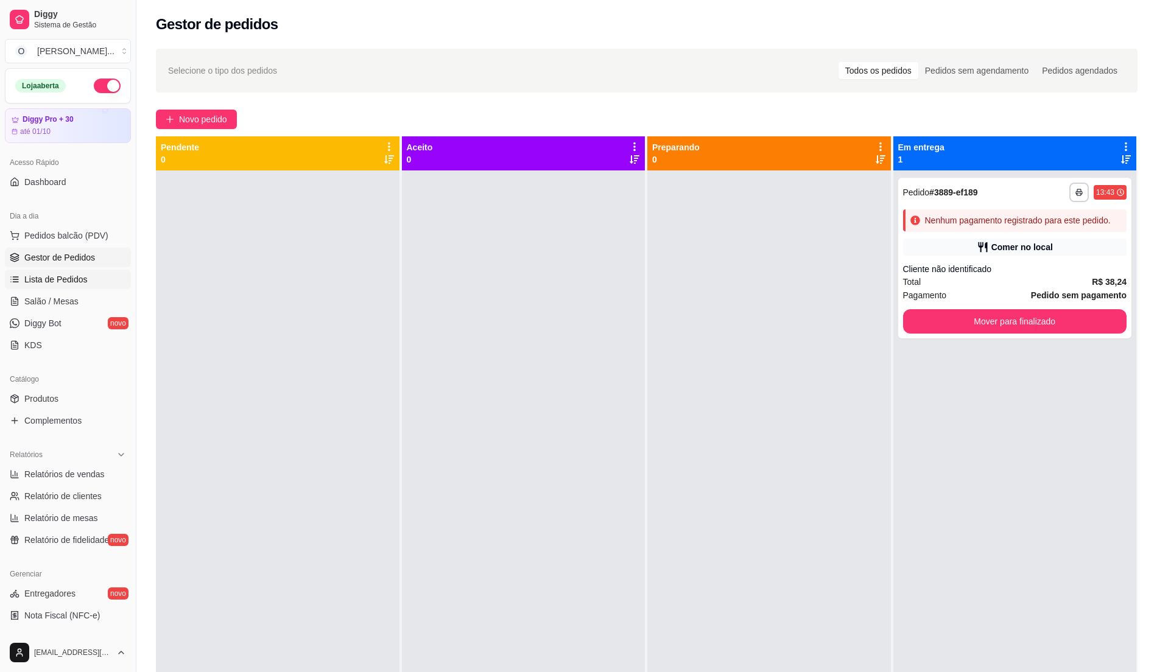
click at [71, 283] on span "Lista de Pedidos" at bounding box center [55, 279] width 63 height 12
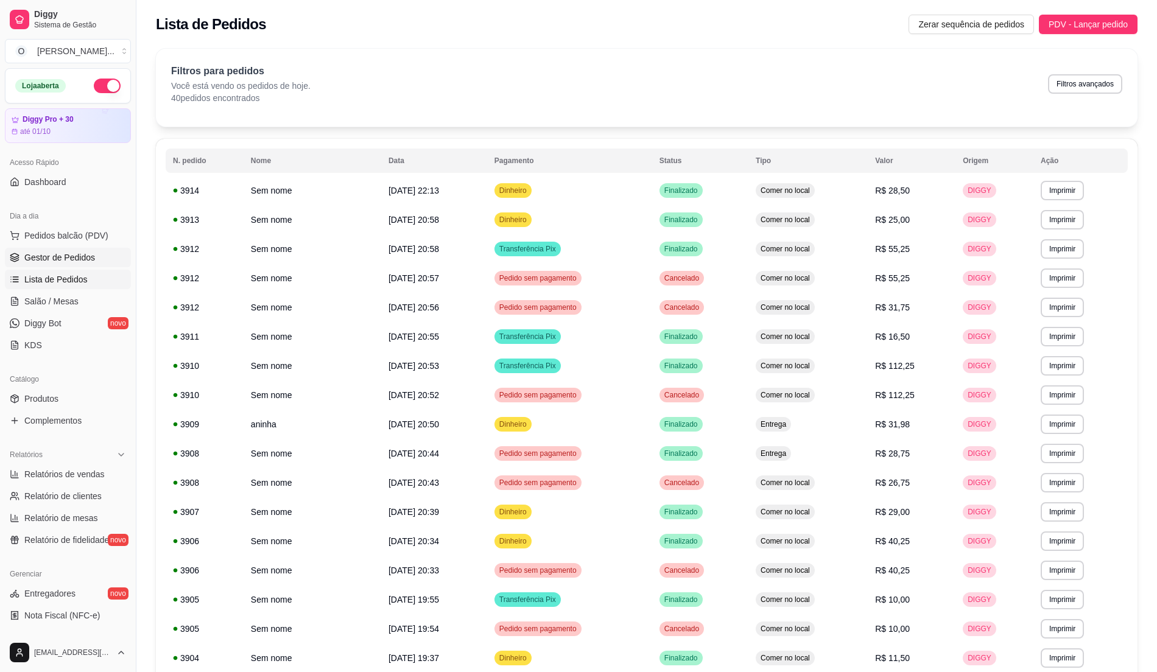
click at [43, 262] on span "Gestor de Pedidos" at bounding box center [59, 257] width 71 height 12
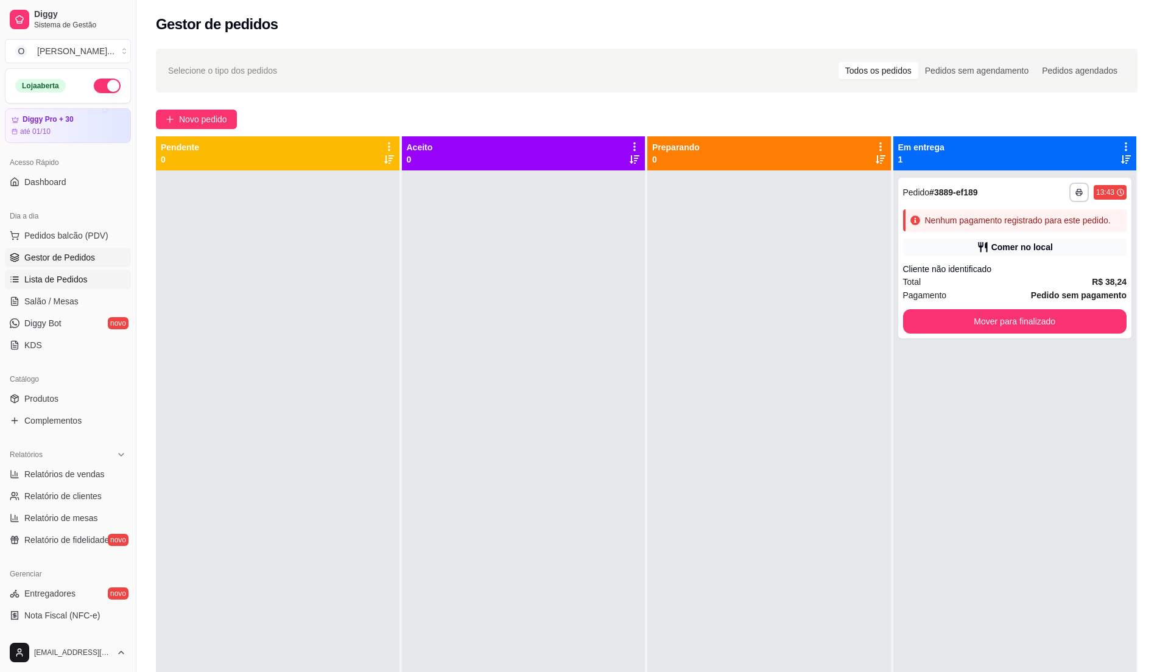
click at [62, 279] on span "Lista de Pedidos" at bounding box center [55, 279] width 63 height 12
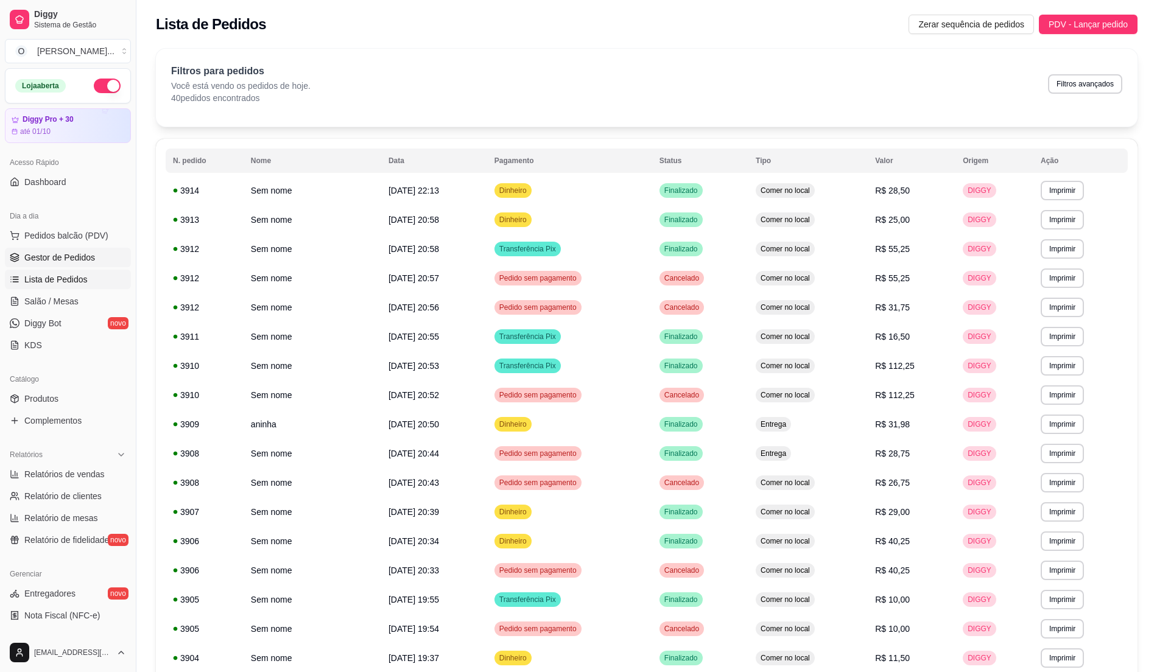
click at [62, 263] on span "Gestor de Pedidos" at bounding box center [59, 257] width 71 height 12
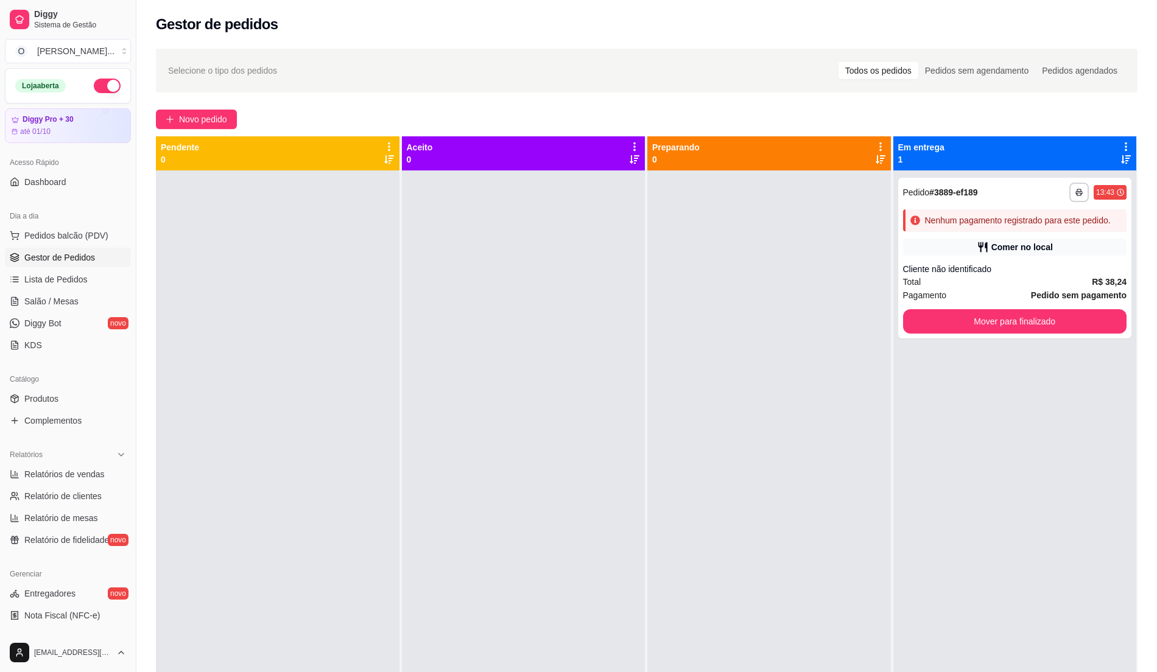
click at [94, 85] on button "button" at bounding box center [107, 86] width 27 height 15
